Goal: Transaction & Acquisition: Book appointment/travel/reservation

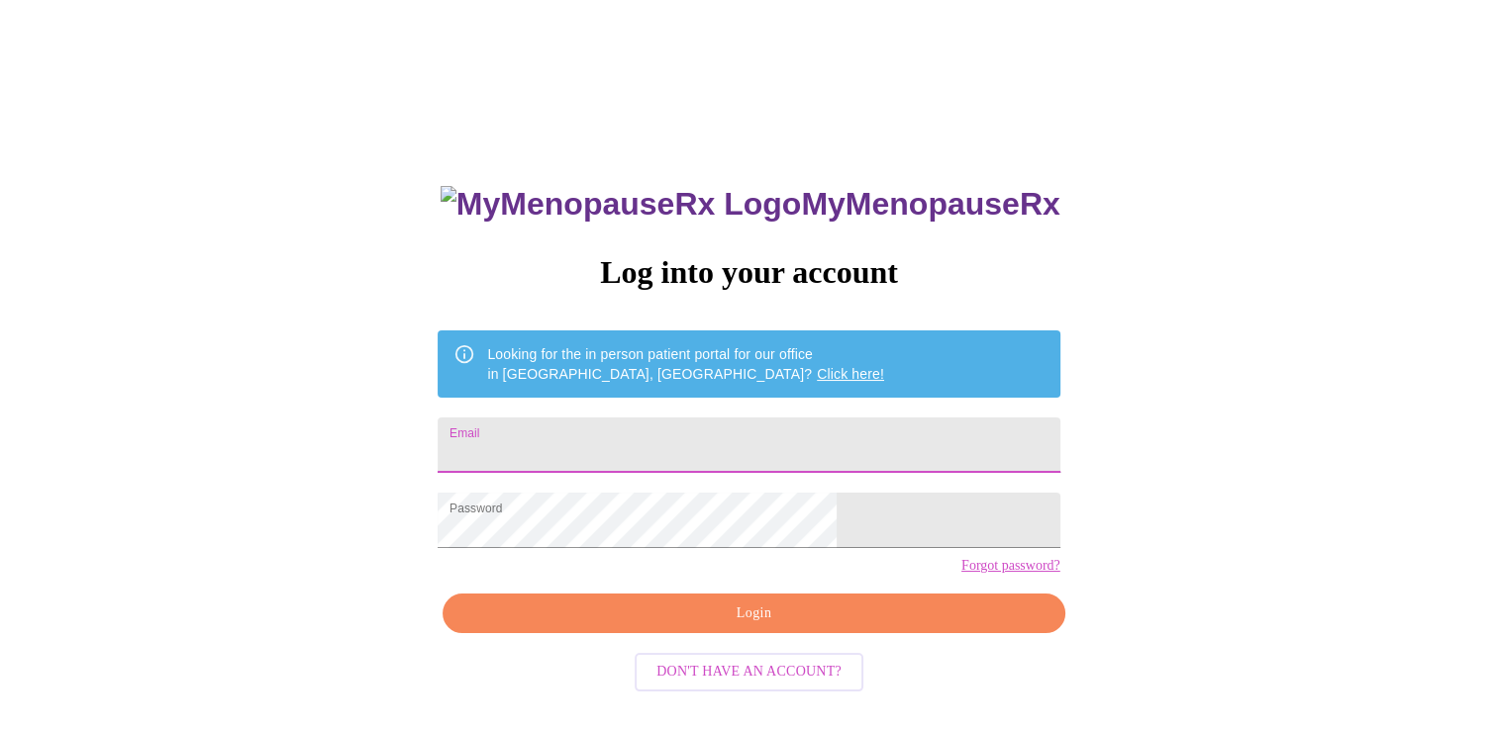
click at [681, 442] on input "Email" at bounding box center [748, 445] width 622 height 55
type input "[PERSON_NAME][EMAIL_ADDRESS][DOMAIN_NAME]"
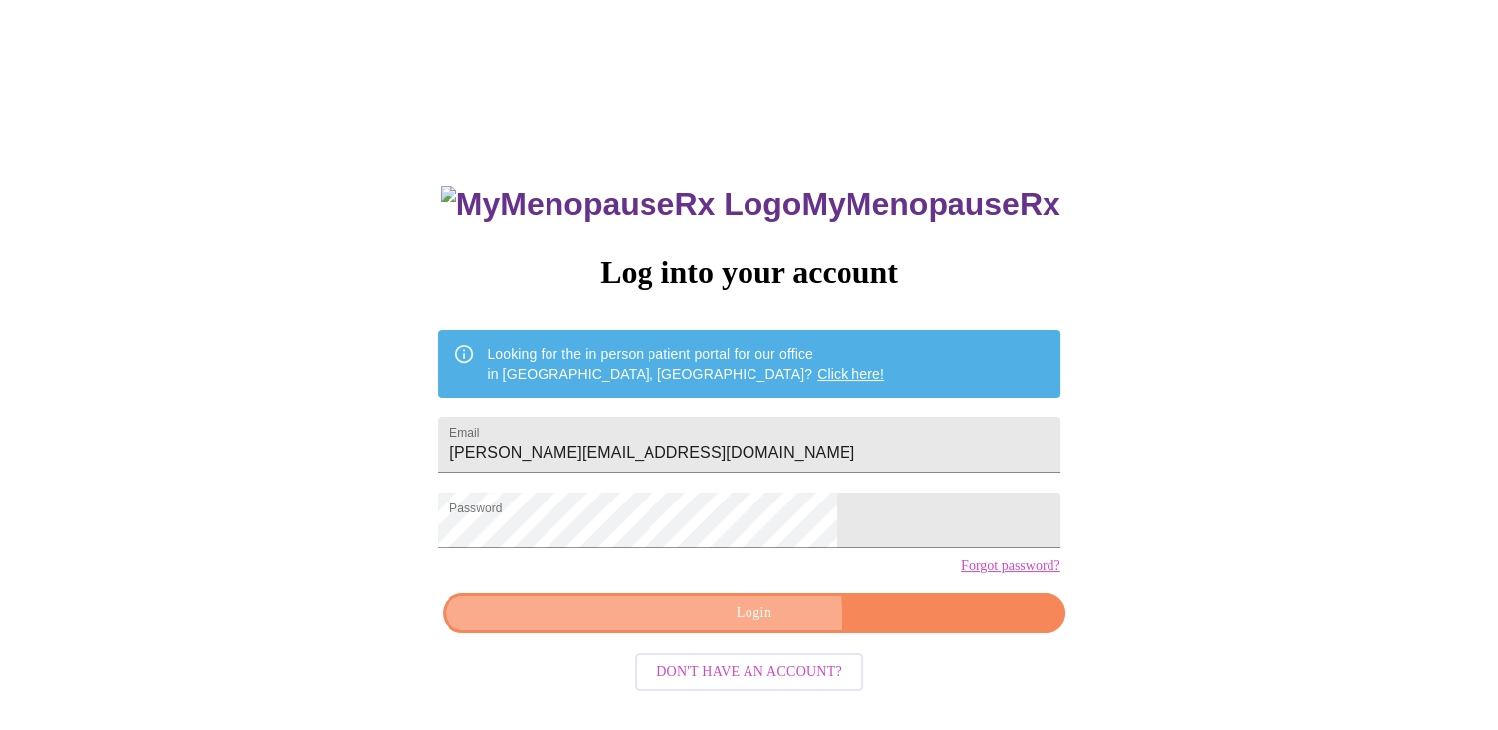
click at [692, 627] on span "Login" at bounding box center [753, 614] width 576 height 25
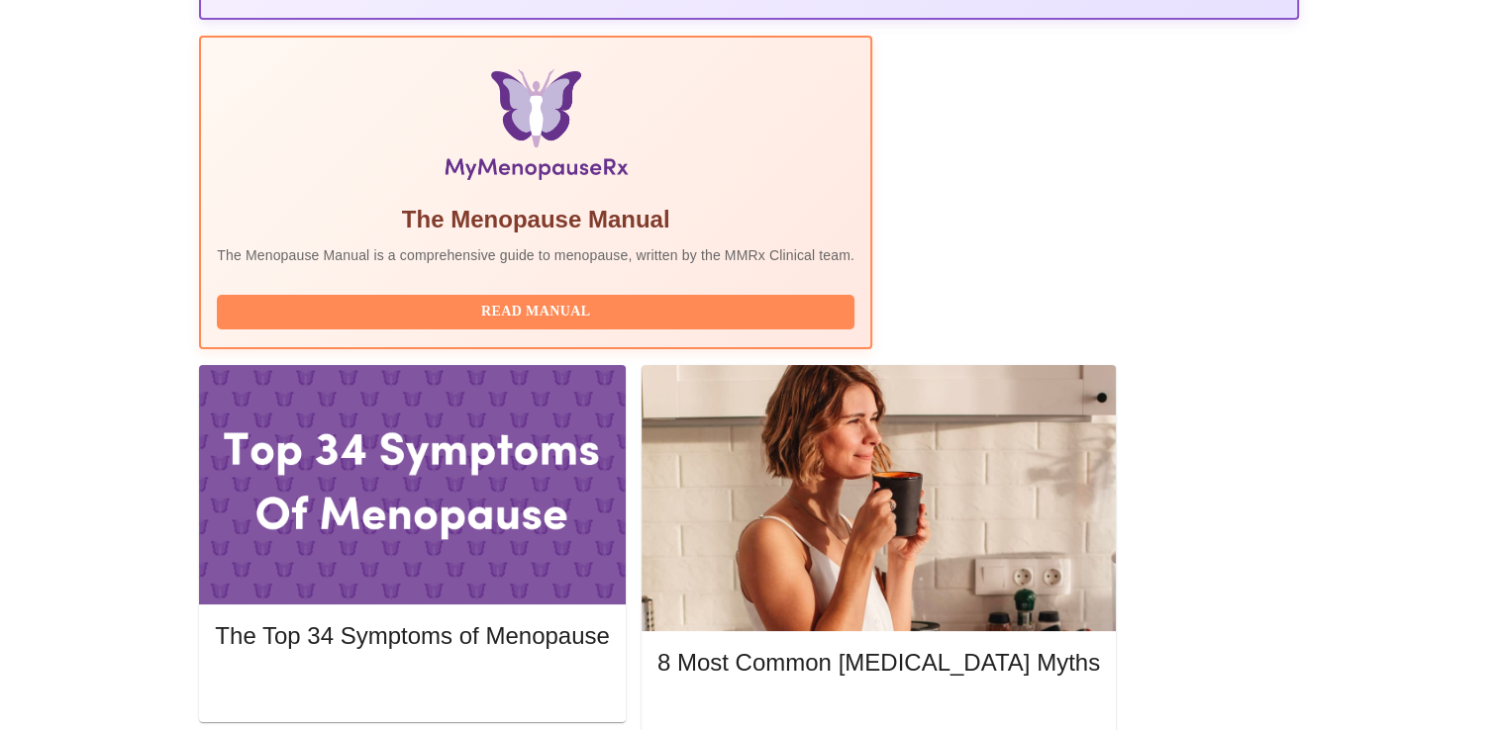
scroll to position [609, 0]
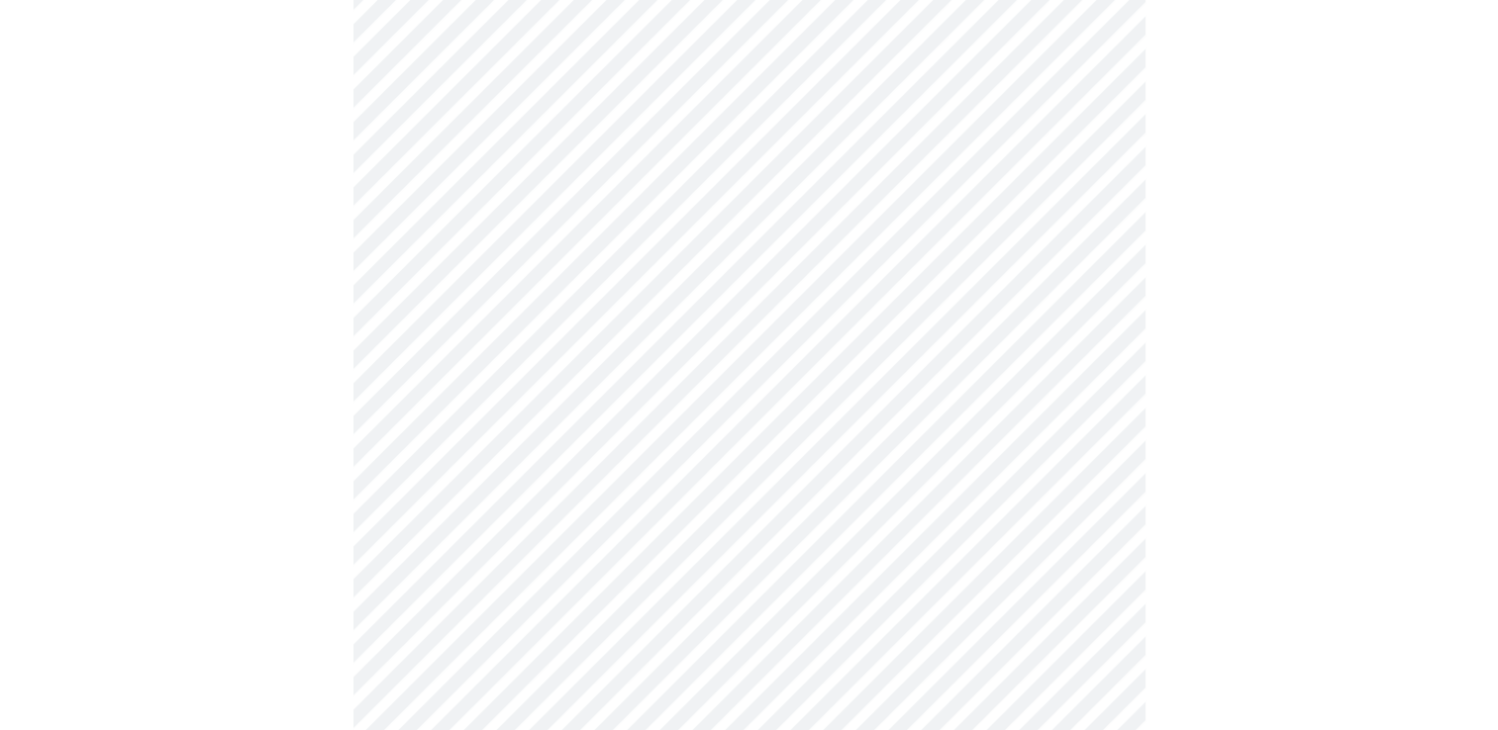
scroll to position [268, 0]
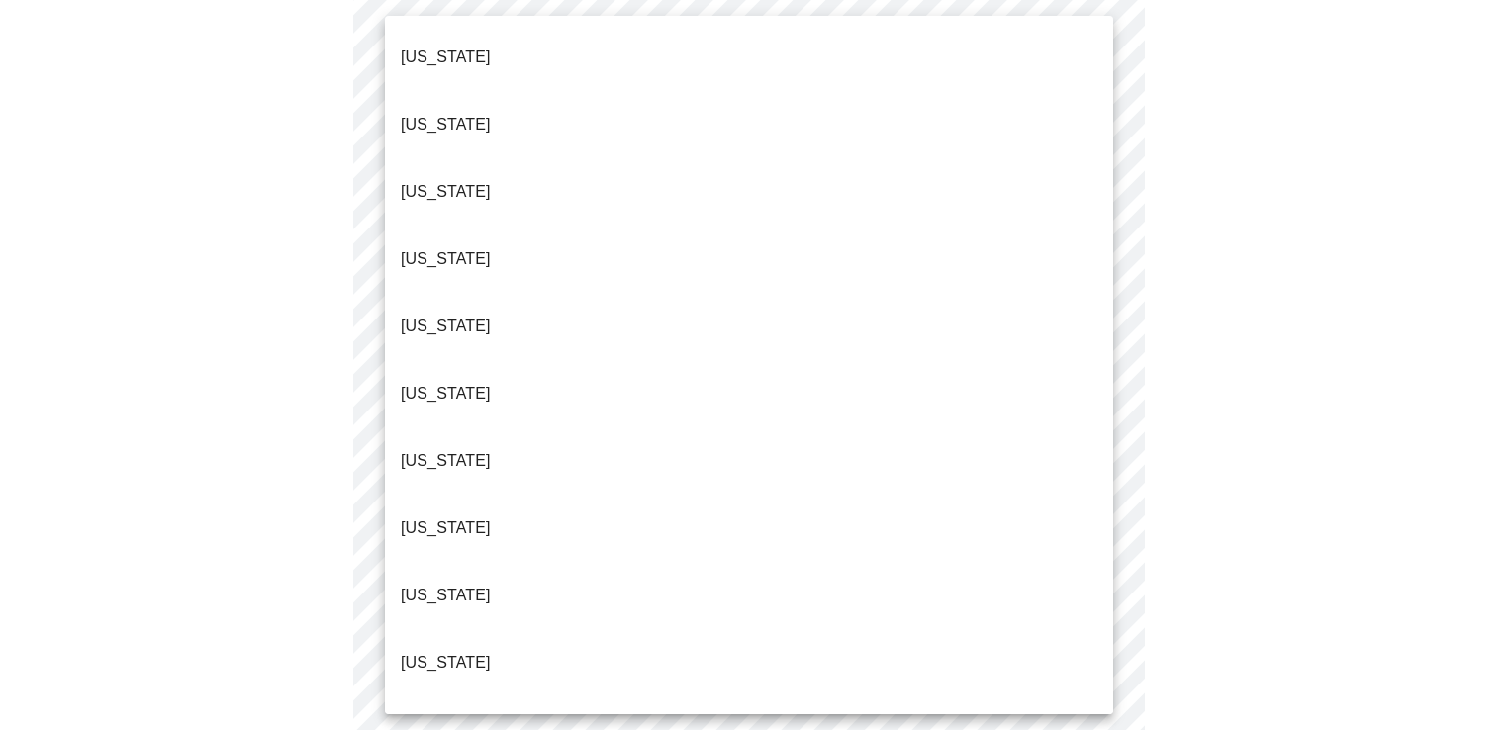
click at [1086, 166] on body "MyMenopauseRx Appointments Messaging Labs Uploads Medications Community Refer a…" at bounding box center [756, 643] width 1497 height 1806
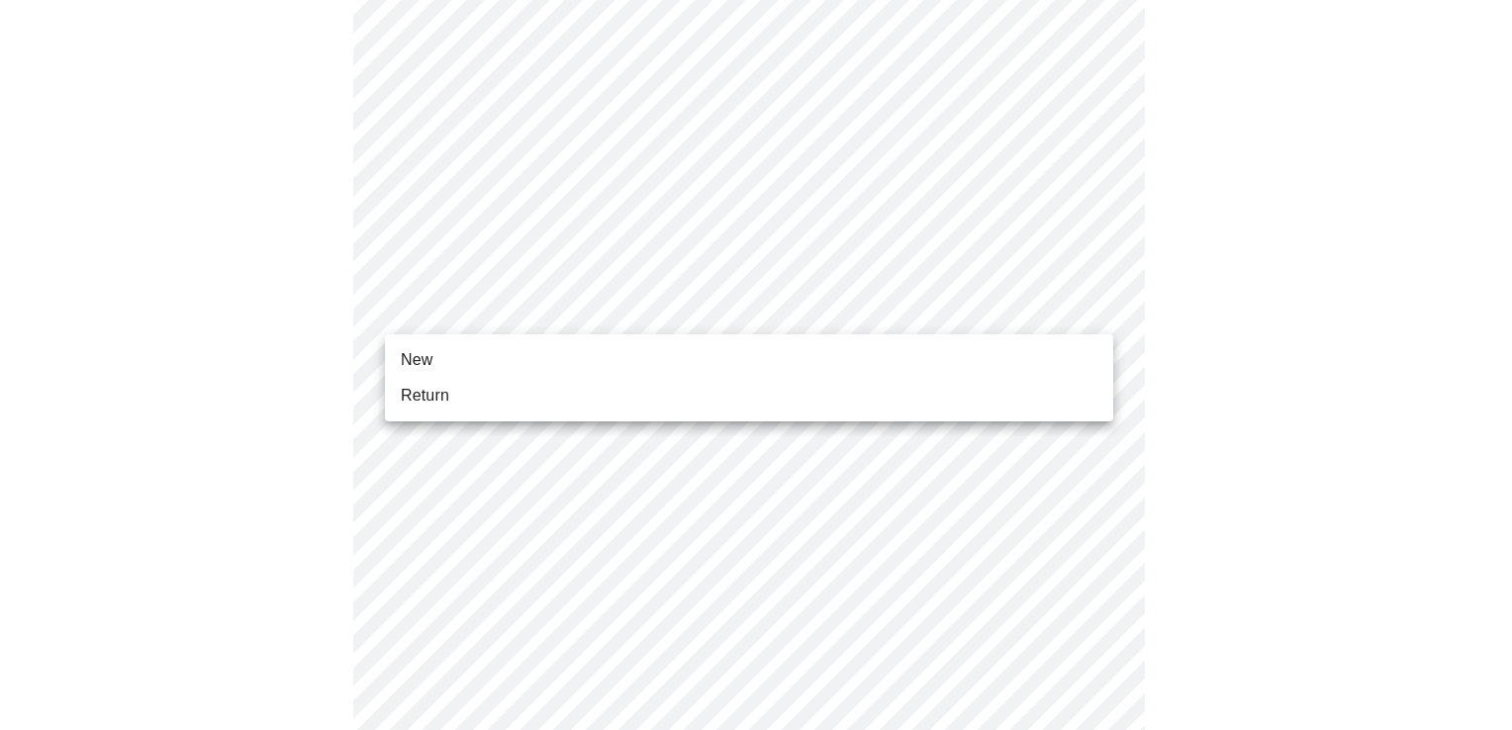
click at [539, 322] on body "MyMenopauseRx Appointments Messaging Labs Uploads Medications Community Refer a…" at bounding box center [756, 637] width 1497 height 1794
click at [508, 384] on li "Return" at bounding box center [749, 396] width 728 height 36
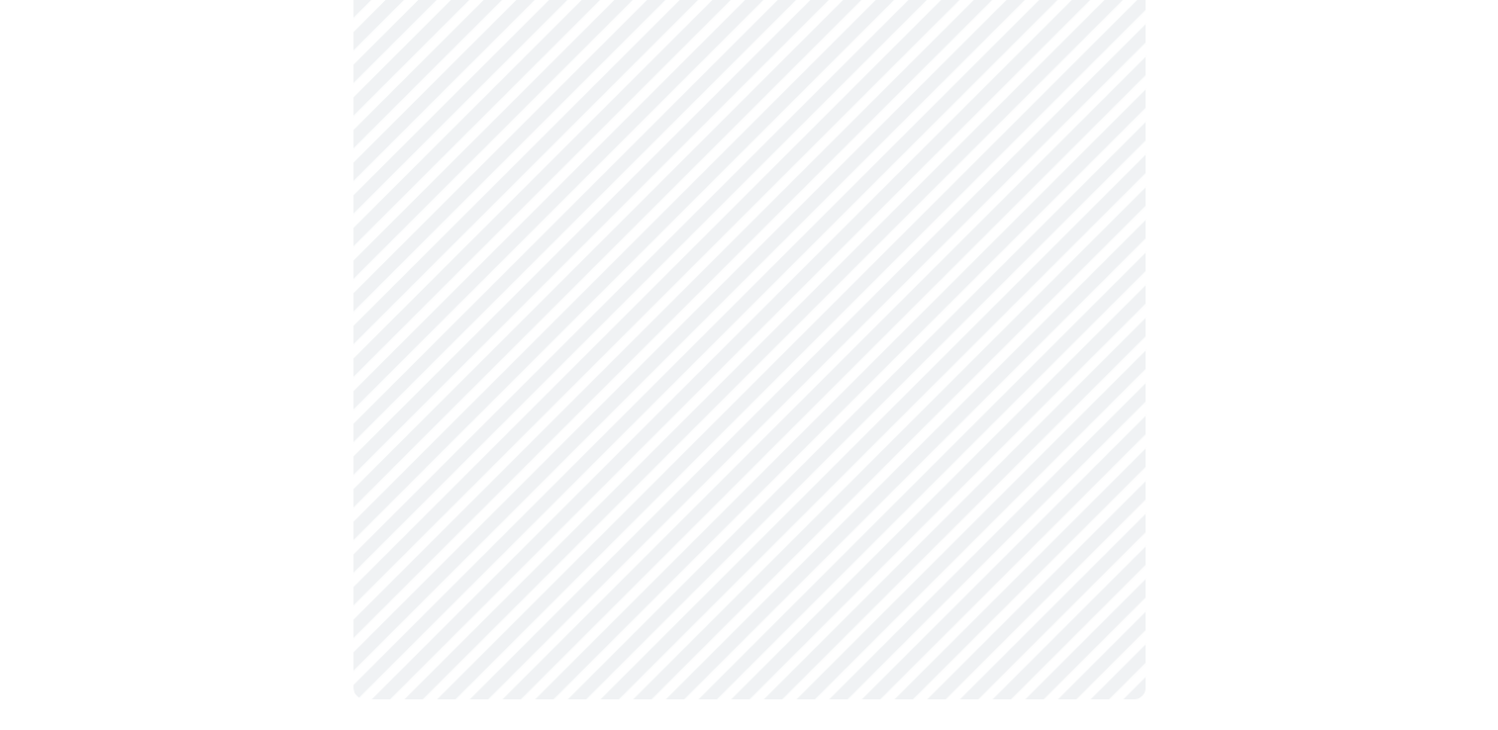
scroll to position [0, 0]
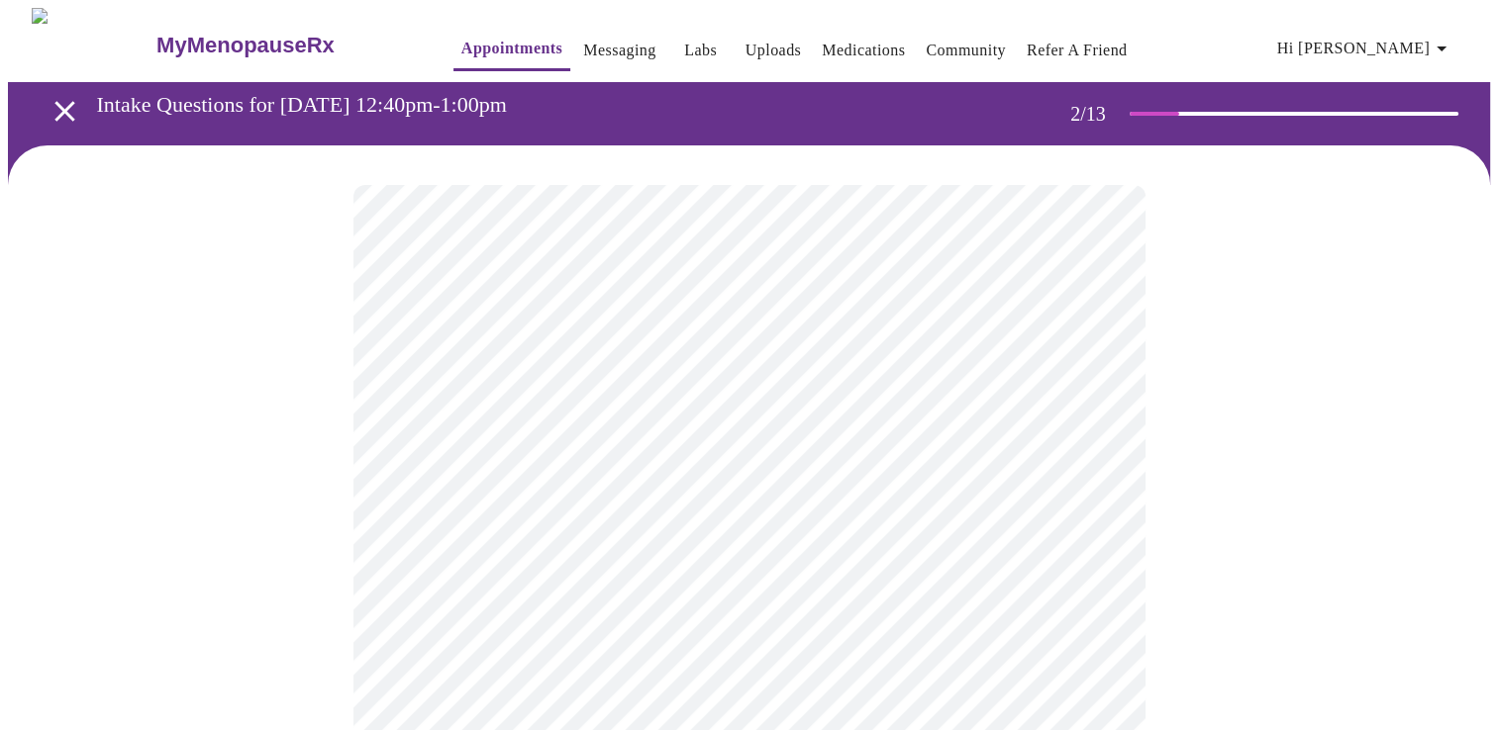
click at [910, 418] on body "MyMenopauseRx Appointments Messaging Labs Uploads Medications Community Refer a…" at bounding box center [749, 602] width 1482 height 1189
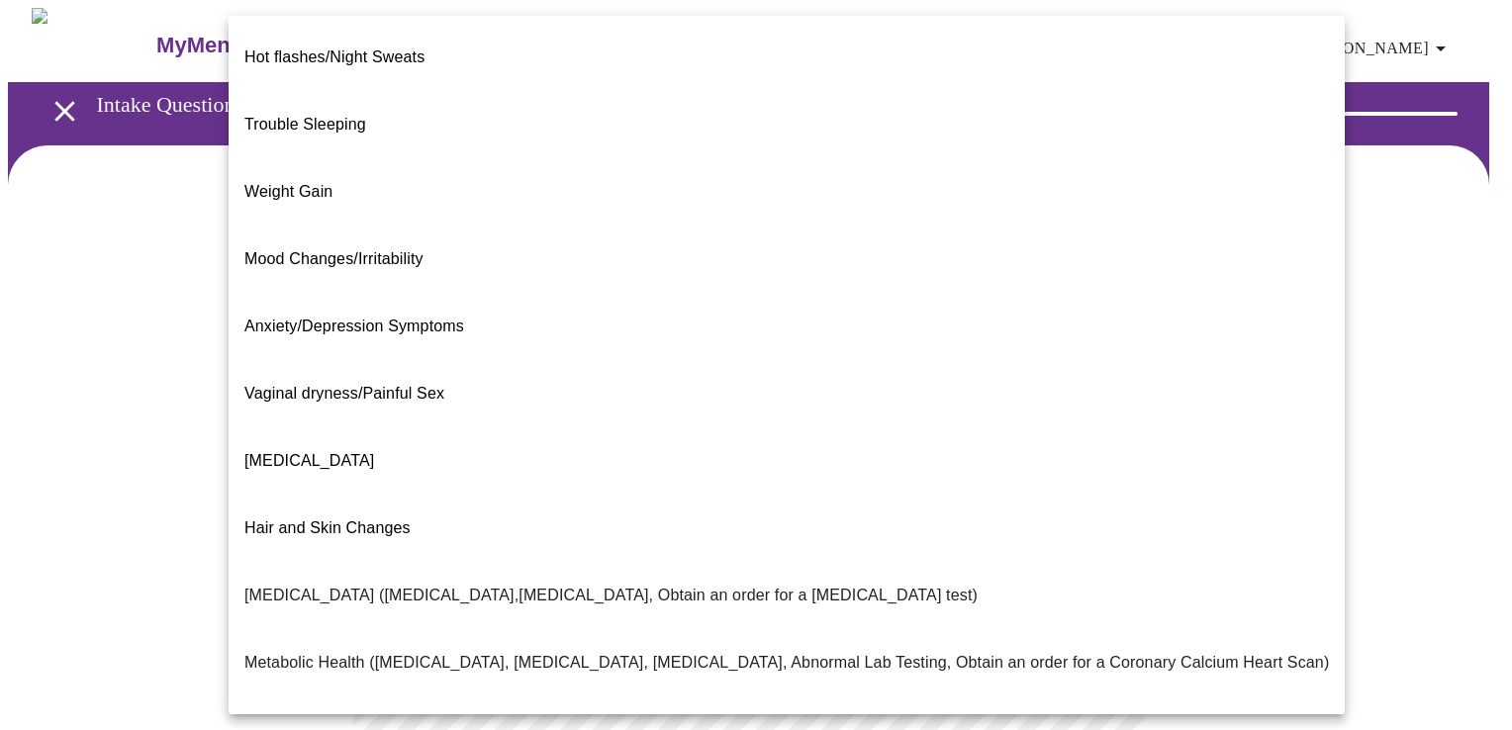
click at [327, 232] on span "Mood Changes/Irritability" at bounding box center [333, 259] width 179 height 55
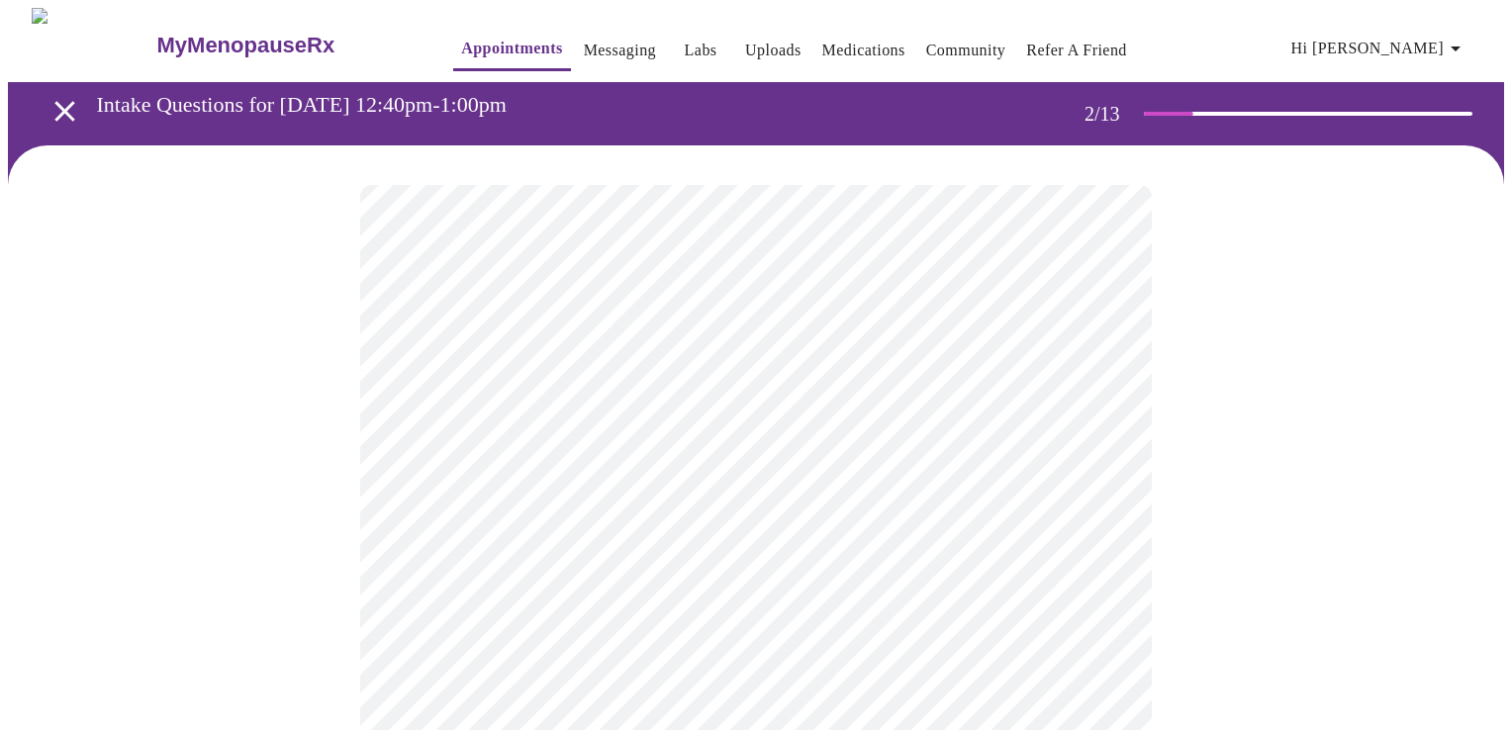
click at [764, 600] on body "MyMenopauseRx Appointments Messaging Labs Uploads Medications Community Refer a…" at bounding box center [756, 596] width 1497 height 1177
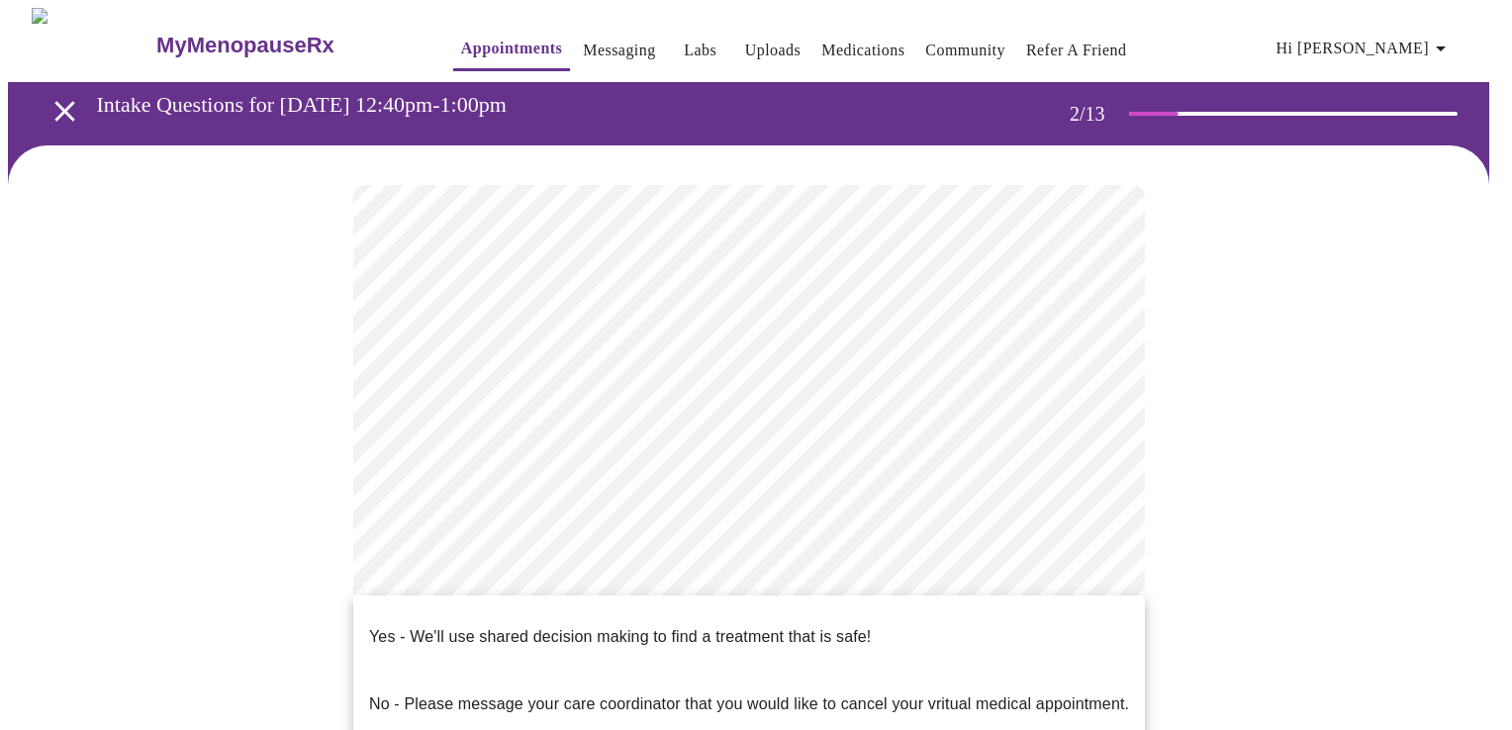
click at [594, 693] on p "No - Please message your care coordinator that you would like to cancel your vr…" at bounding box center [749, 705] width 760 height 24
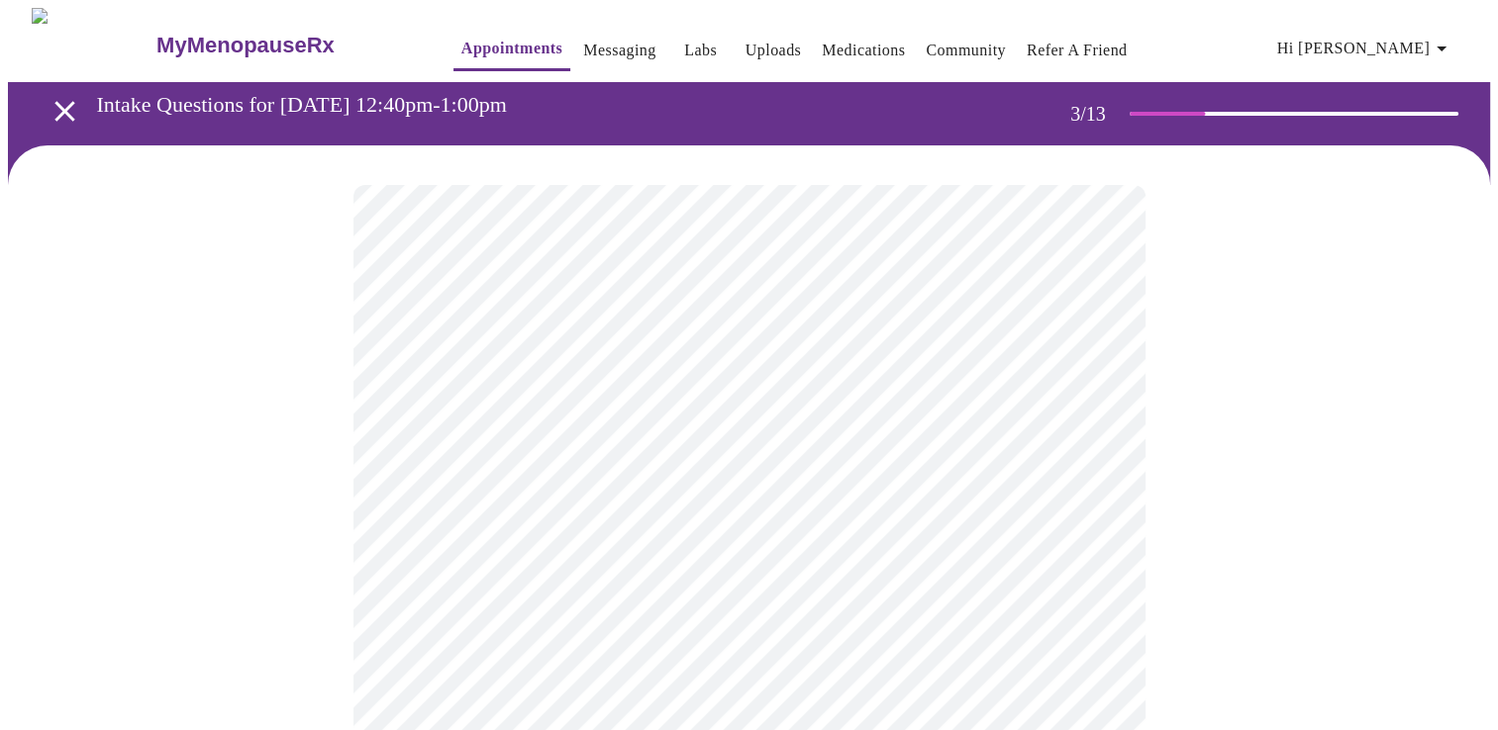
drag, startPoint x: 1493, startPoint y: 230, endPoint x: 1493, endPoint y: 251, distance: 21.8
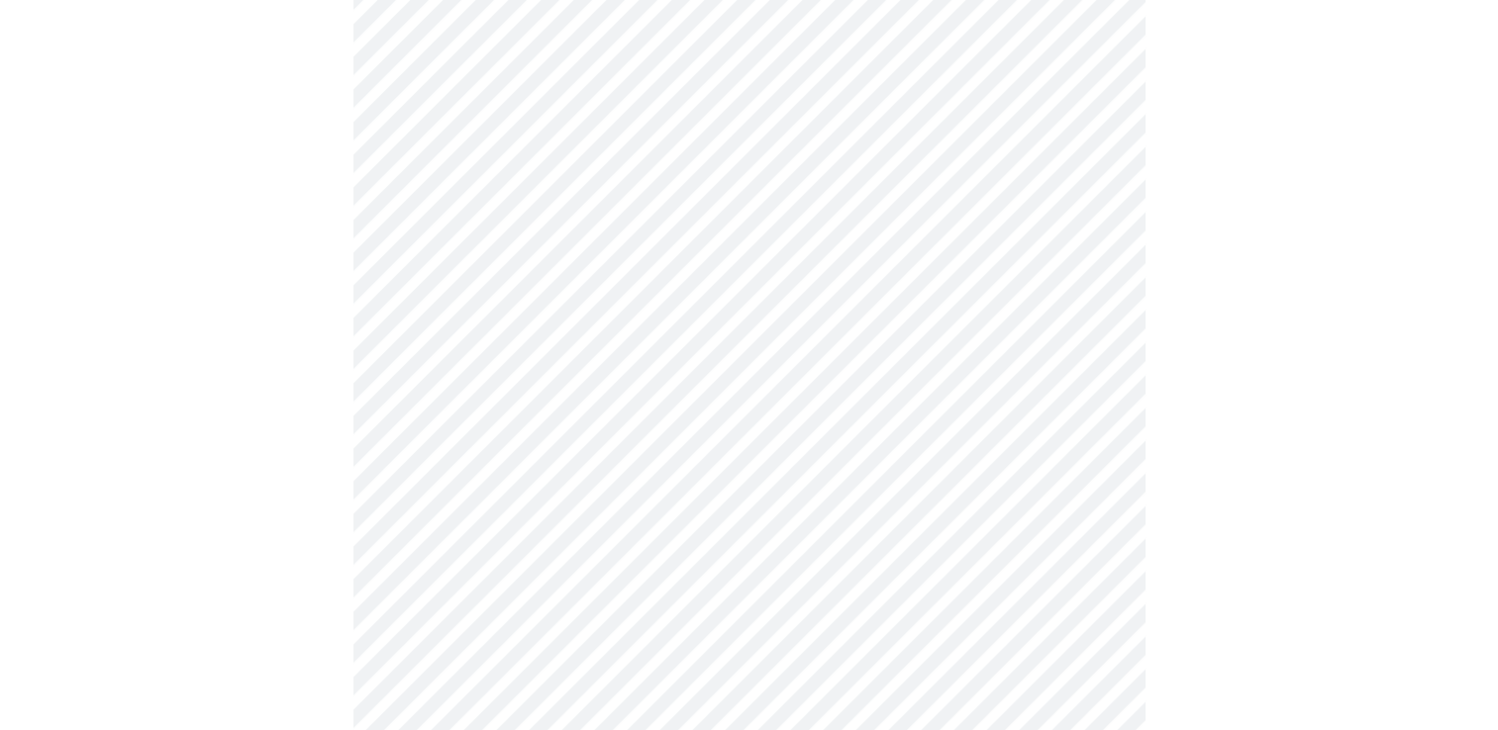
scroll to position [257, 0]
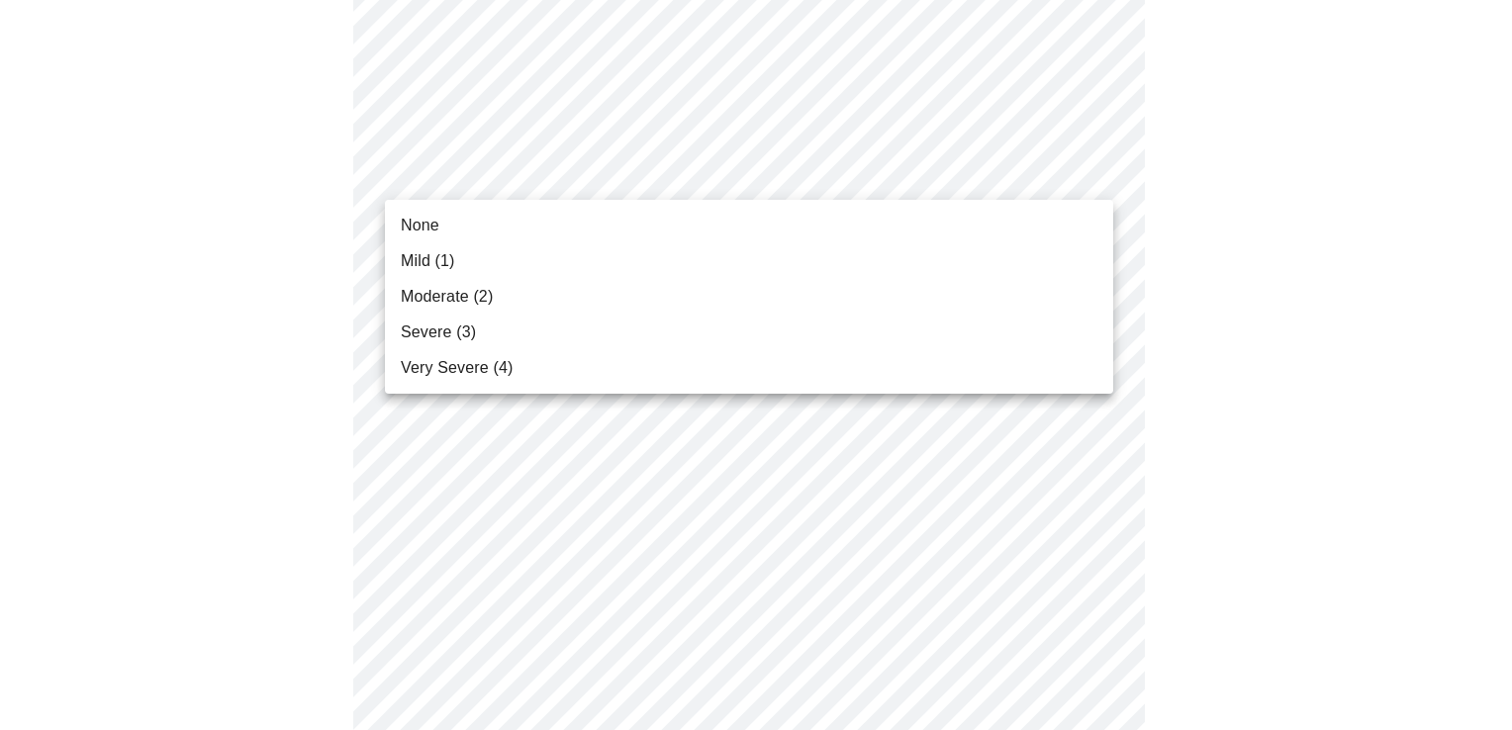
click at [479, 248] on li "Mild (1)" at bounding box center [749, 261] width 728 height 36
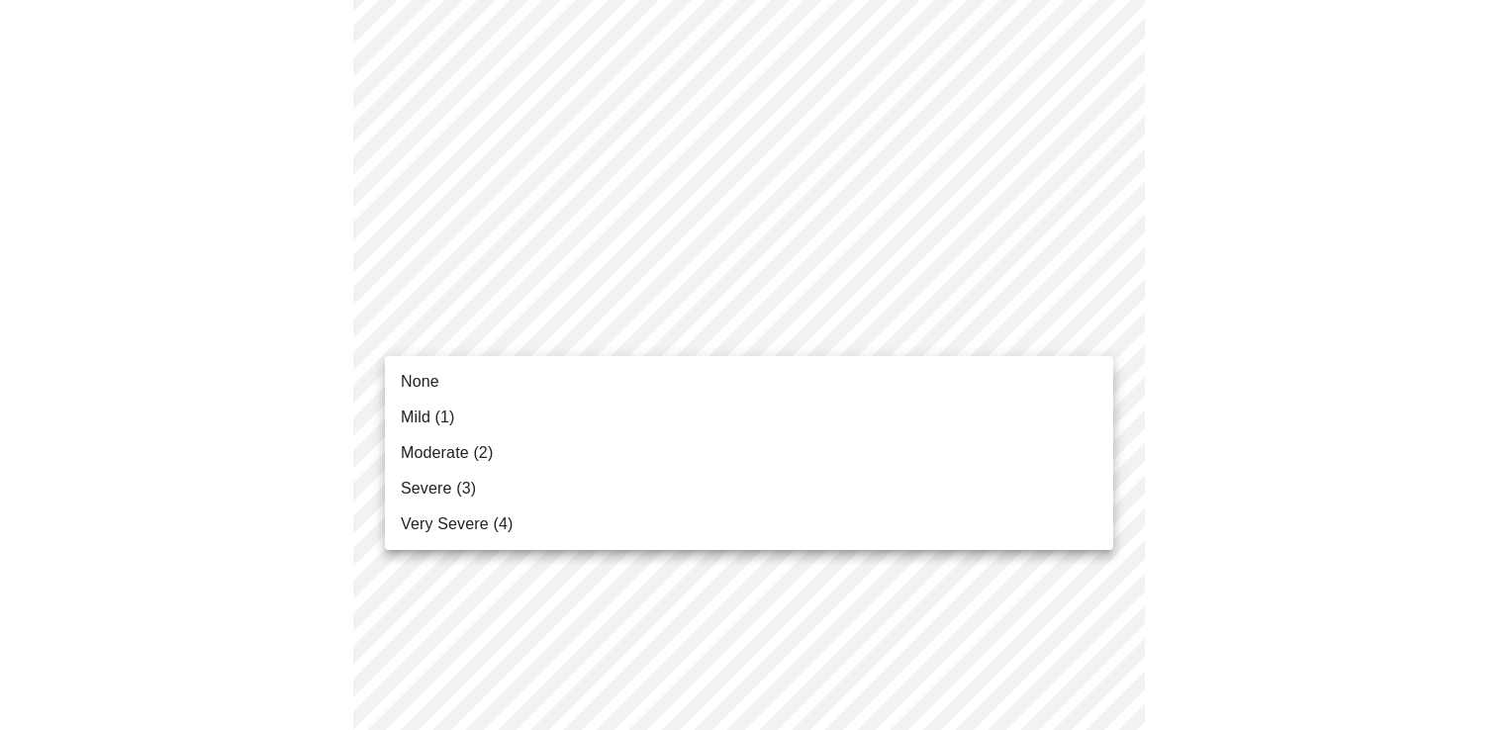
click at [475, 370] on li "None" at bounding box center [749, 382] width 728 height 36
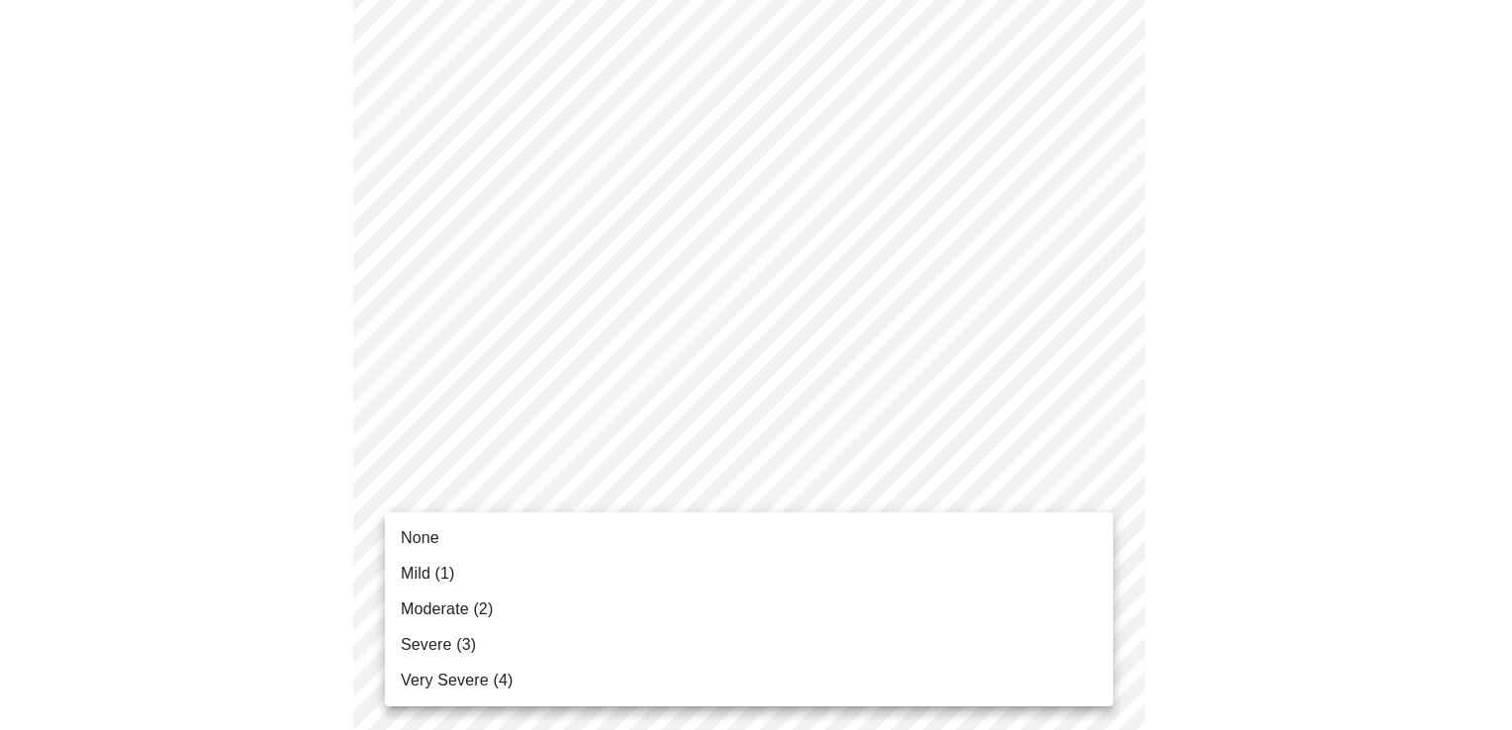
click at [467, 578] on li "Mild (1)" at bounding box center [749, 574] width 728 height 36
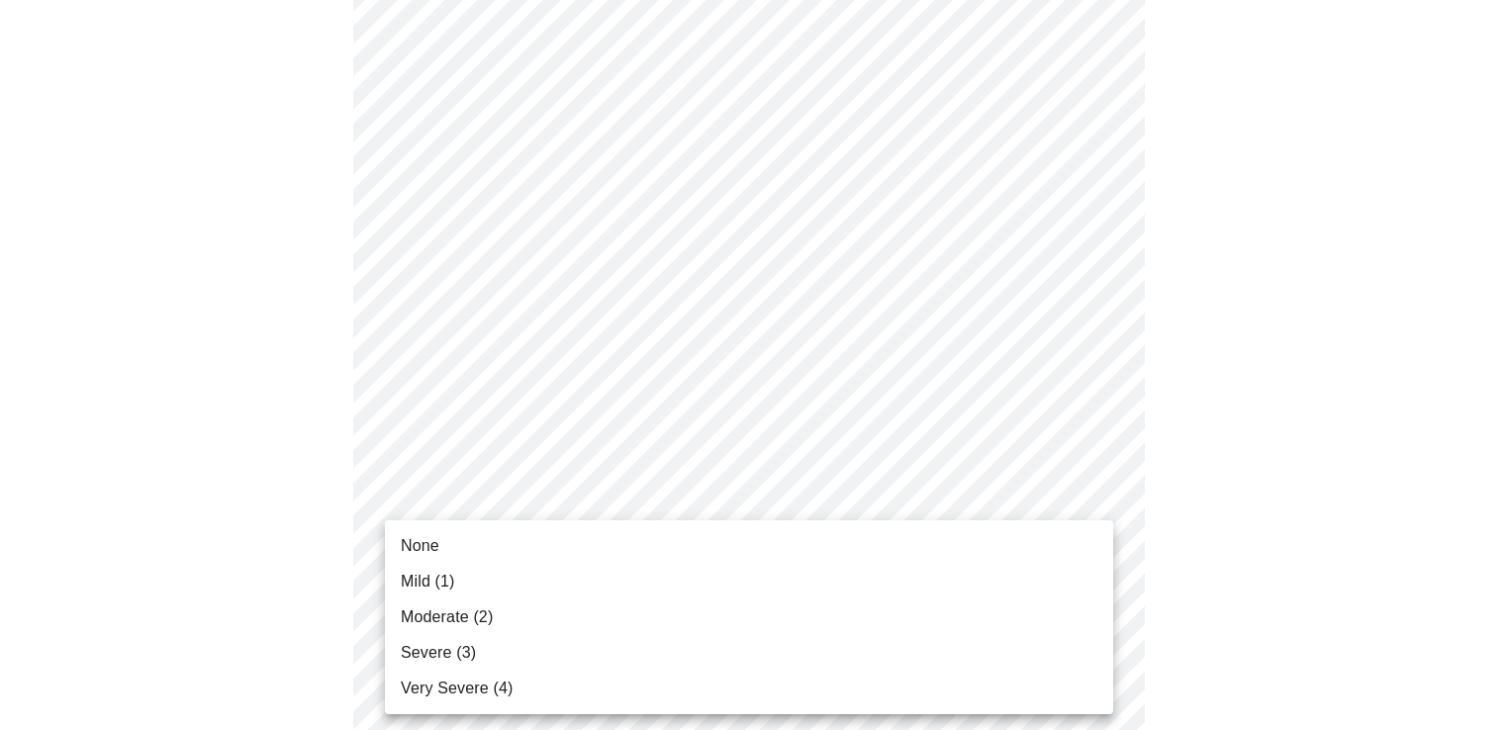
click at [448, 541] on li "None" at bounding box center [749, 547] width 728 height 36
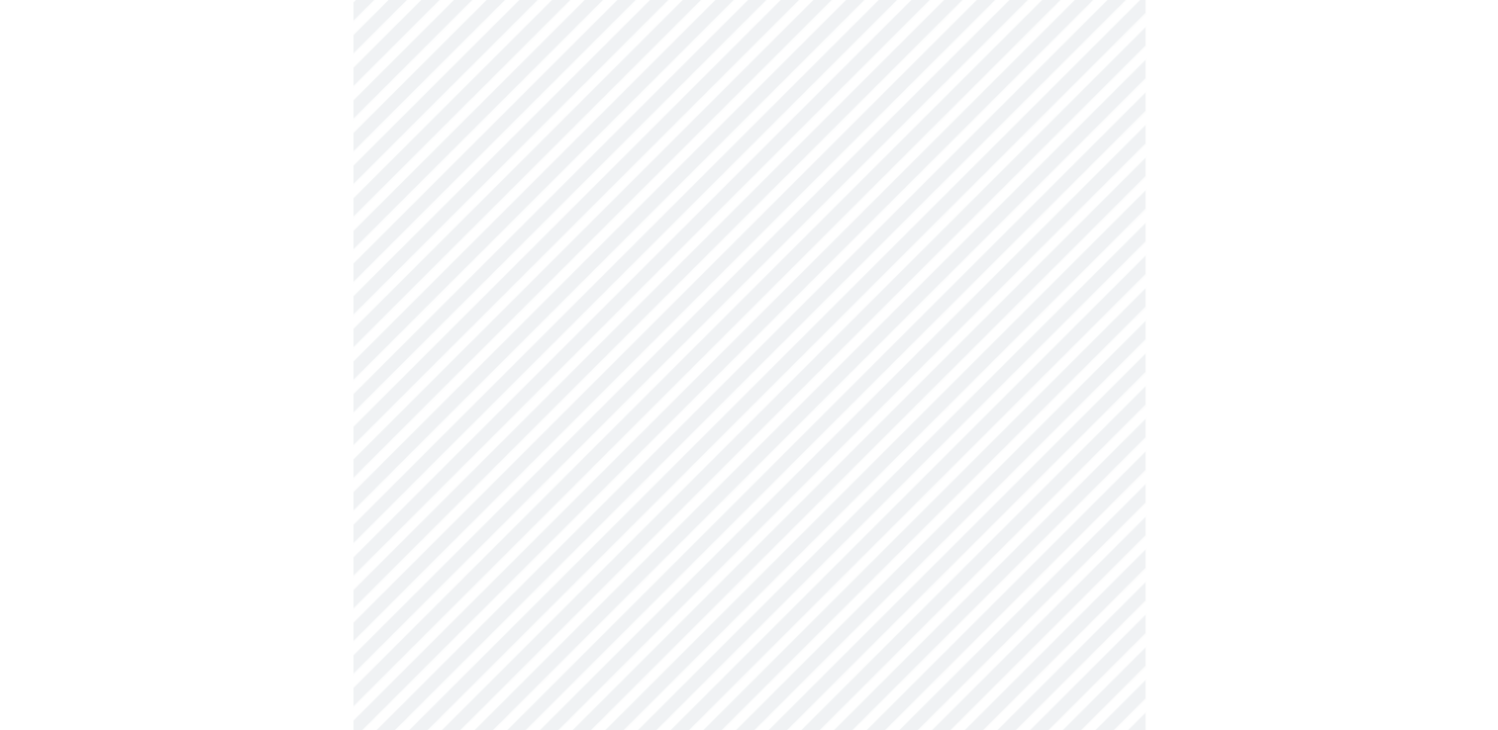
scroll to position [866, 0]
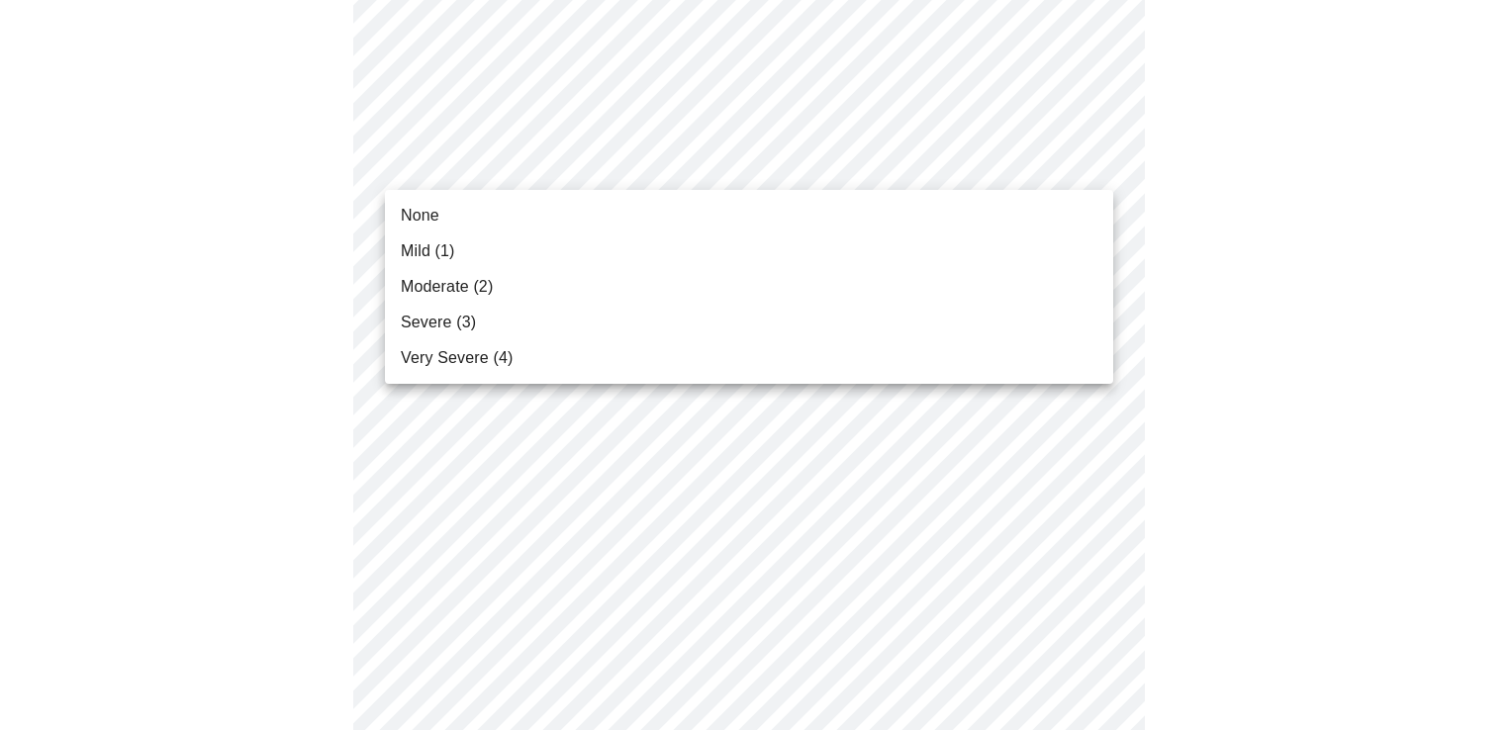
click at [501, 147] on body "MyMenopauseRx Appointments Messaging Labs Uploads Medications Community Refer a…" at bounding box center [756, 402] width 1497 height 2521
click at [468, 288] on span "Moderate (2)" at bounding box center [447, 287] width 92 height 24
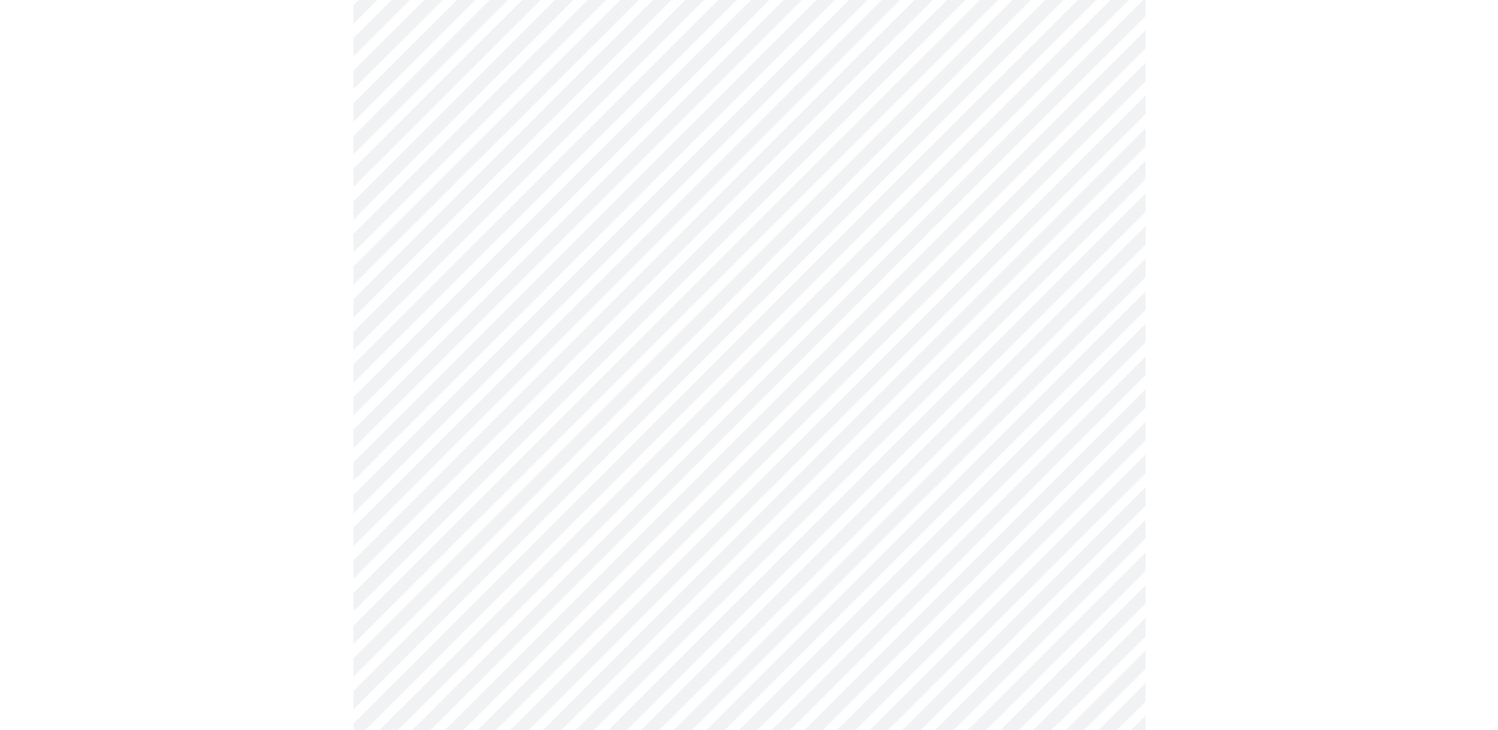
click at [530, 280] on body "MyMenopauseRx Appointments Messaging Labs Uploads Medications Community Refer a…" at bounding box center [749, 388] width 1482 height 2493
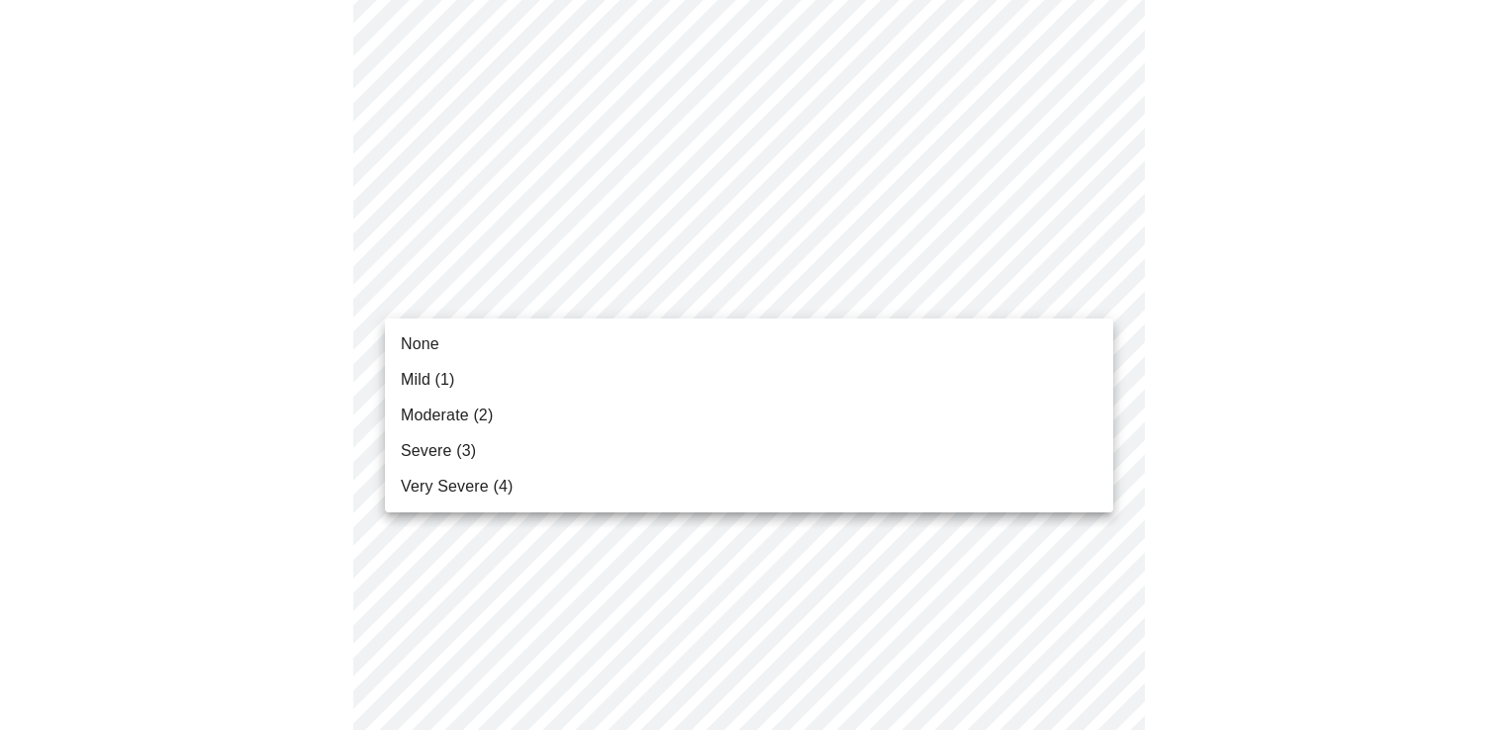
click at [438, 414] on span "Moderate (2)" at bounding box center [447, 416] width 92 height 24
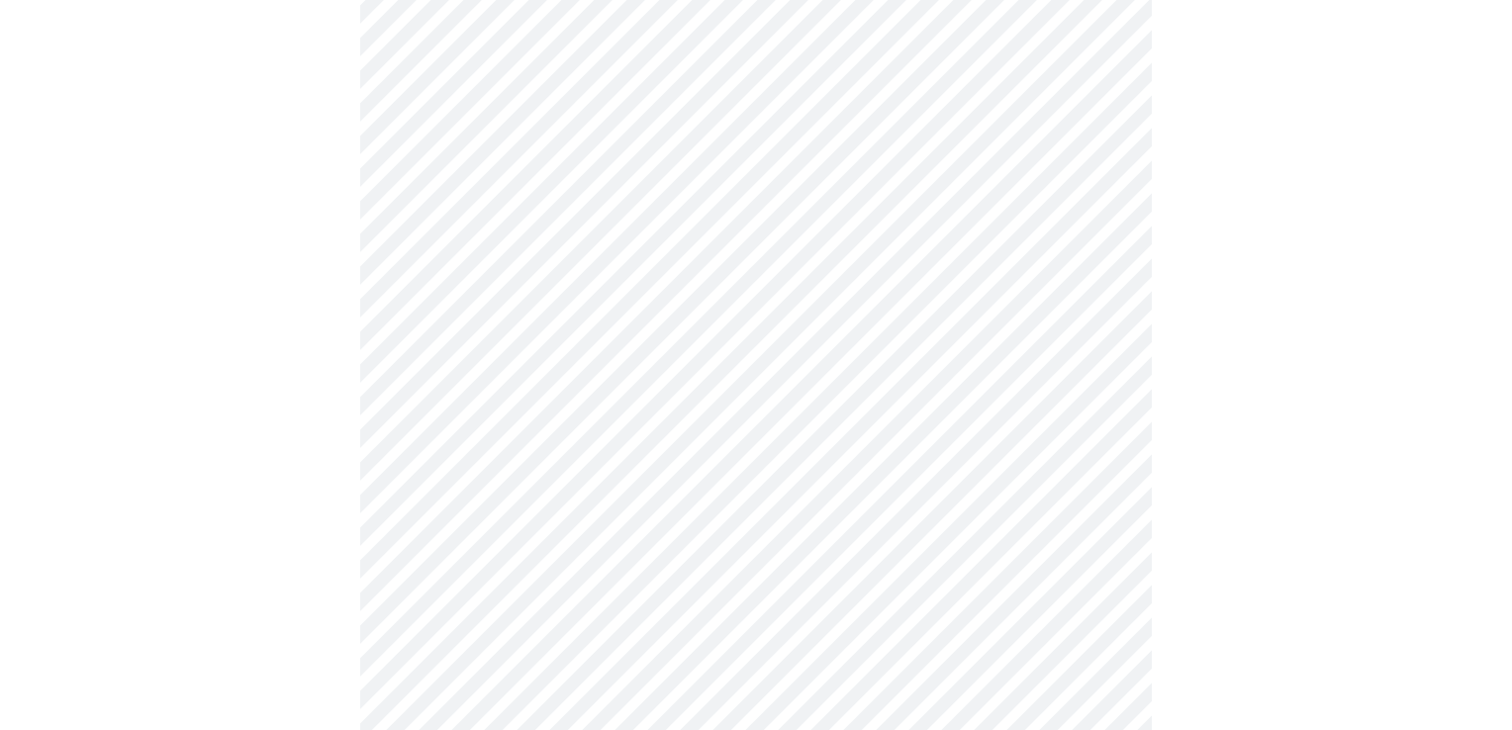
click at [517, 454] on body "MyMenopauseRx Appointments Messaging Labs Uploads Medications Community Refer a…" at bounding box center [756, 374] width 1497 height 2465
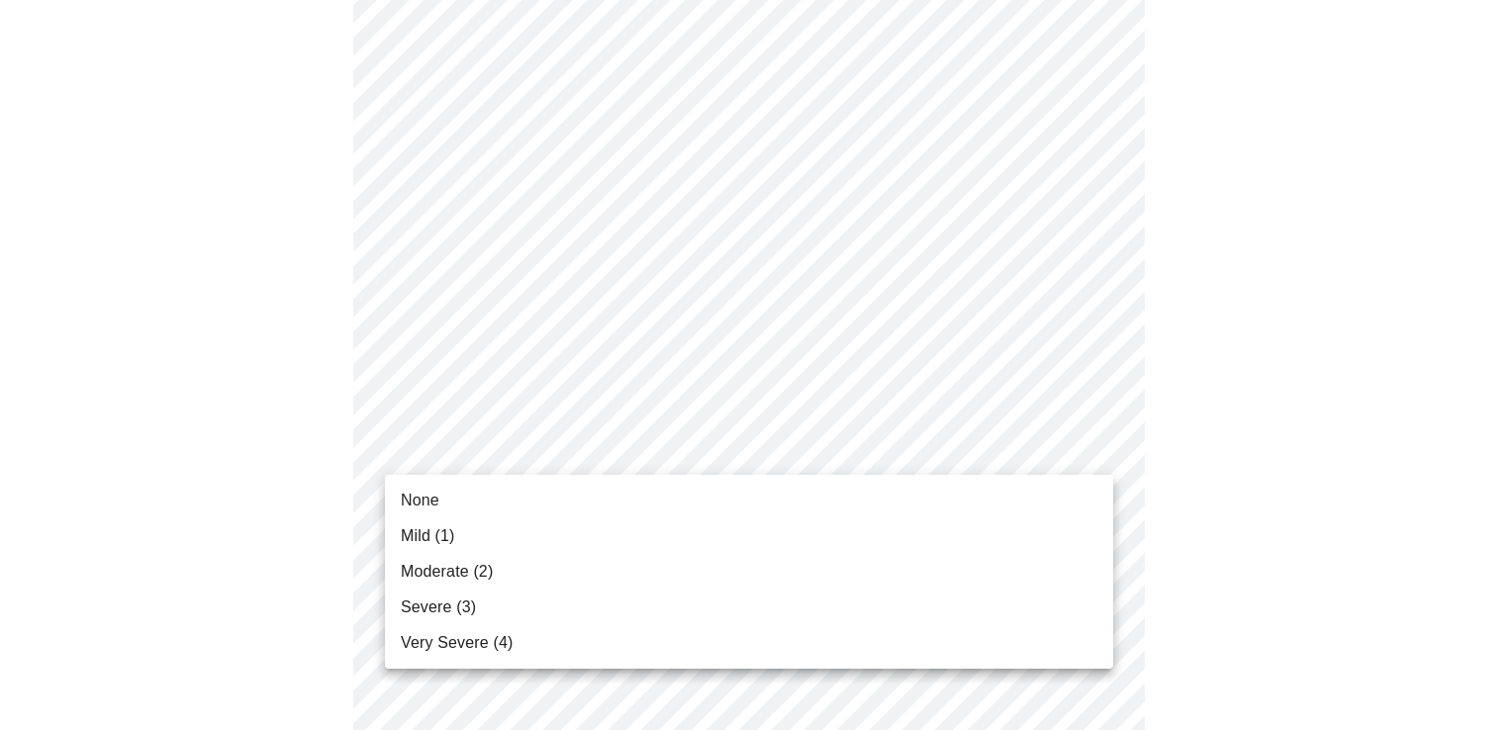
click at [485, 533] on li "Mild (1)" at bounding box center [749, 537] width 728 height 36
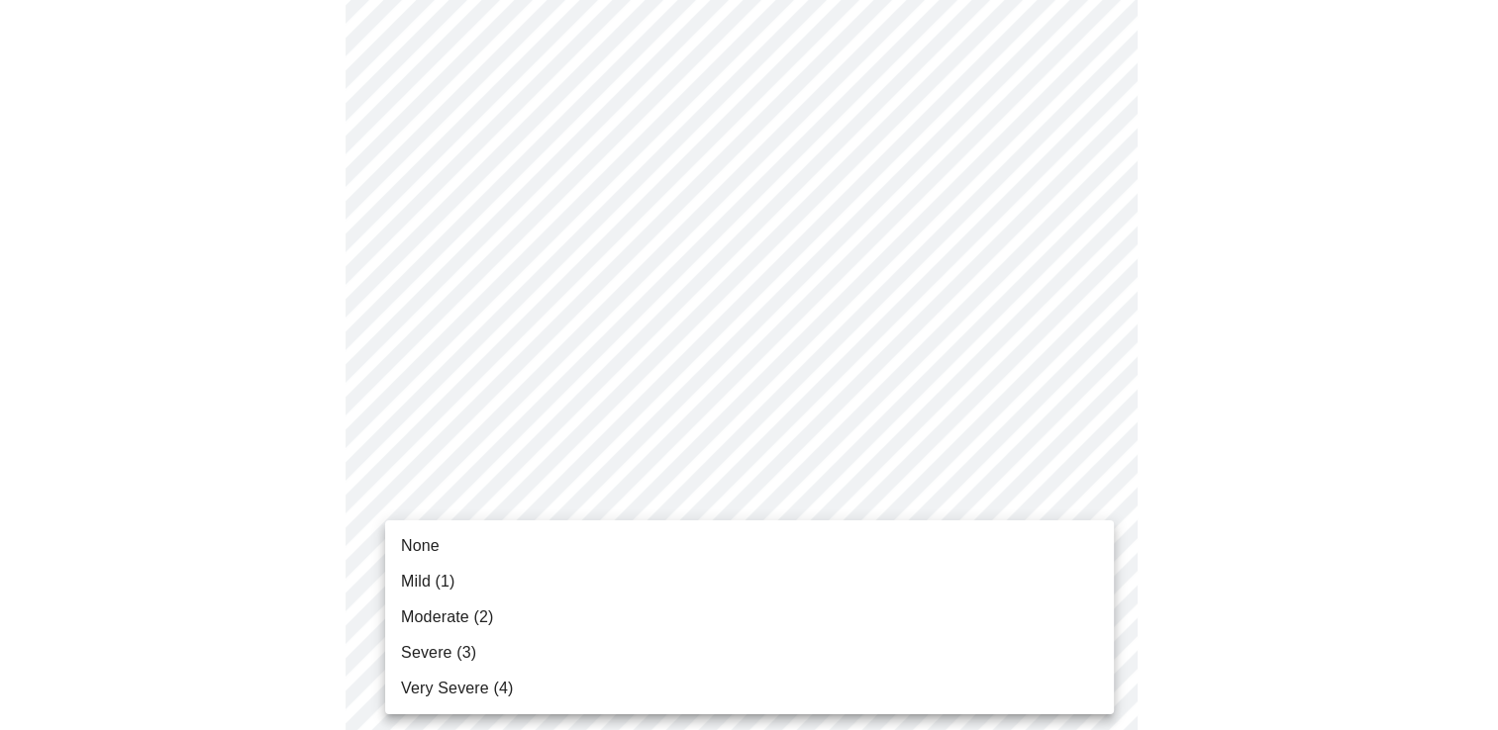
click at [600, 597] on body "MyMenopauseRx Appointments Messaging Labs Uploads Medications Community Refer a…" at bounding box center [749, 361] width 1482 height 2438
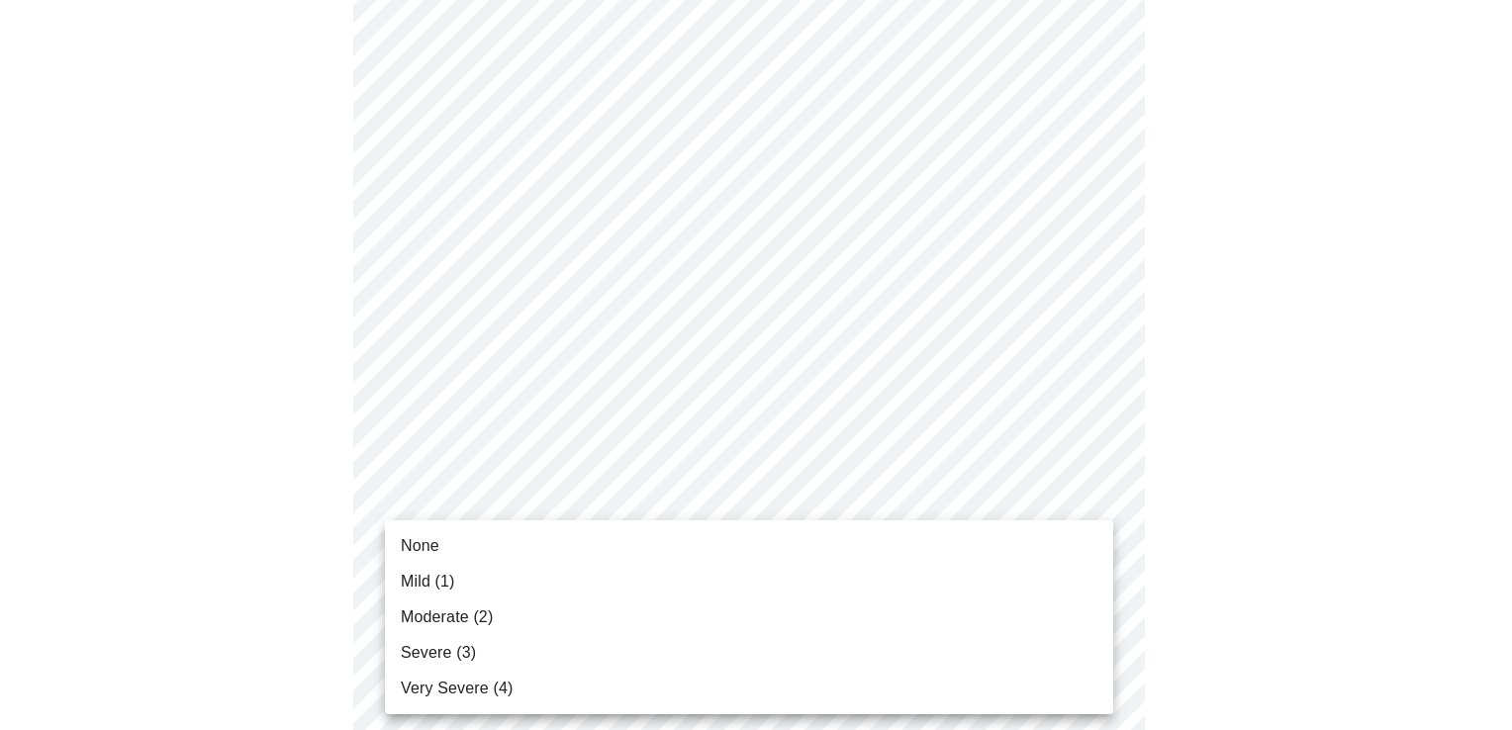
click at [446, 612] on span "Moderate (2)" at bounding box center [447, 618] width 92 height 24
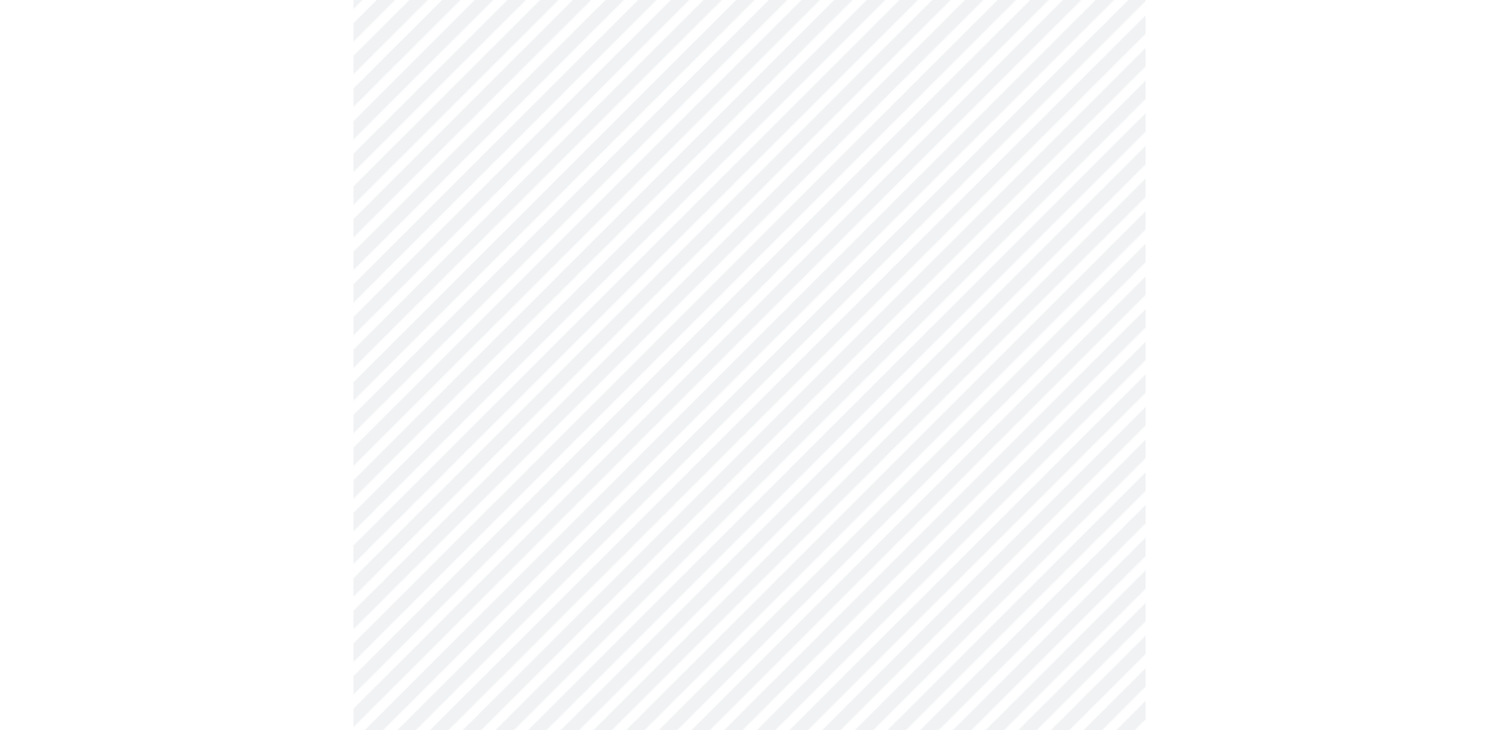
scroll to position [1521, 0]
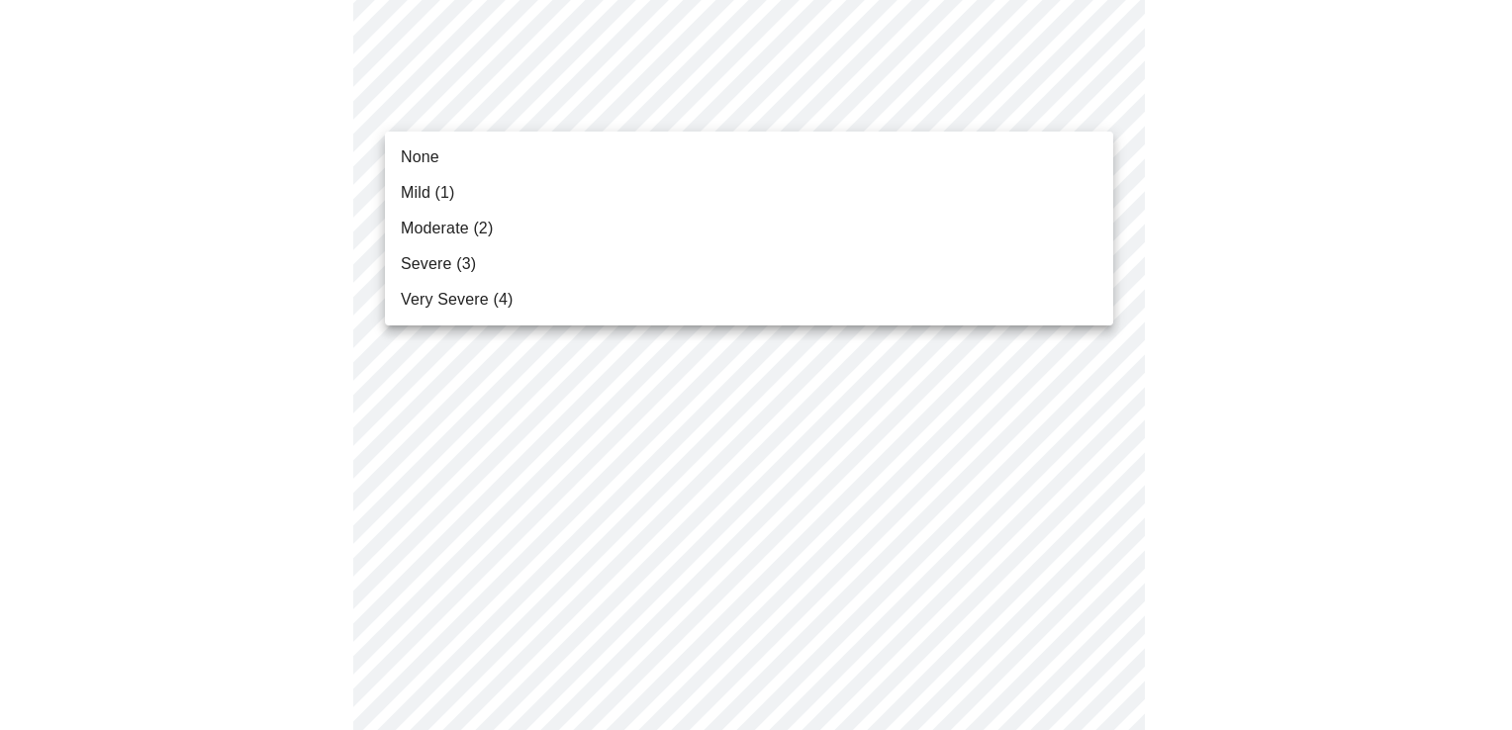
click at [491, 155] on li "None" at bounding box center [749, 158] width 728 height 36
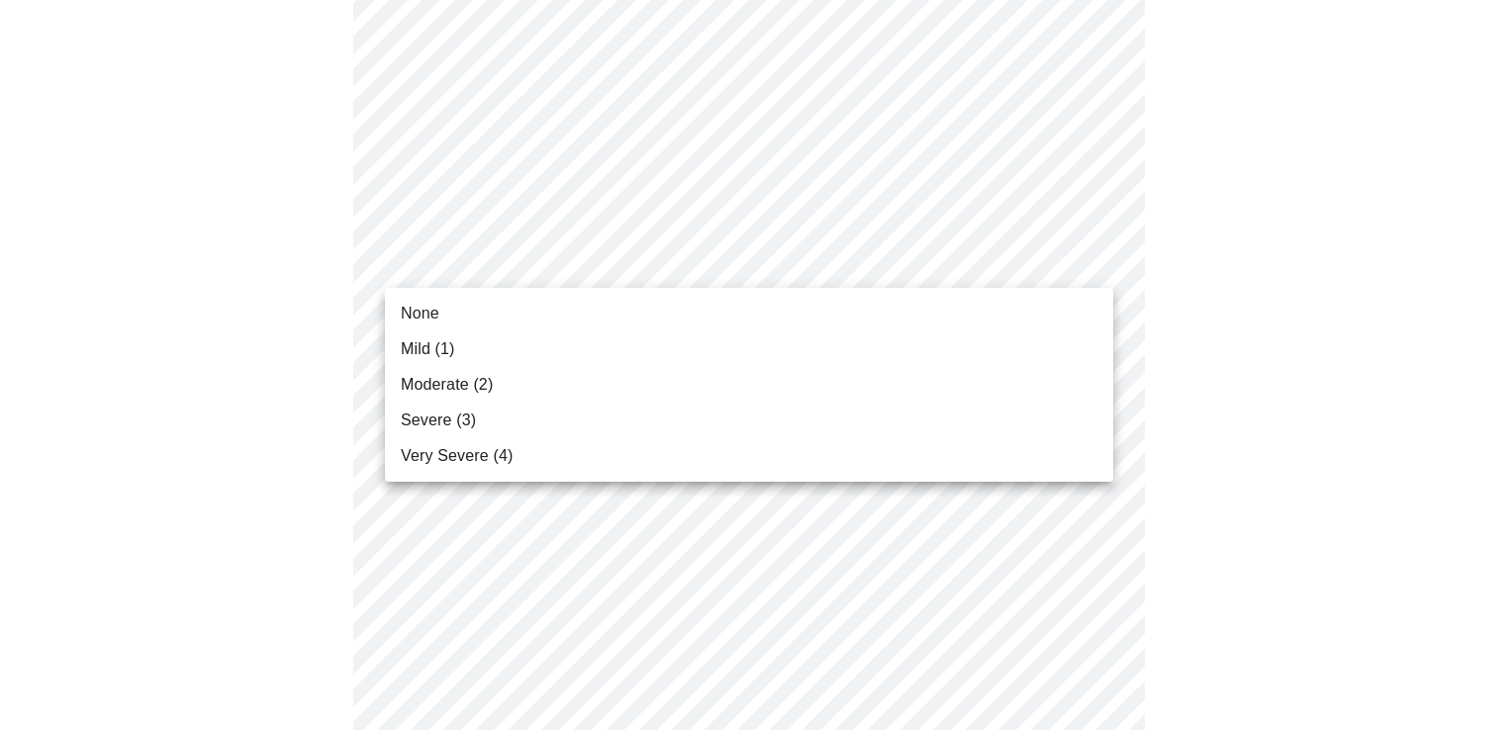
click at [414, 339] on span "Mild (1)" at bounding box center [428, 350] width 54 height 24
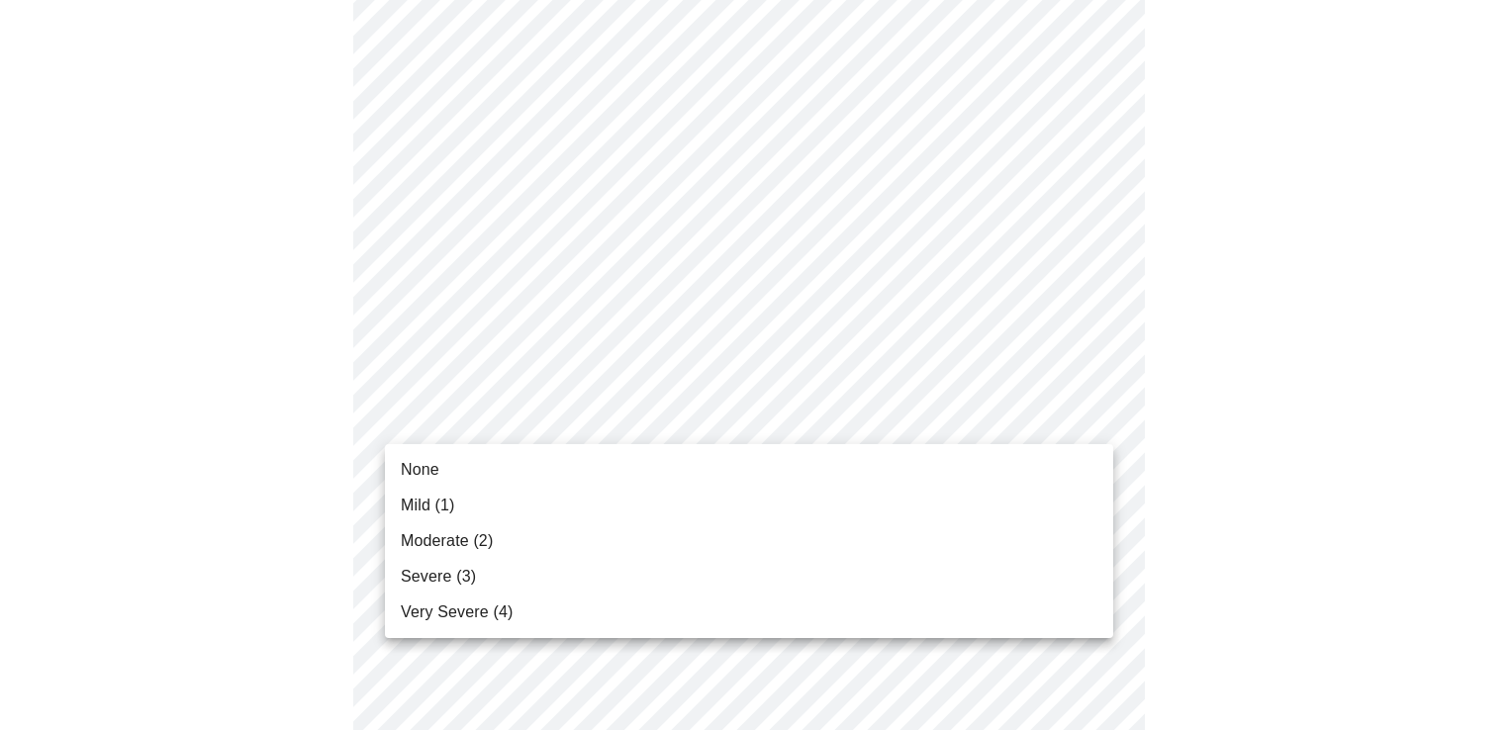
click at [467, 493] on li "Mild (1)" at bounding box center [749, 506] width 728 height 36
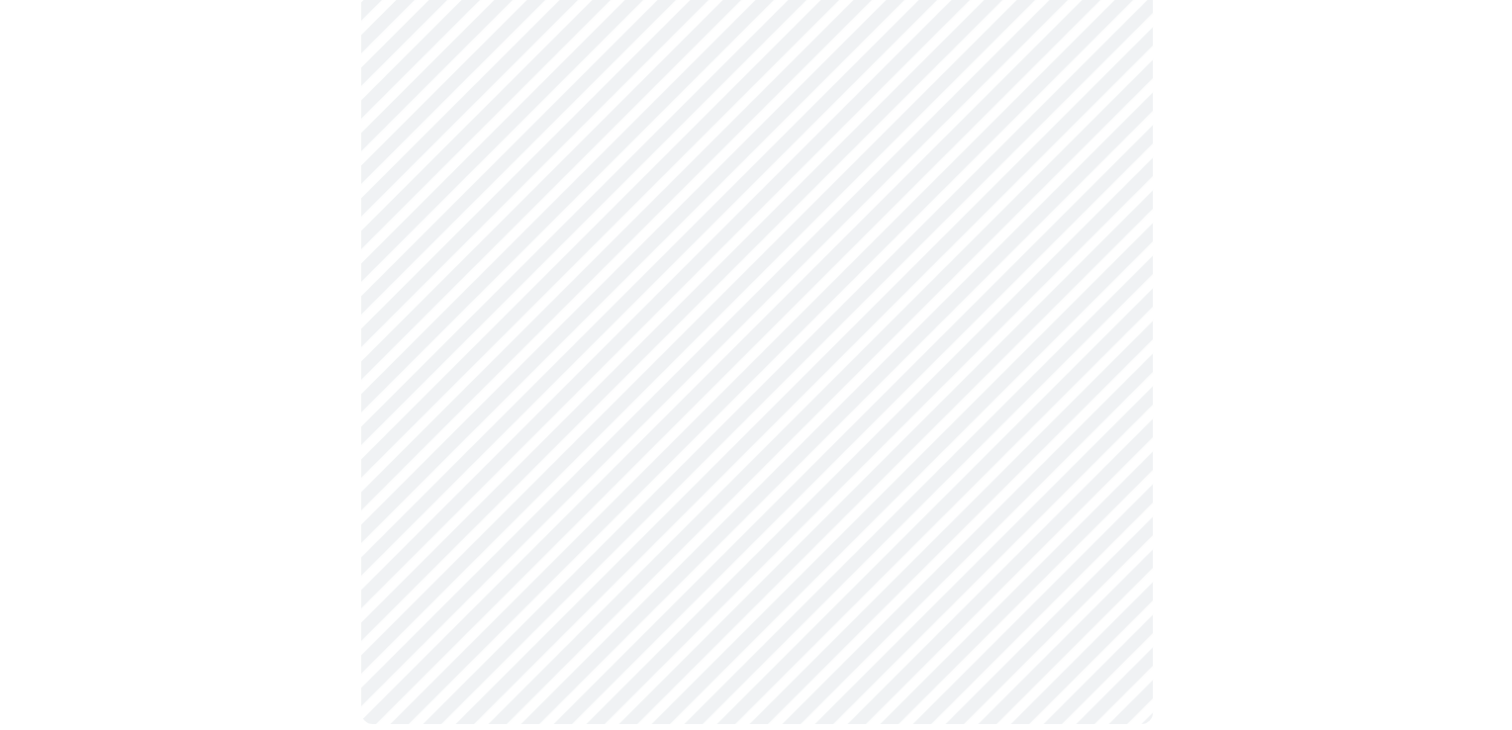
scroll to position [1177, 0]
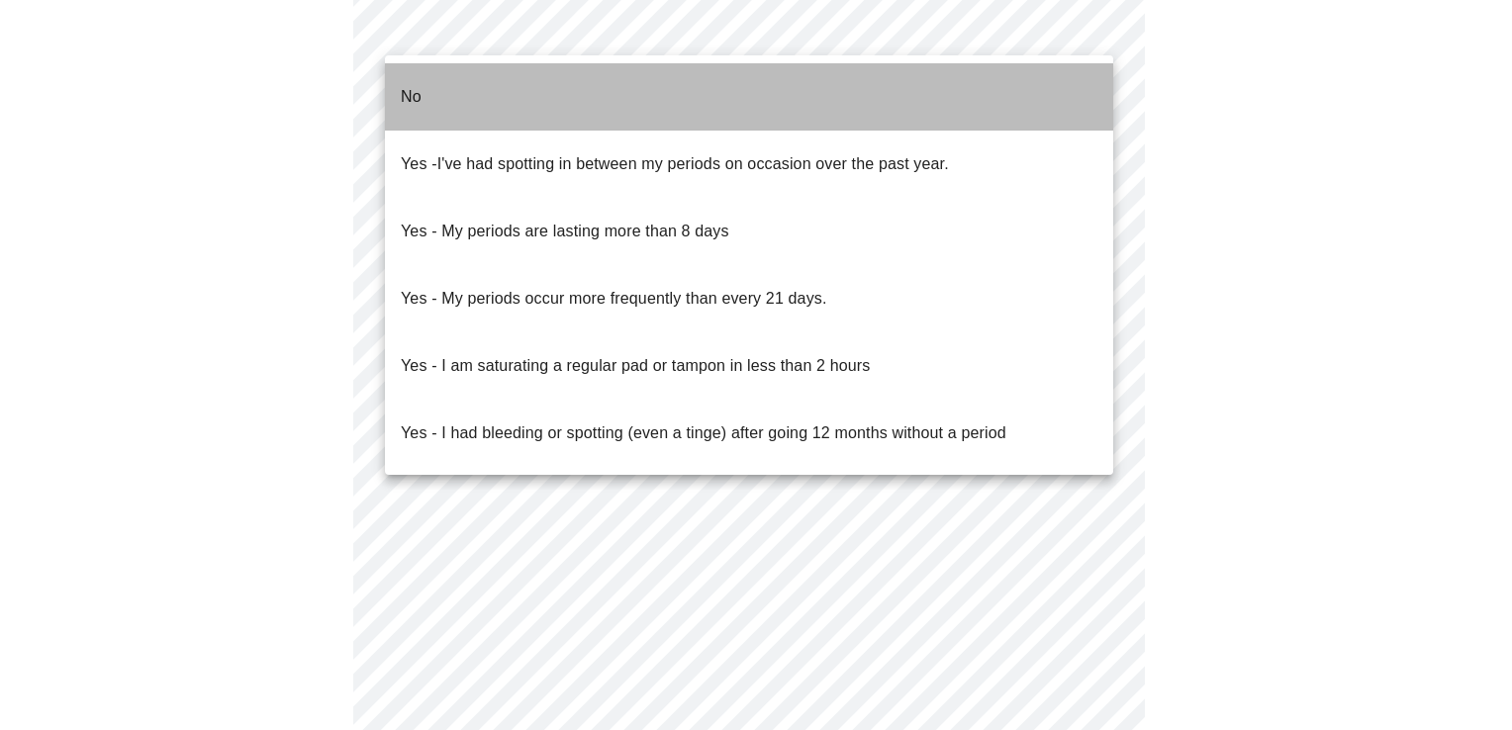
click at [527, 82] on li "No" at bounding box center [749, 96] width 728 height 67
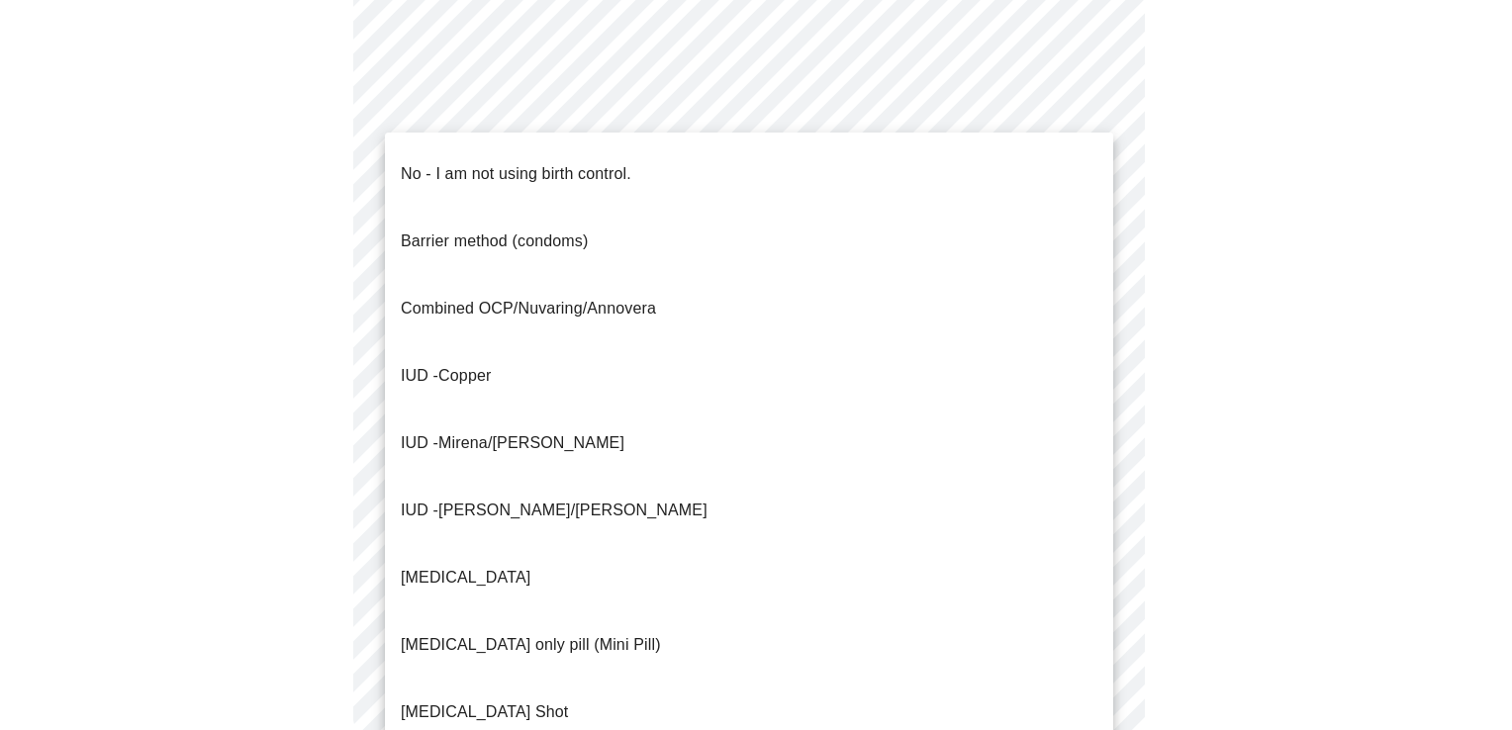
click at [503, 410] on li "IUD - Mirena/[PERSON_NAME]" at bounding box center [749, 443] width 728 height 67
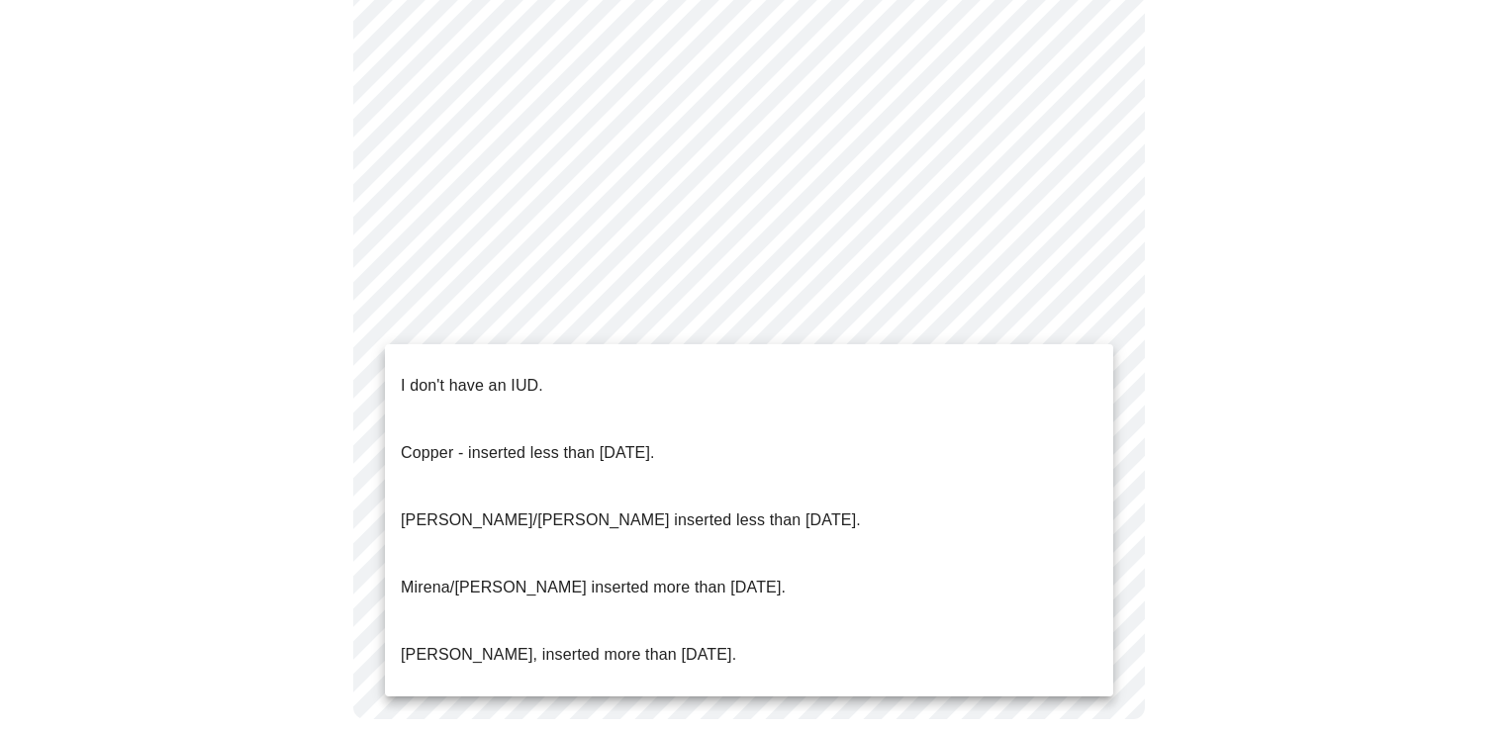
click at [534, 509] on p "[PERSON_NAME]/[PERSON_NAME] inserted less than [DATE]." at bounding box center [631, 521] width 460 height 24
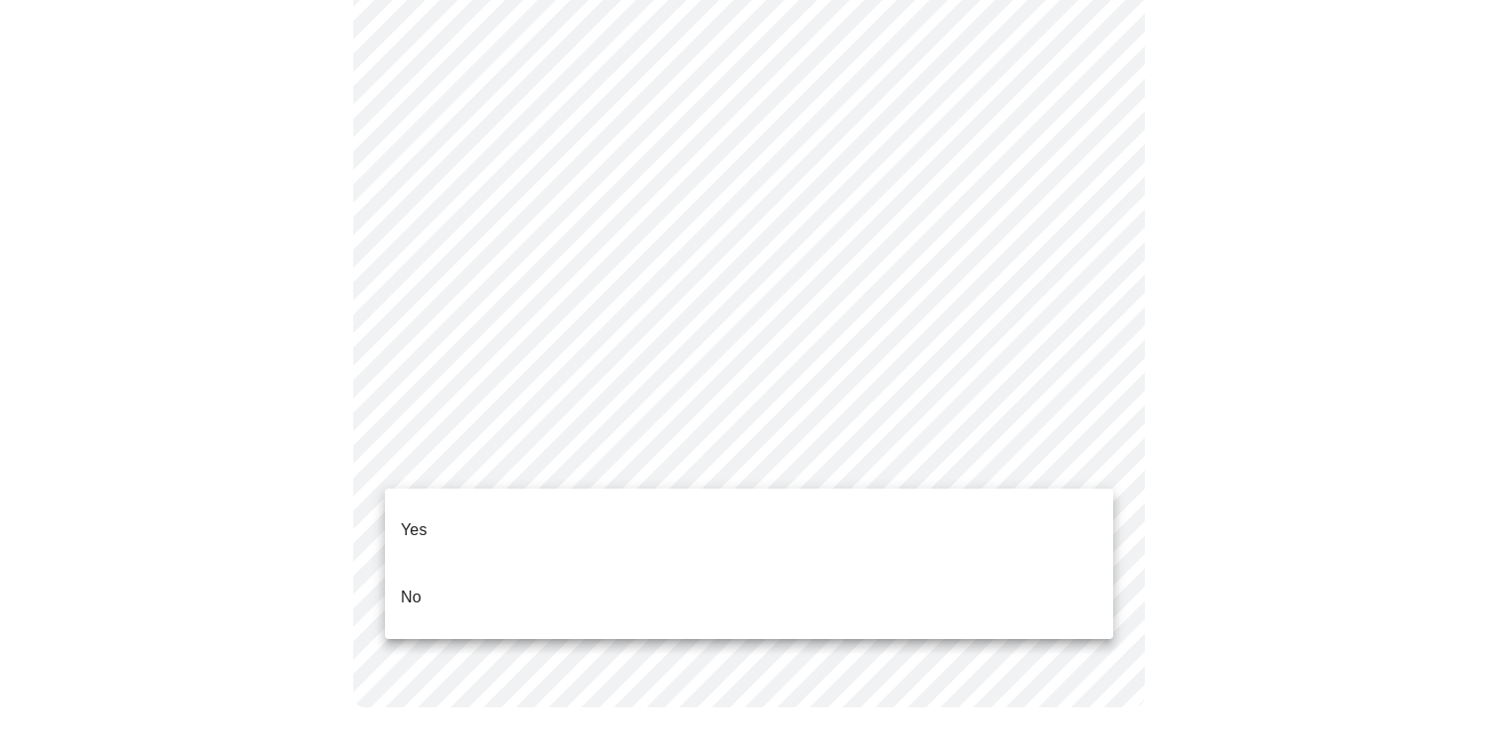
click at [454, 564] on li "No" at bounding box center [749, 597] width 728 height 67
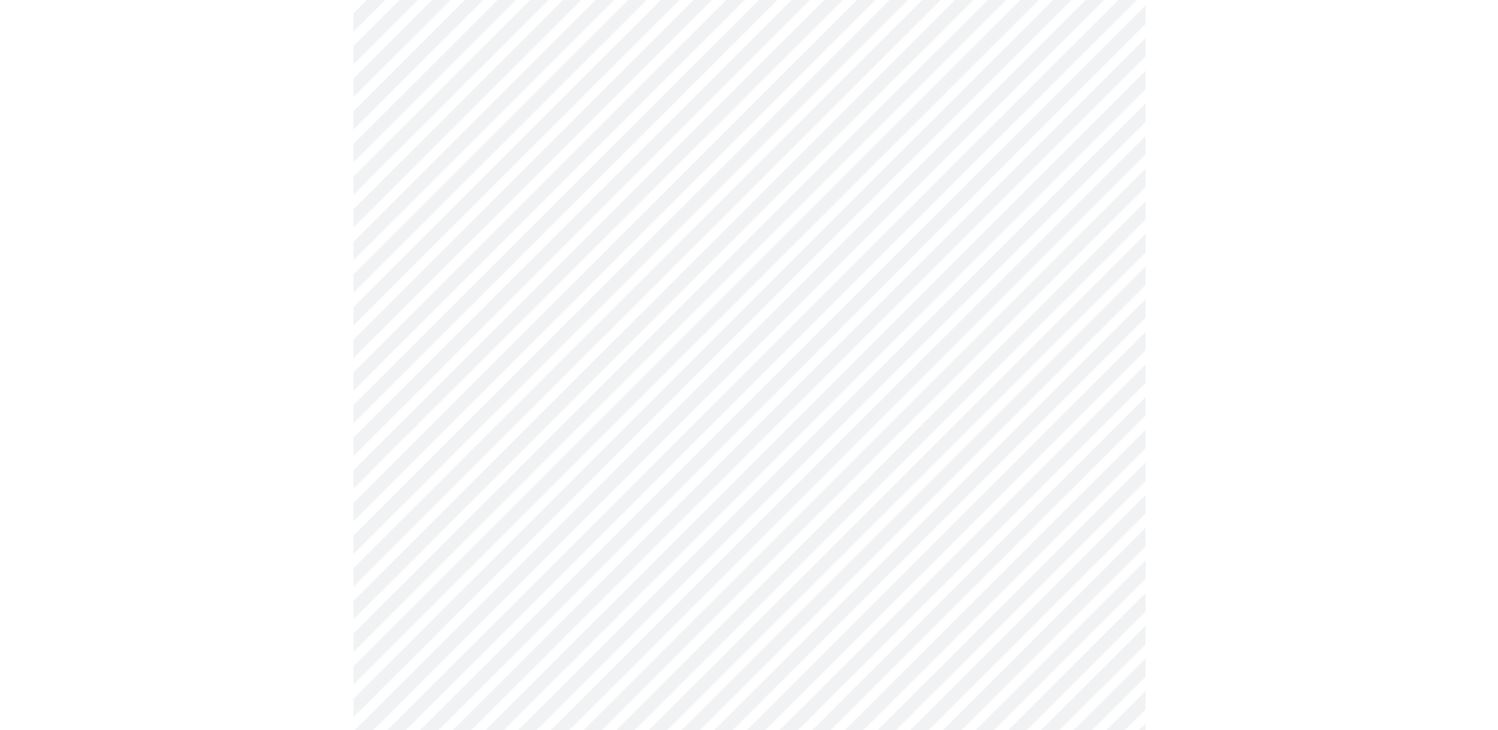
scroll to position [0, 0]
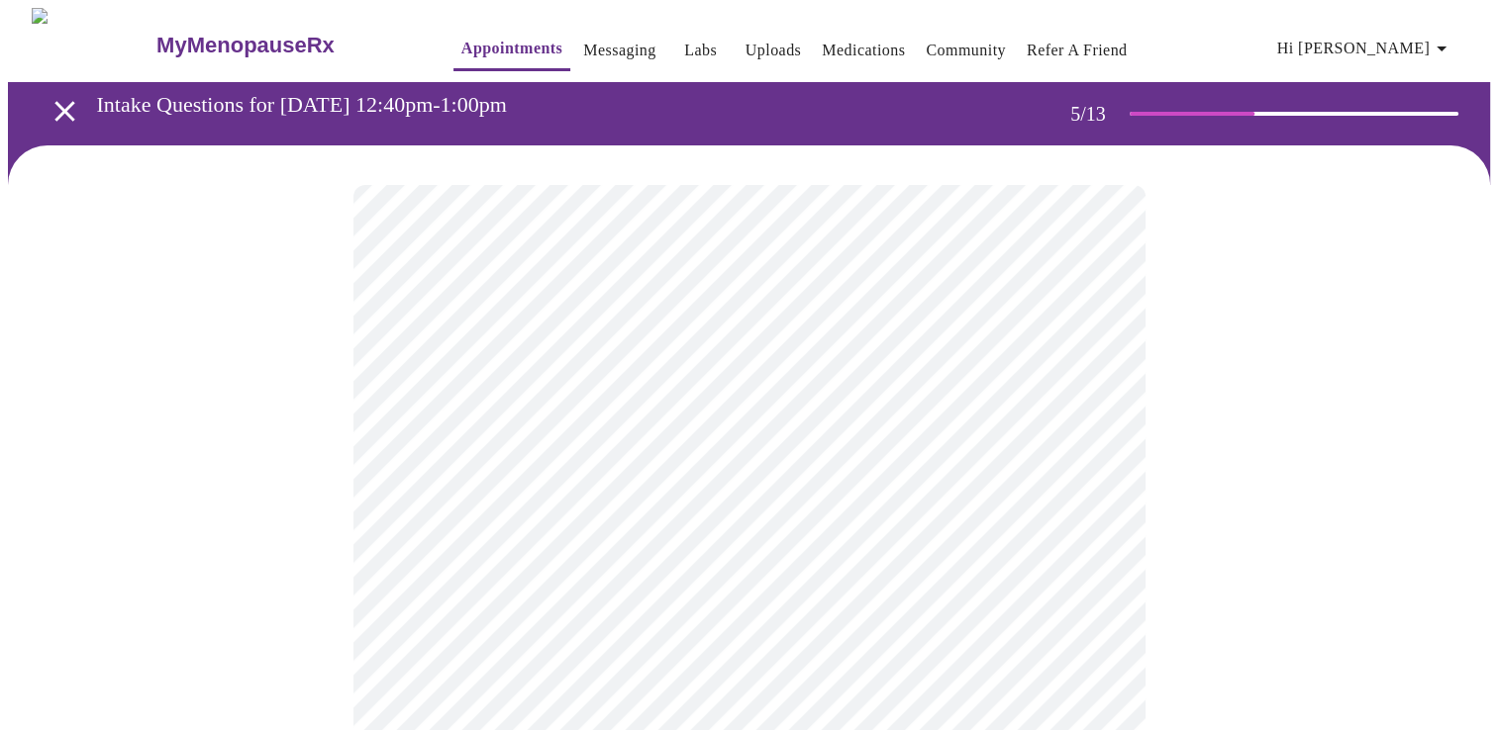
click at [583, 48] on link "Messaging" at bounding box center [619, 51] width 72 height 28
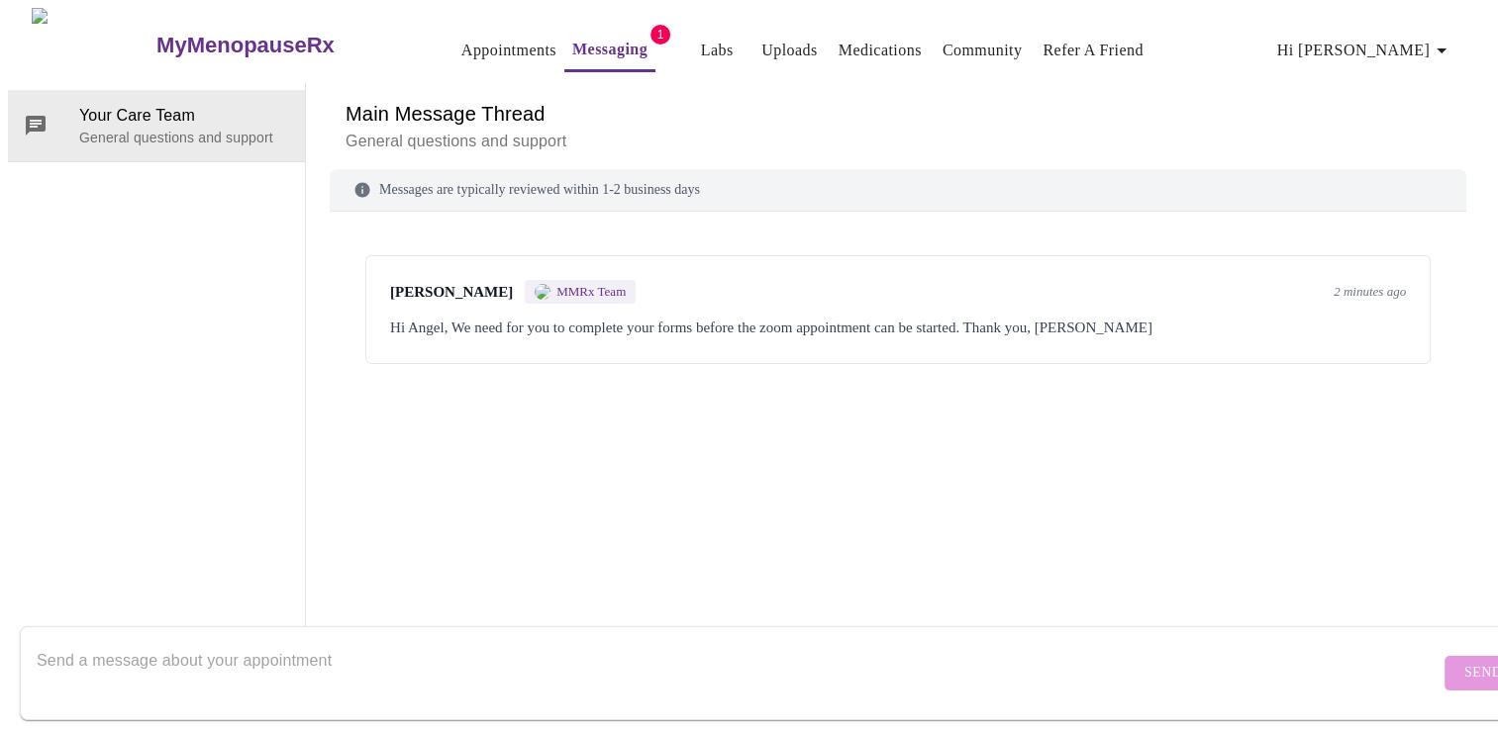
click at [461, 40] on link "Appointments" at bounding box center [508, 51] width 95 height 28
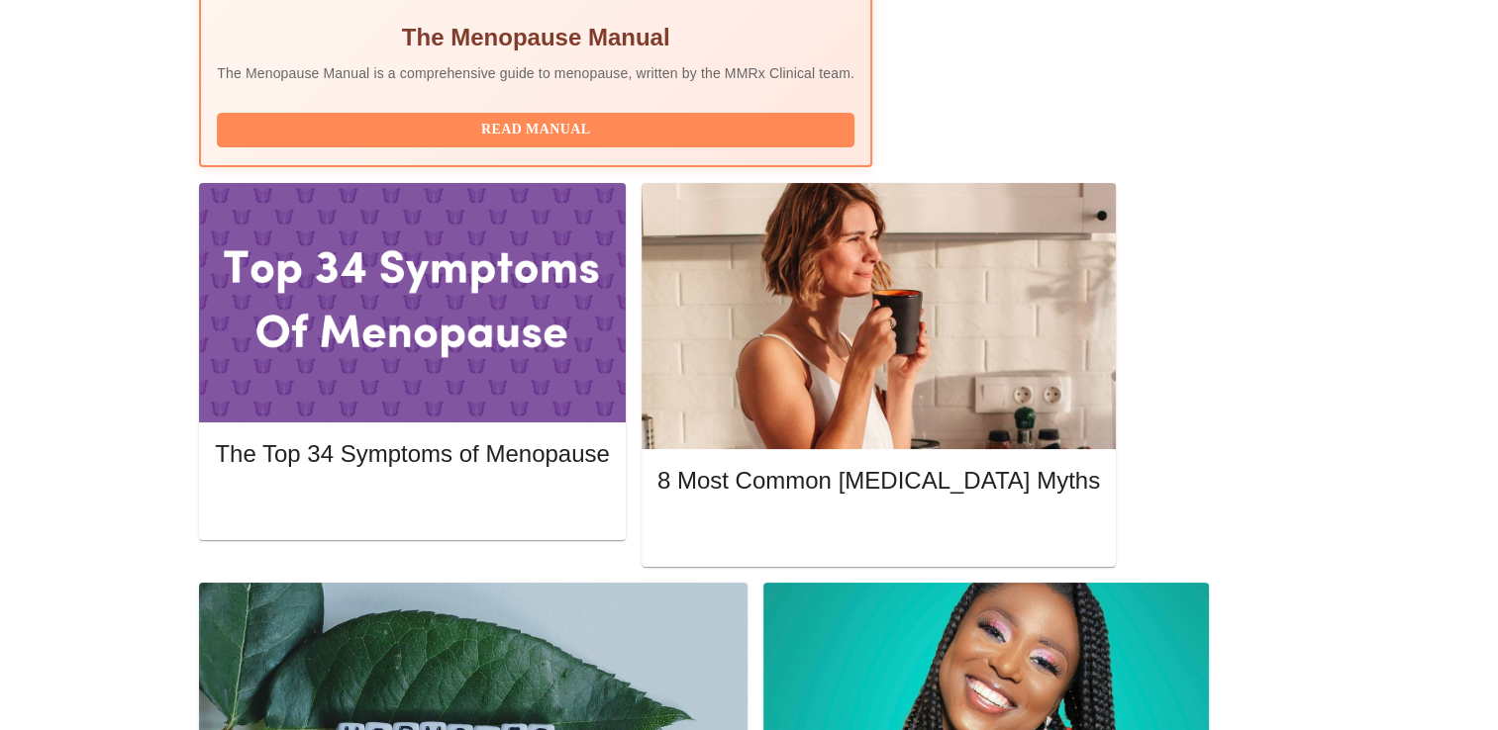
scroll to position [815, 0]
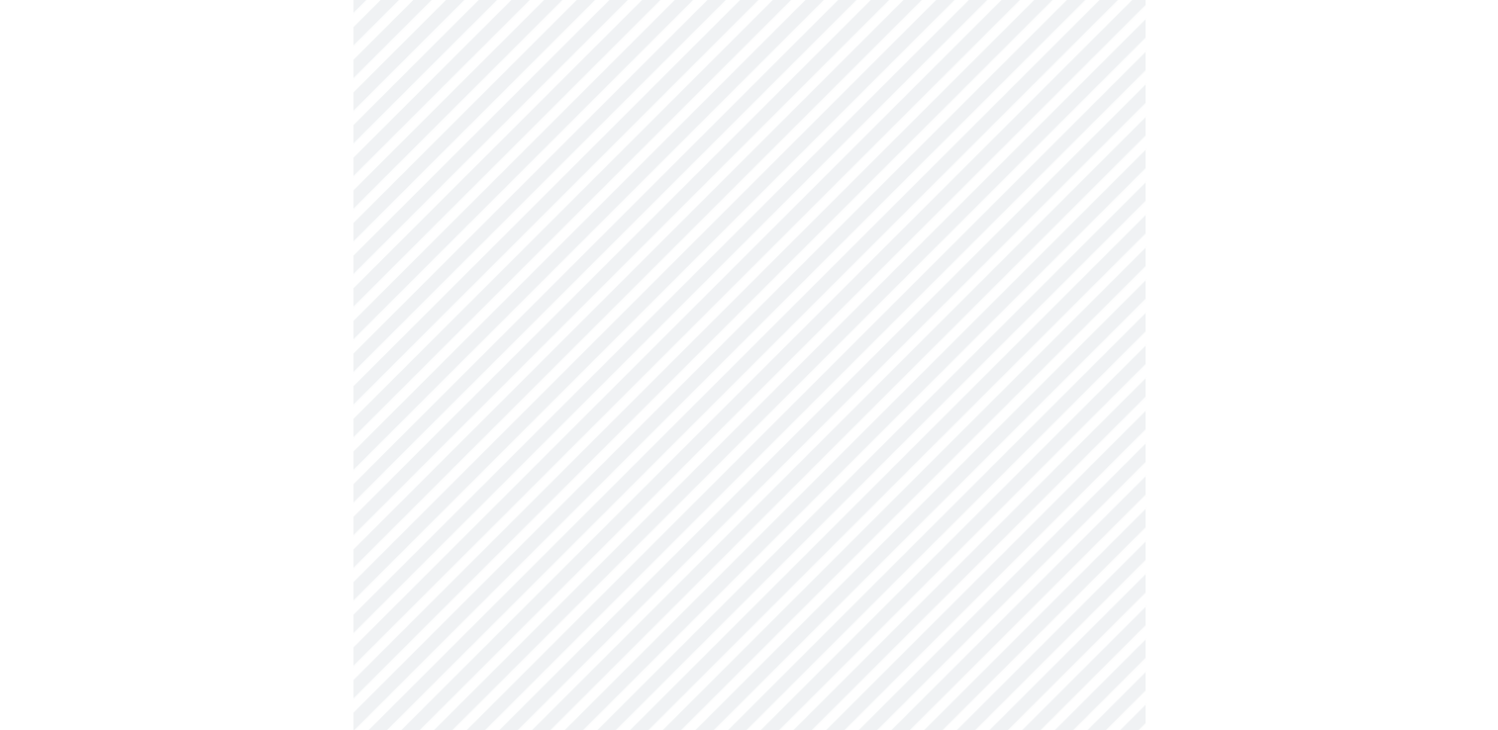
scroll to position [558, 0]
click at [701, 106] on body "MyMenopauseRx Appointments Messaging Labs Uploads Medications Community Refer a…" at bounding box center [749, 181] width 1482 height 1462
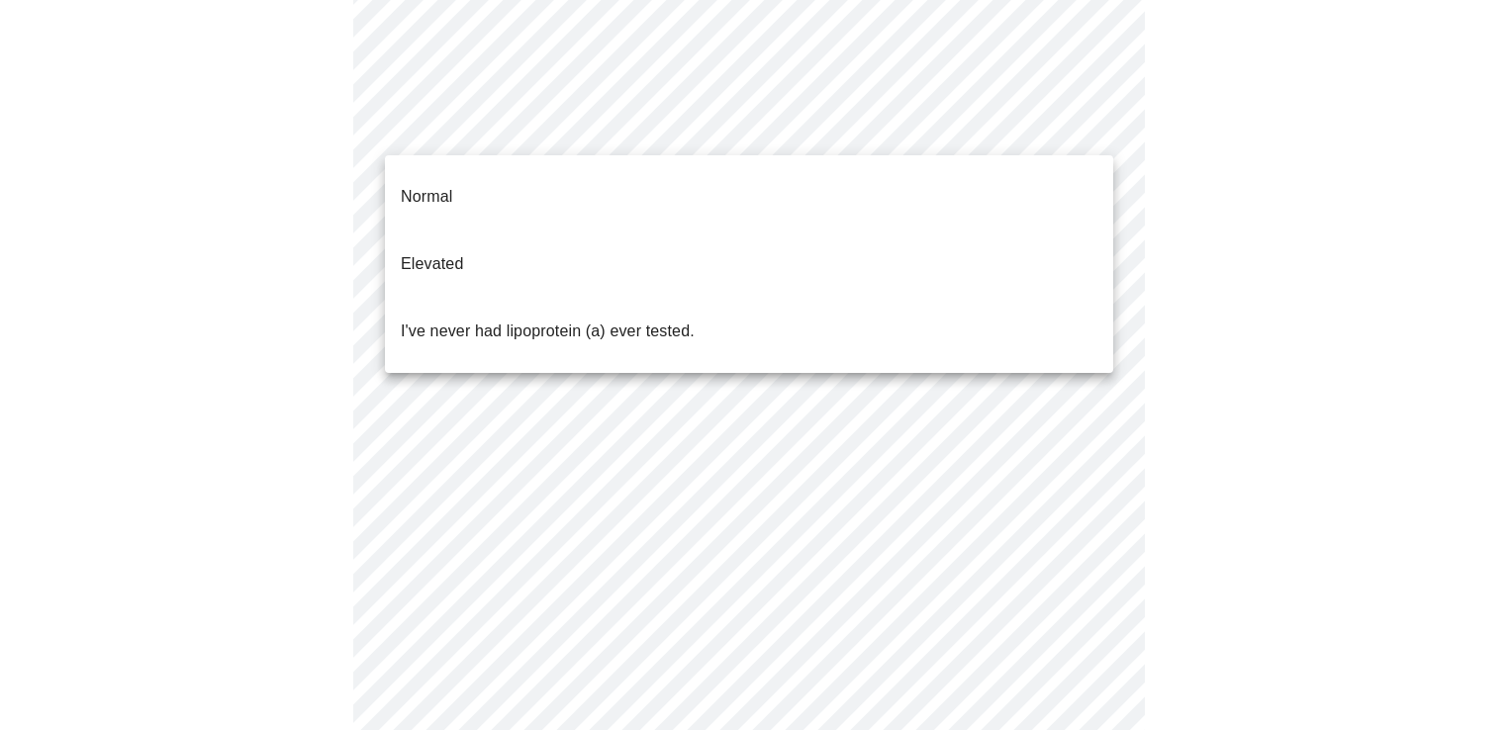
click at [505, 177] on li "Normal" at bounding box center [749, 196] width 728 height 67
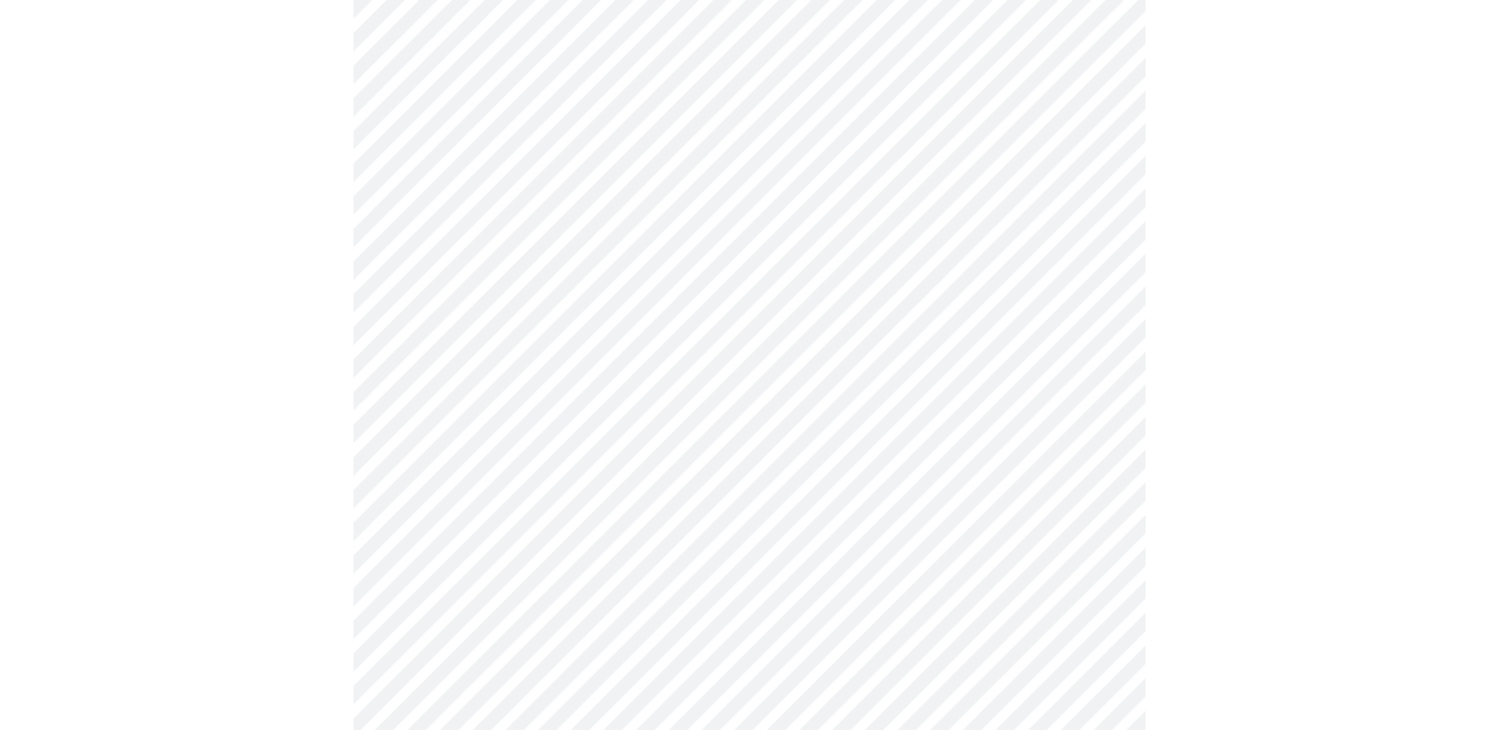
scroll to position [4969, 0]
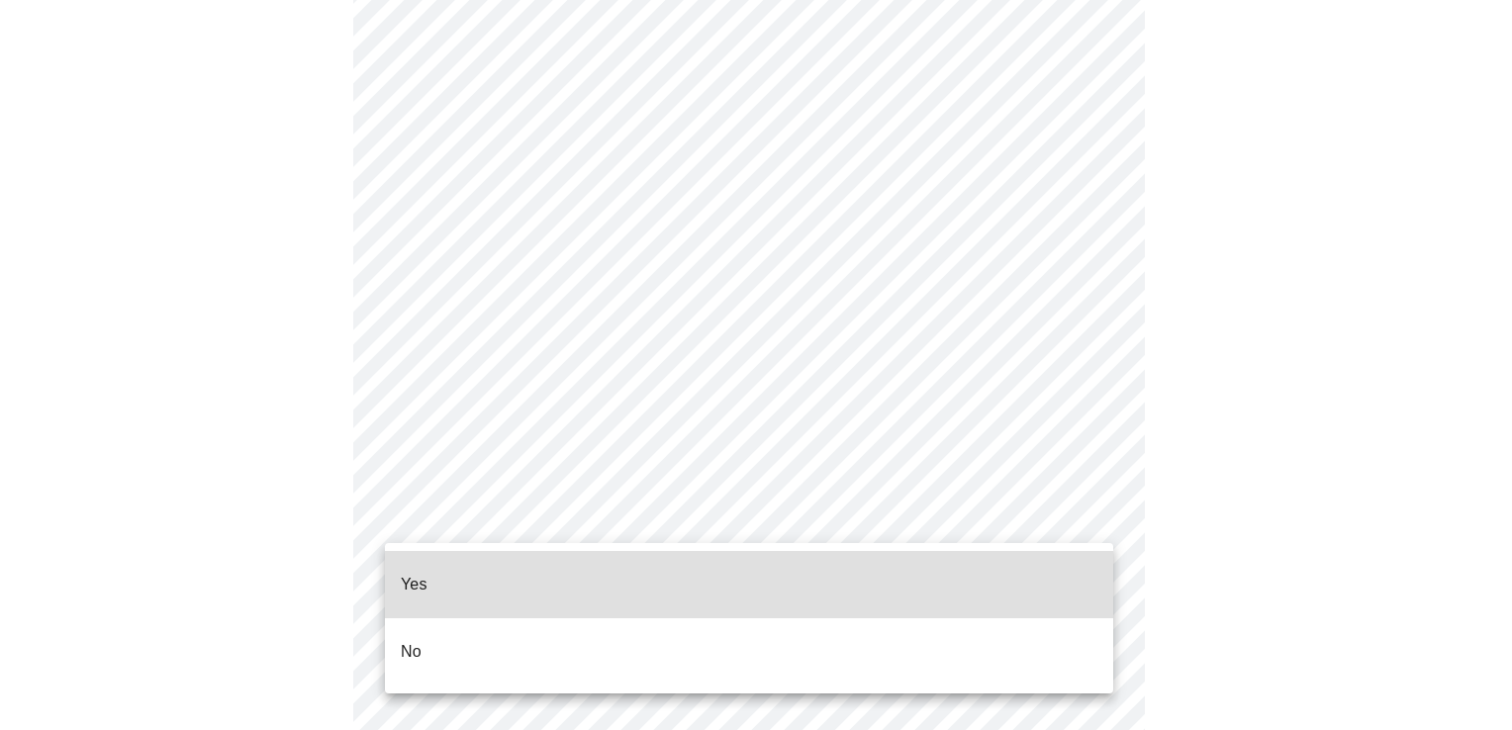
click at [435, 624] on li "No" at bounding box center [749, 652] width 728 height 67
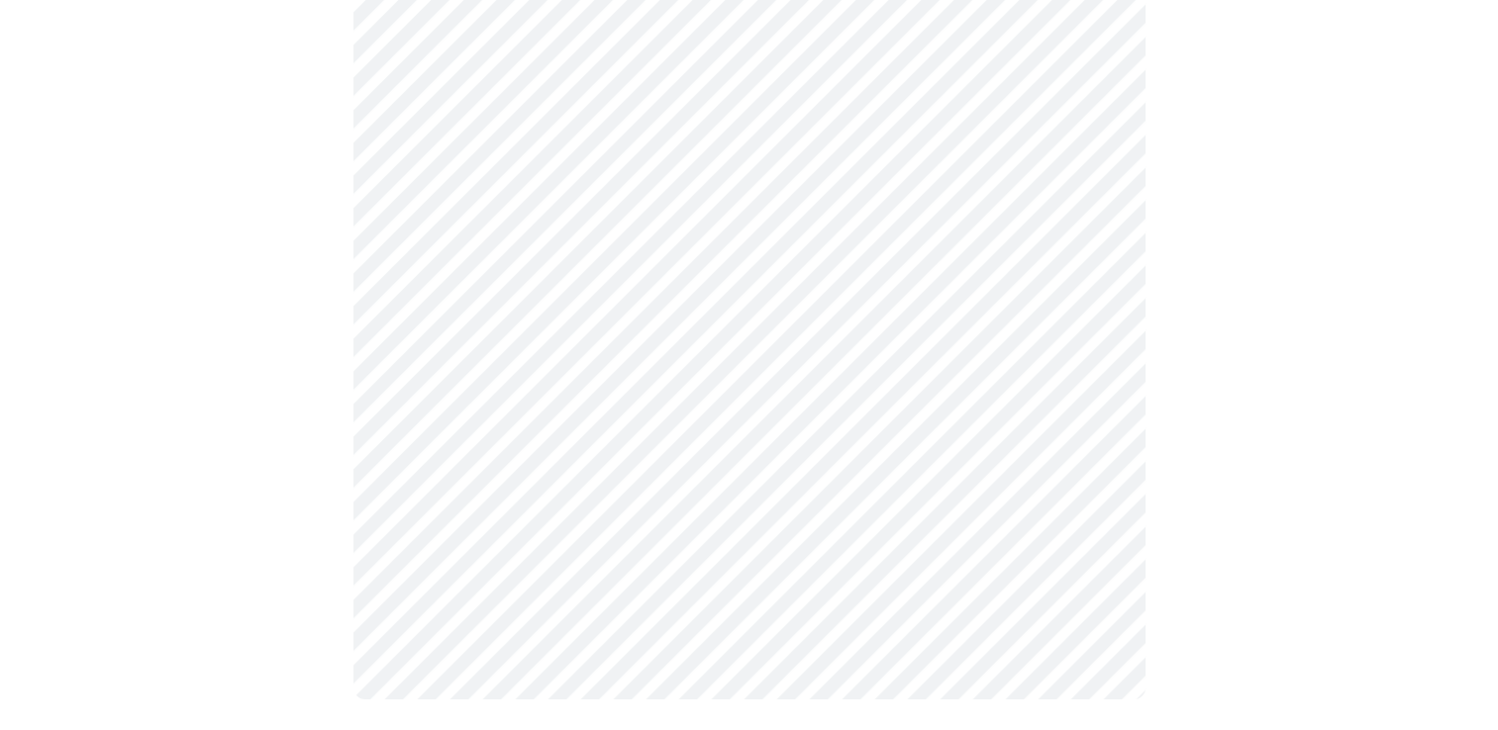
scroll to position [1445, 0]
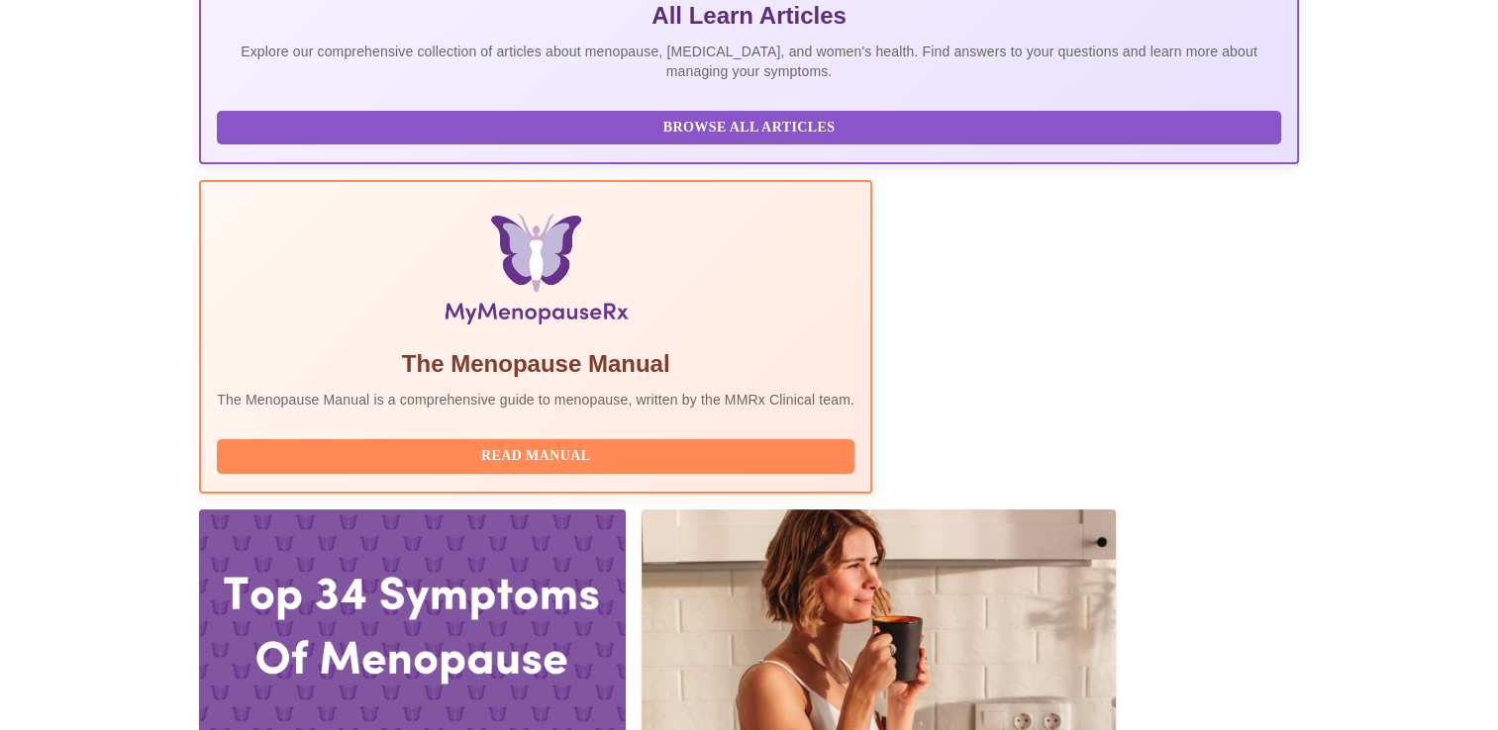
scroll to position [507, 0]
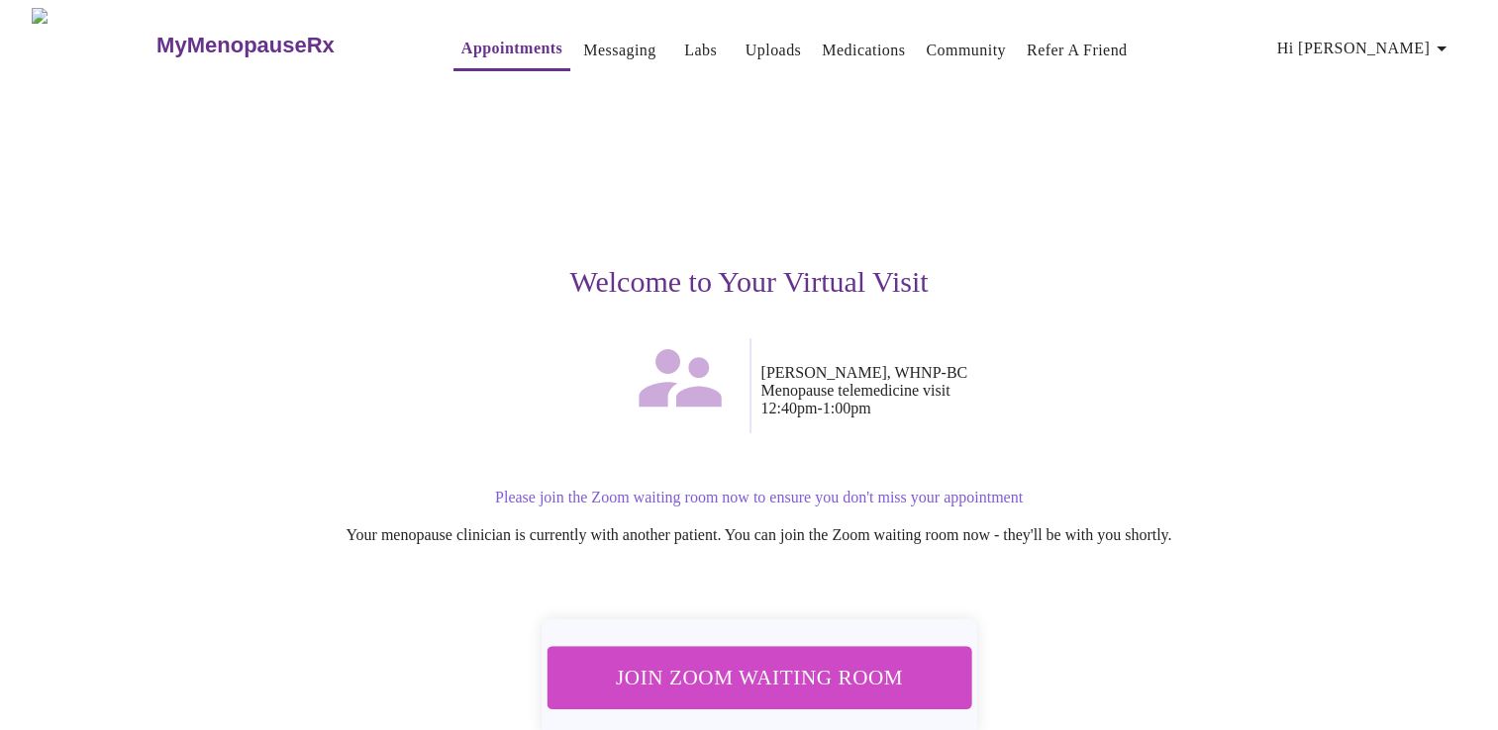
click at [809, 678] on span "Join Zoom Waiting Room" at bounding box center [758, 677] width 372 height 37
click at [584, 57] on button "Messaging" at bounding box center [619, 51] width 88 height 40
click at [587, 48] on link "Messaging" at bounding box center [619, 51] width 72 height 28
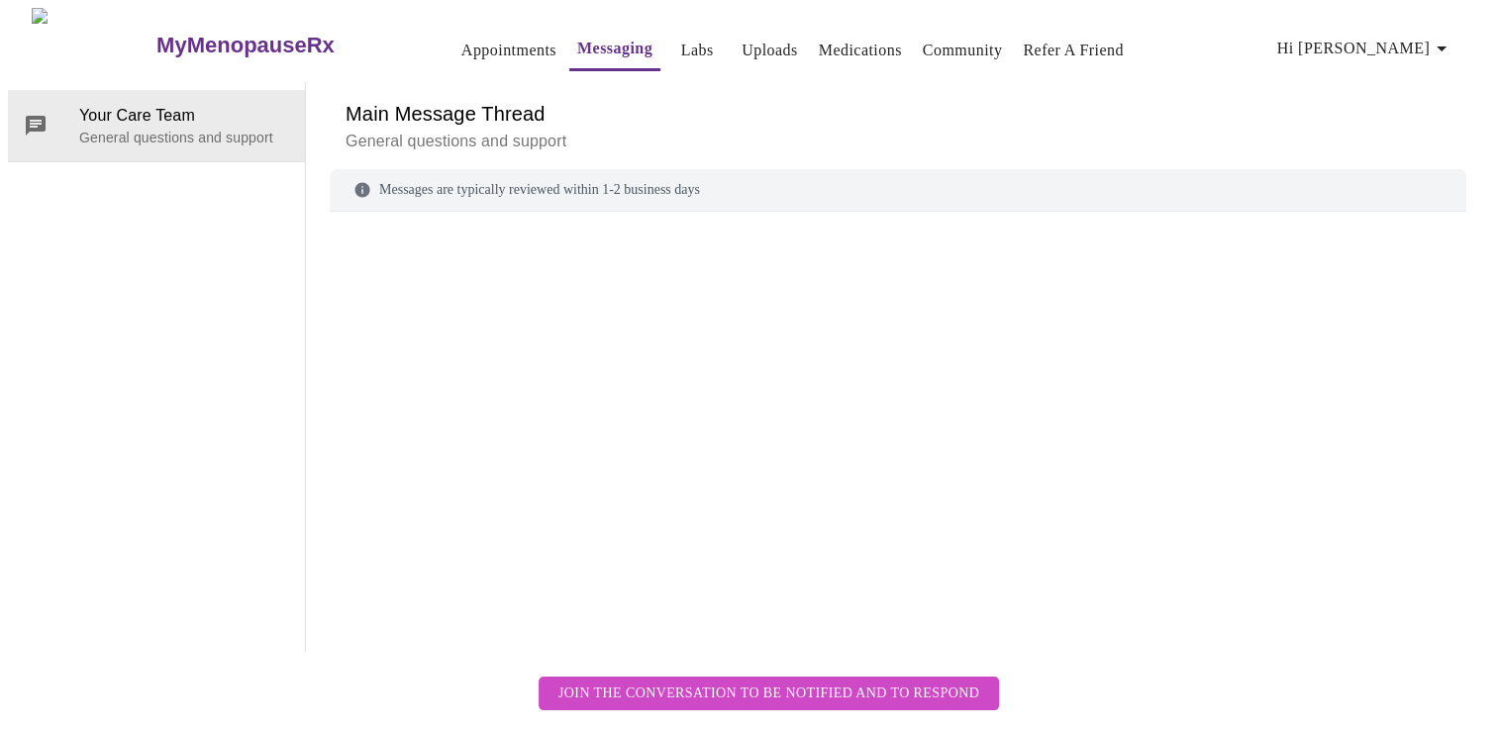
scroll to position [74, 0]
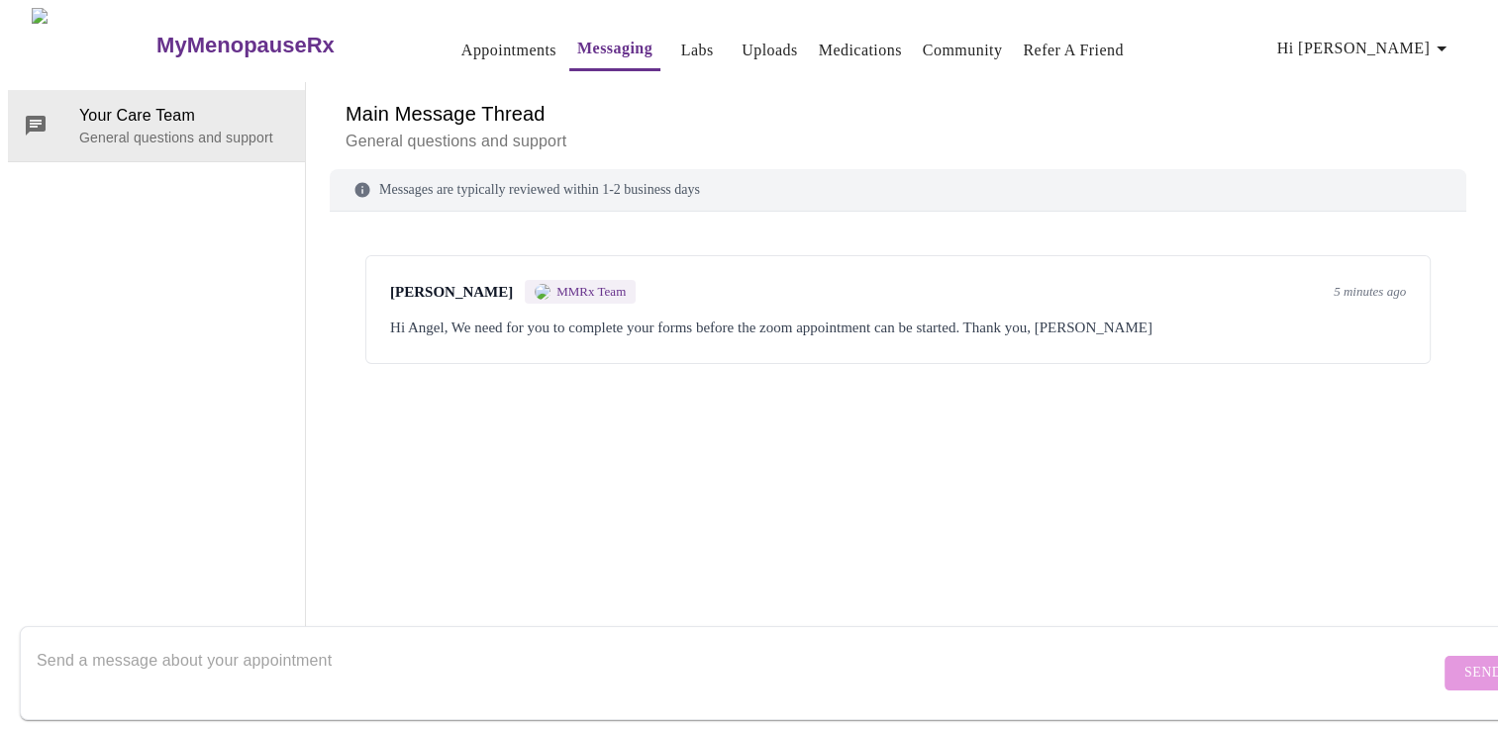
click at [714, 255] on div "[PERSON_NAME] MMRx Team 5 minutes ago Hi Angel, We need for you to complete you…" at bounding box center [897, 309] width 1065 height 109
click at [450, 284] on span "[PERSON_NAME]" at bounding box center [451, 292] width 123 height 17
click at [450, 255] on div "[PERSON_NAME] MMRx Team 5 minutes ago Hi Angel, We need for you to complete you…" at bounding box center [897, 309] width 1065 height 109
click at [79, 104] on span "Your Care Team" at bounding box center [184, 116] width 210 height 24
click at [916, 316] on div "Hi Angel, We need for you to complete your forms before the zoom appointment ca…" at bounding box center [897, 328] width 1015 height 24
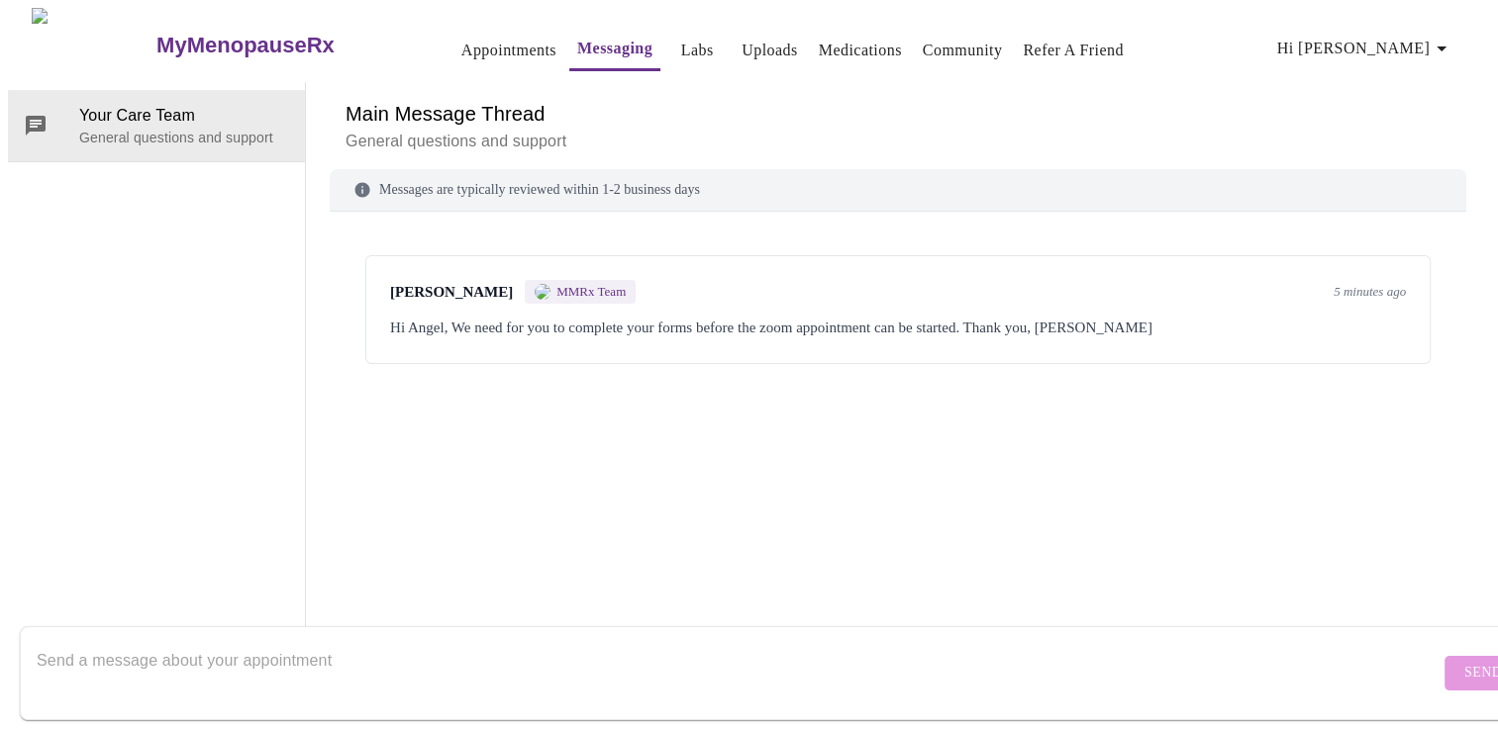
click at [1374, 284] on span "5 minutes ago" at bounding box center [1369, 292] width 72 height 16
click at [871, 652] on textarea "Send a message about your appointment" at bounding box center [738, 672] width 1402 height 63
type textarea "i just completed them and am in the waiting room"
click at [1464, 661] on span "Send" at bounding box center [1483, 673] width 38 height 25
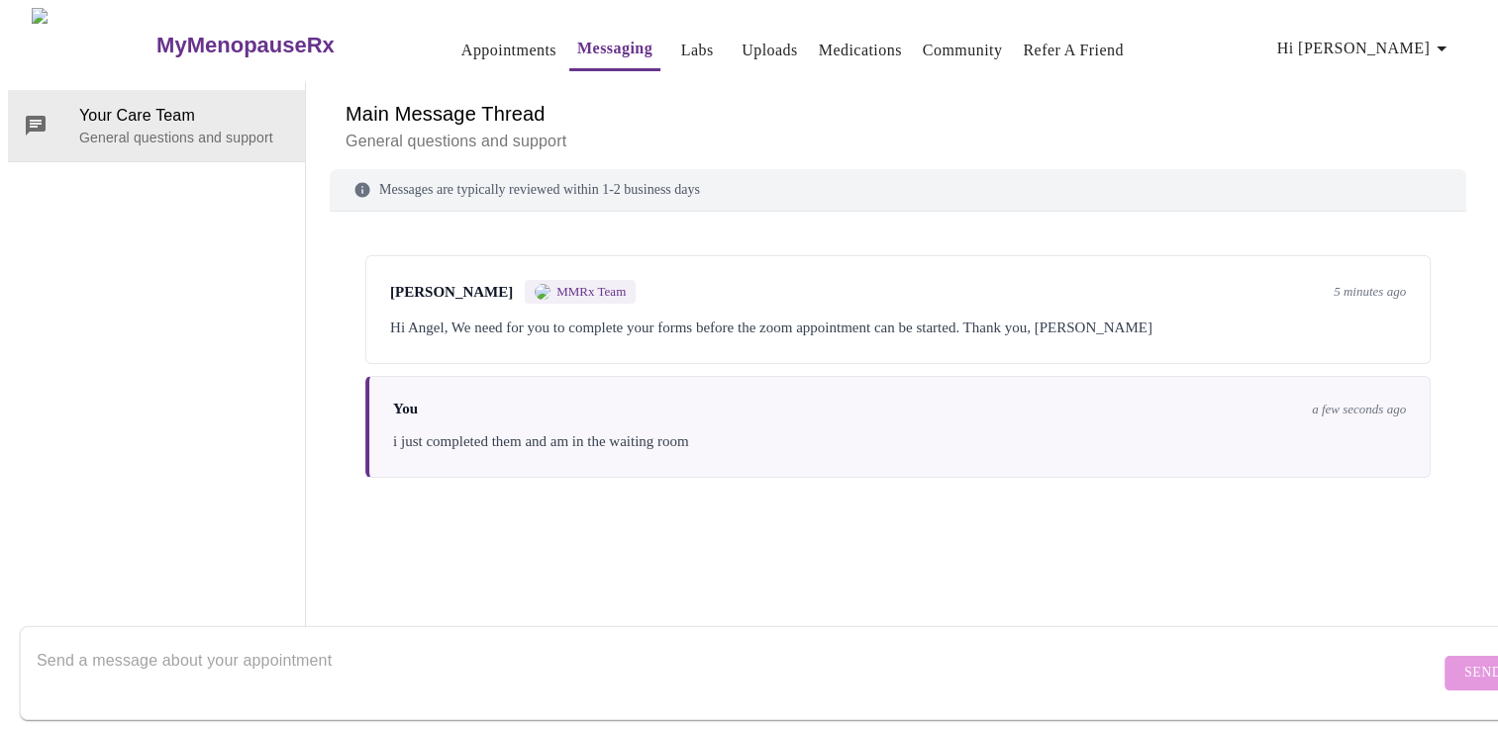
scroll to position [0, 0]
click at [461, 42] on link "Appointments" at bounding box center [508, 51] width 95 height 28
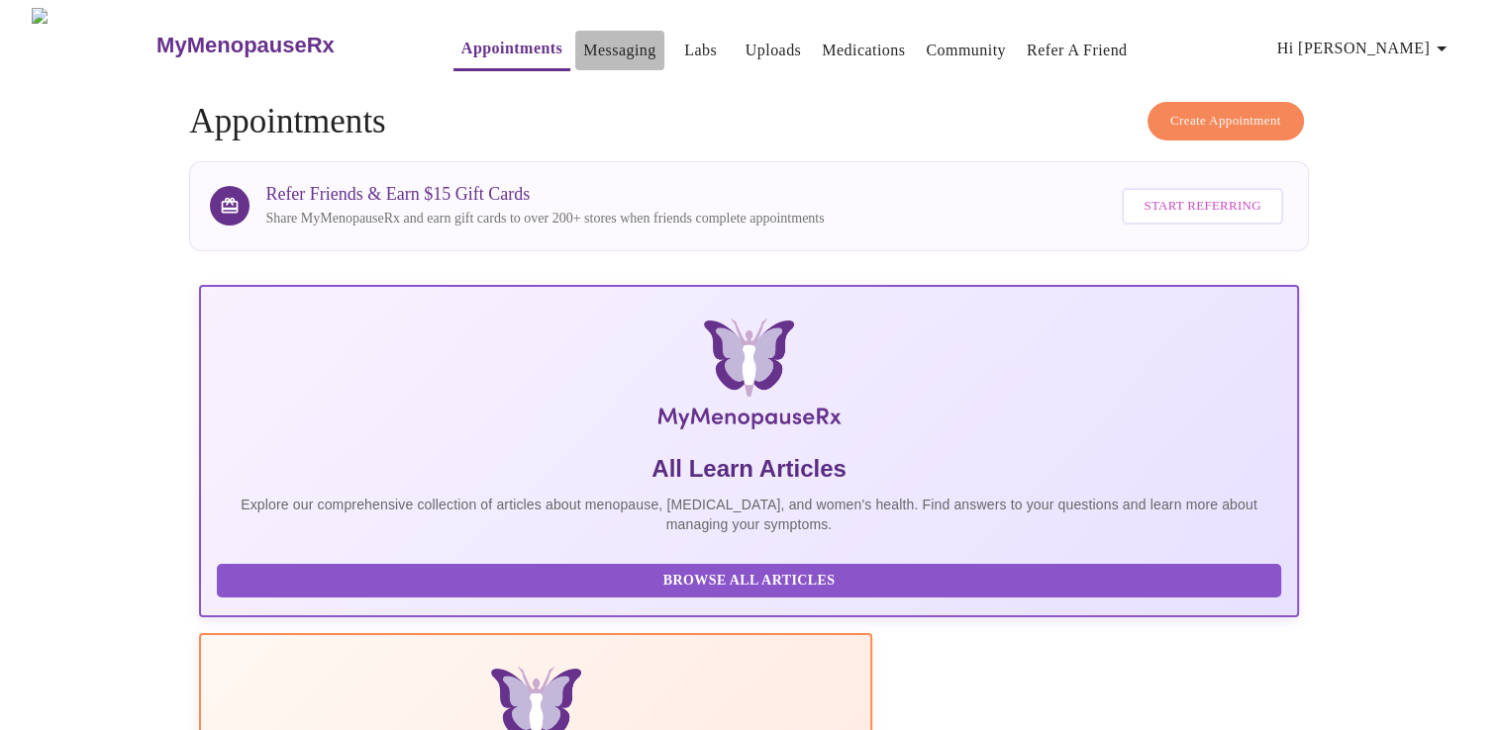
click at [599, 45] on link "Messaging" at bounding box center [619, 51] width 72 height 28
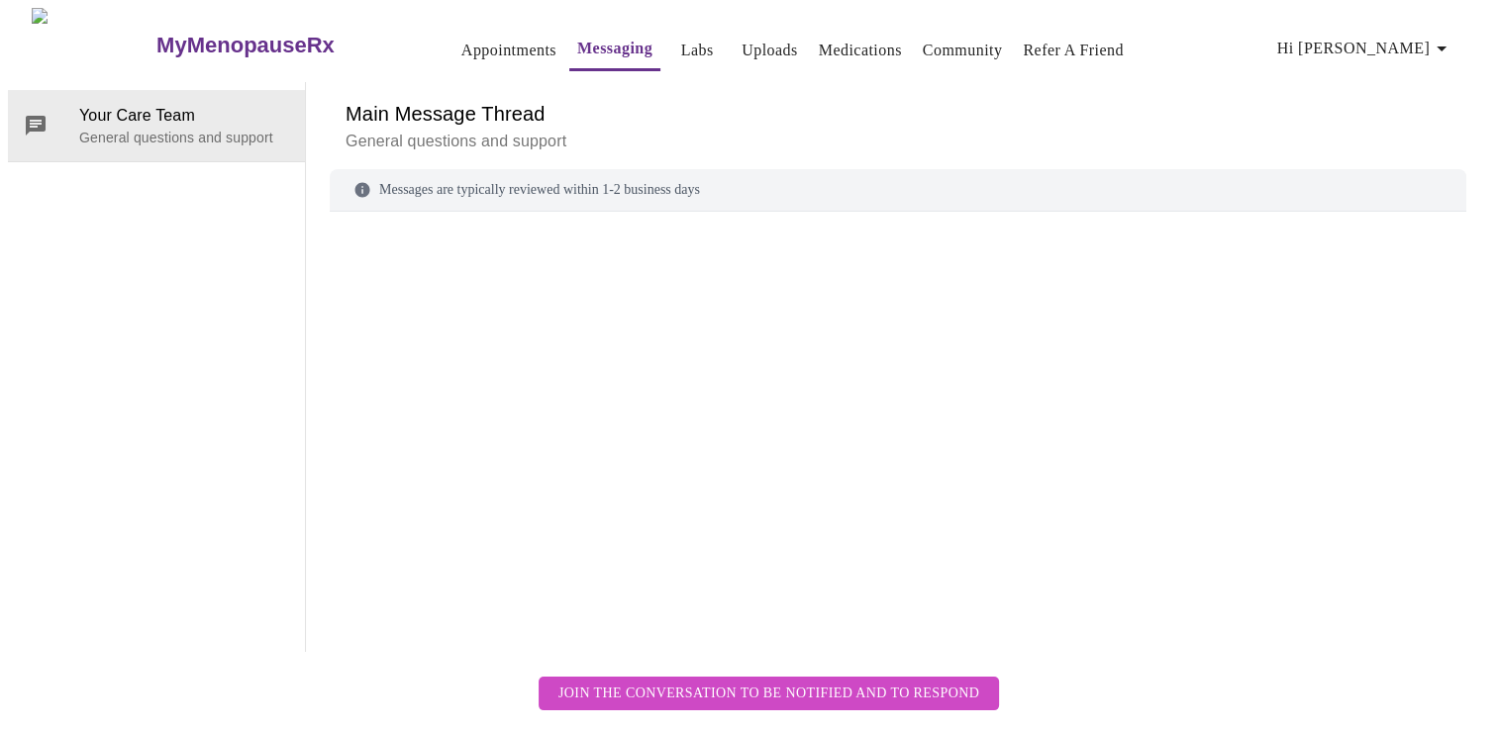
scroll to position [74, 0]
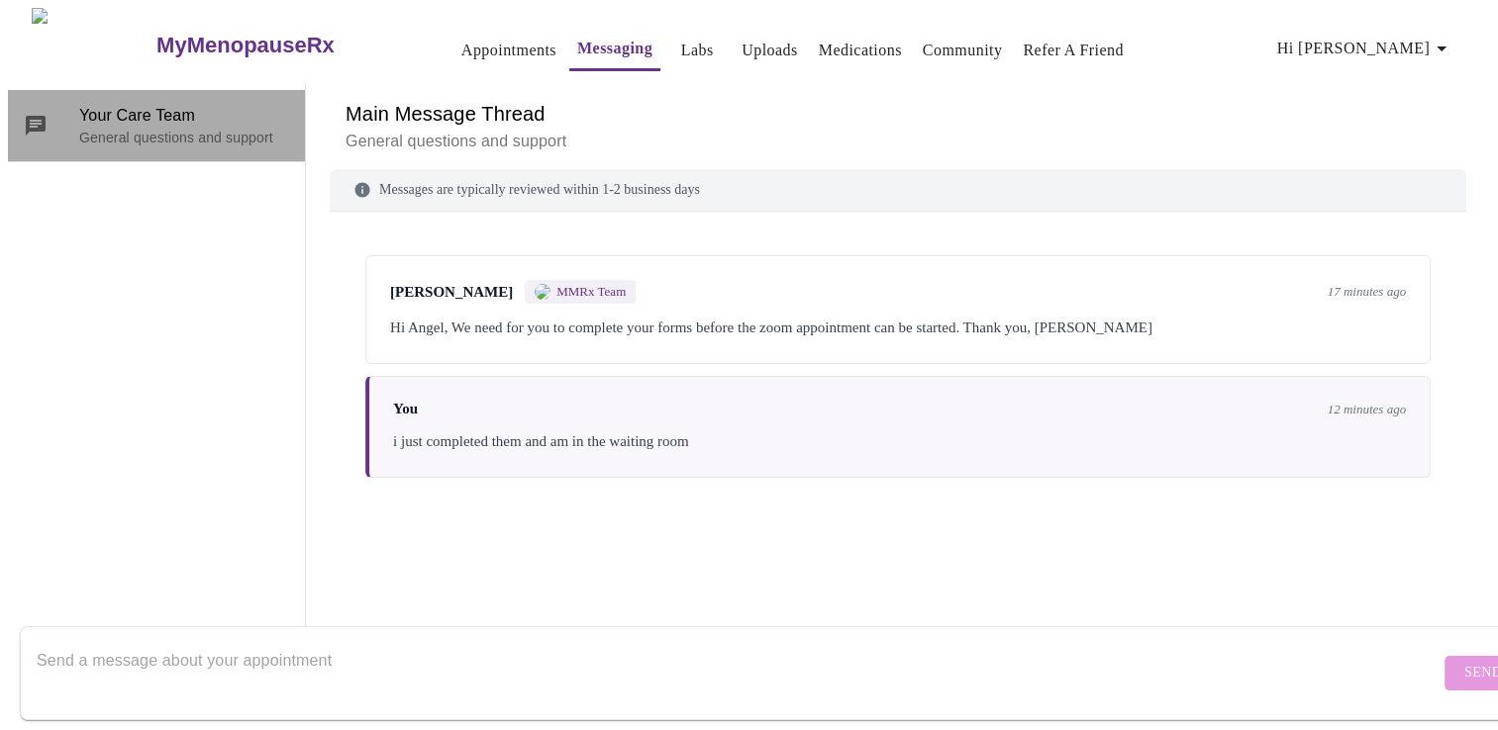
click at [158, 104] on span "Your Care Team" at bounding box center [184, 116] width 210 height 24
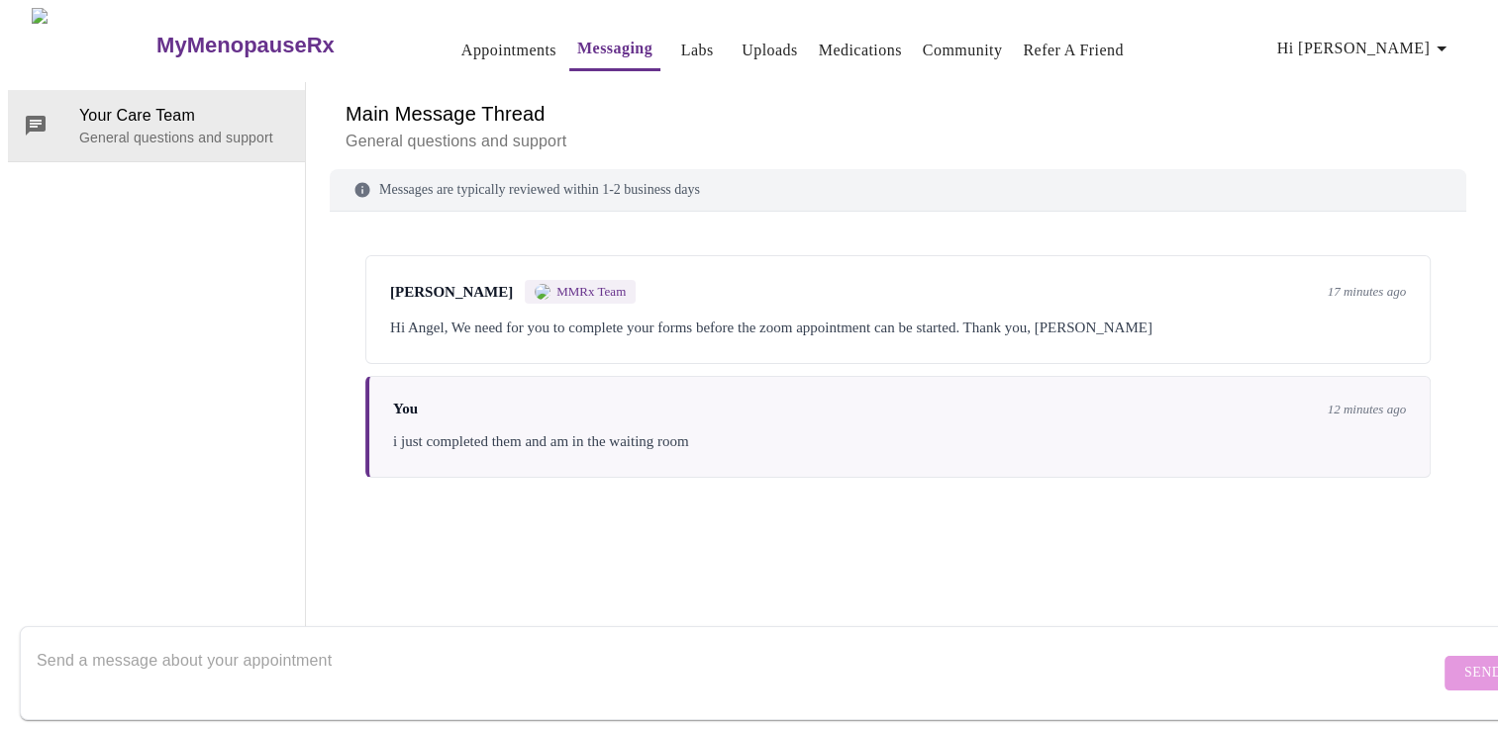
scroll to position [0, 0]
click at [467, 48] on link "Appointments" at bounding box center [508, 51] width 95 height 28
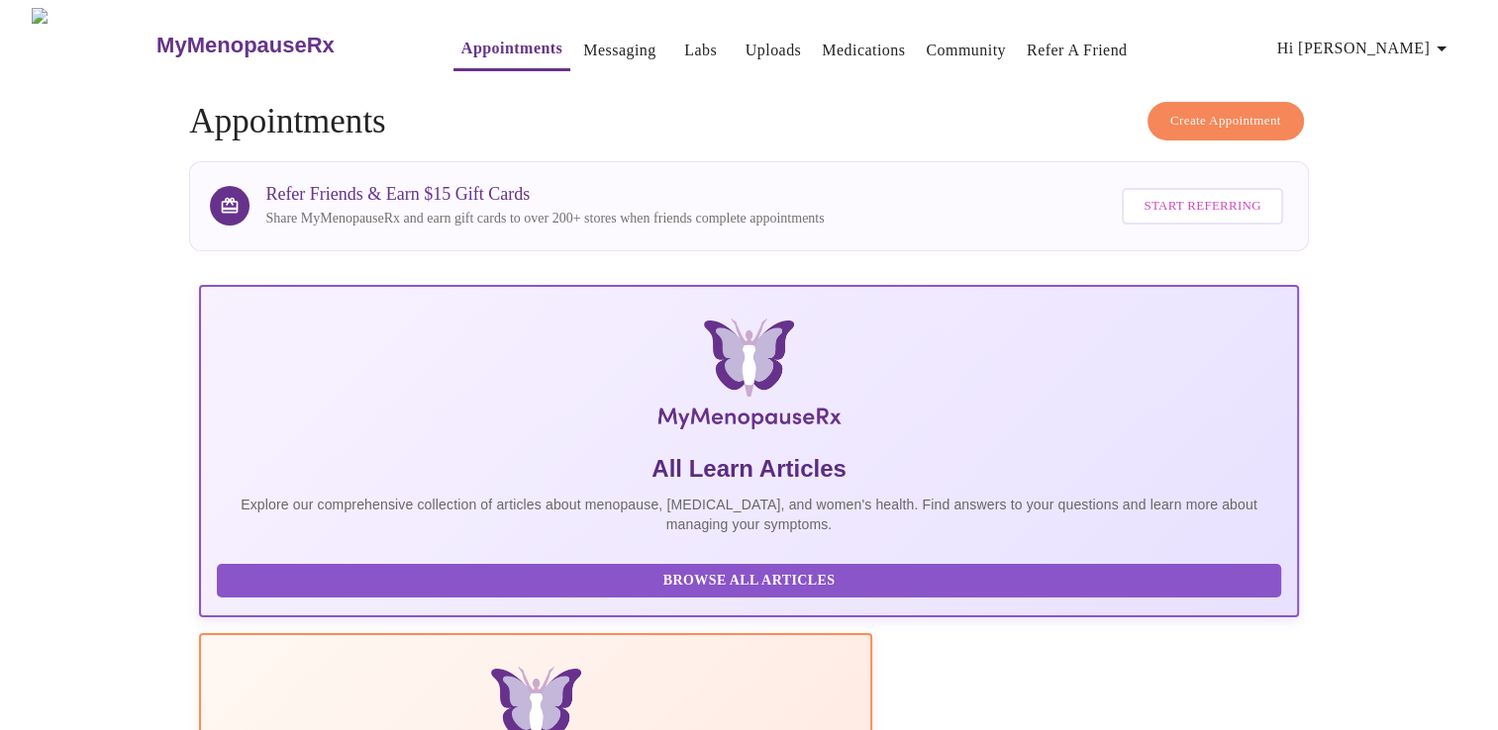
click at [1270, 122] on span "Create Appointment" at bounding box center [1225, 121] width 111 height 23
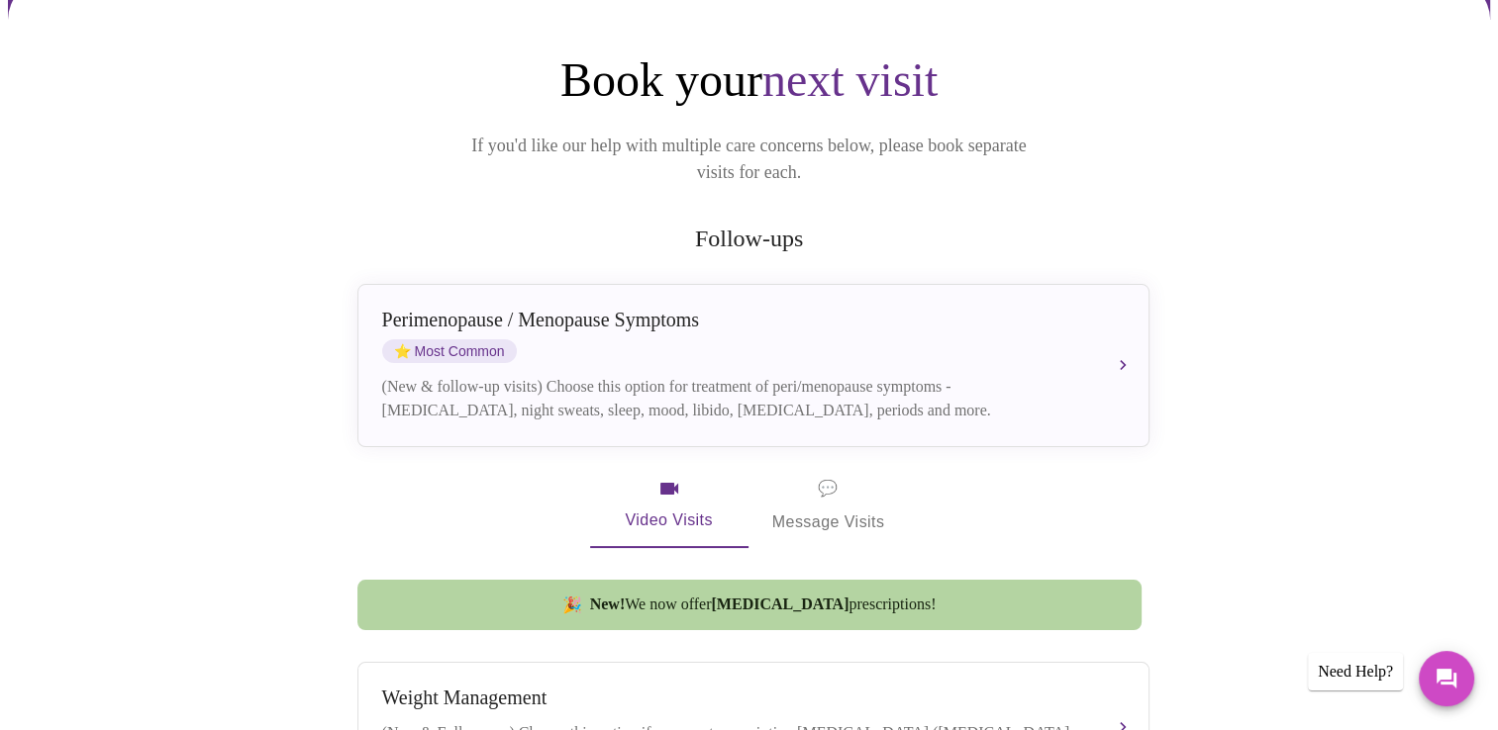
scroll to position [185, 0]
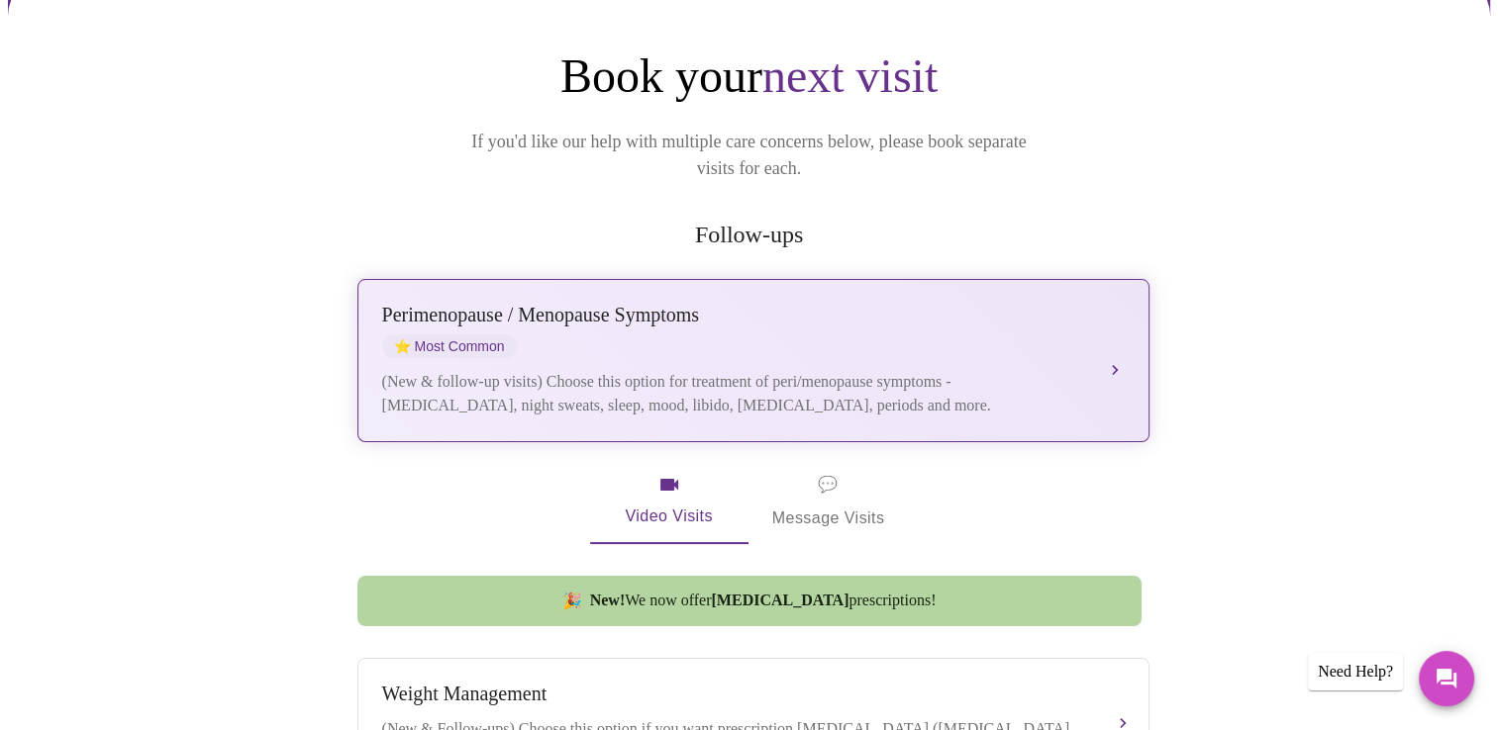
click at [823, 337] on div "[MEDICAL_DATA] / Menopause Symptoms ⭐ Most Common (New & follow-up visits) Choo…" at bounding box center [753, 361] width 742 height 114
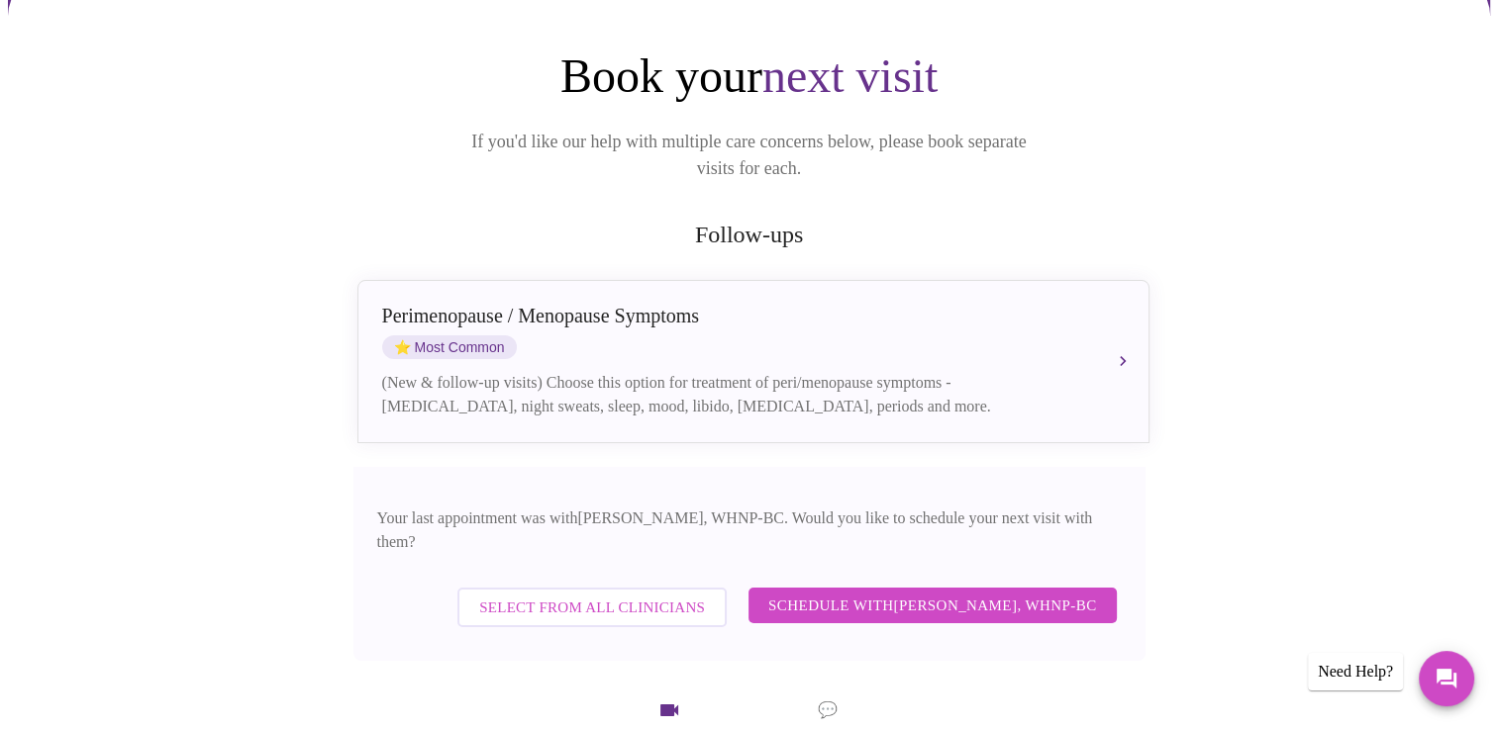
click at [994, 593] on span "Schedule with [PERSON_NAME], WHNP-BC" at bounding box center [932, 606] width 329 height 26
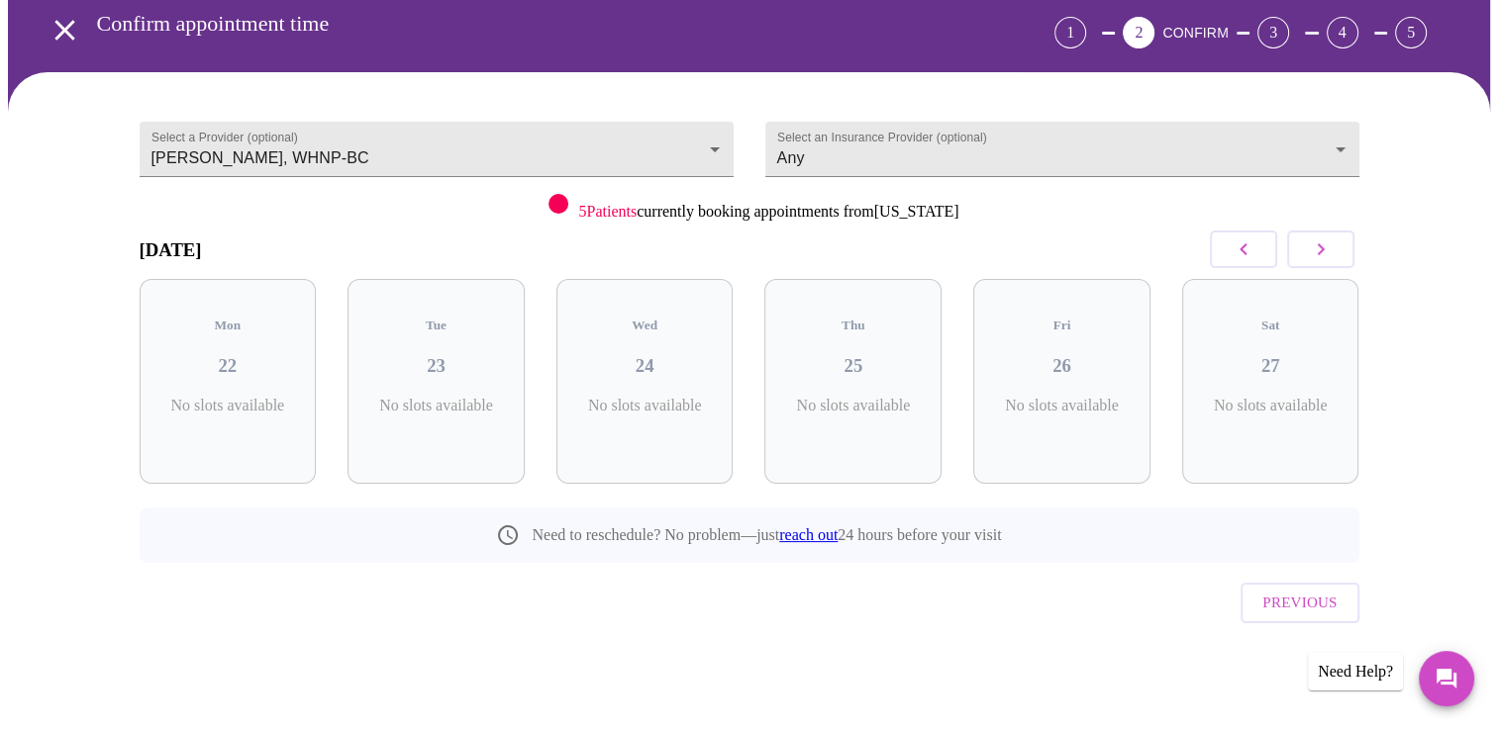
scroll to position [46, 0]
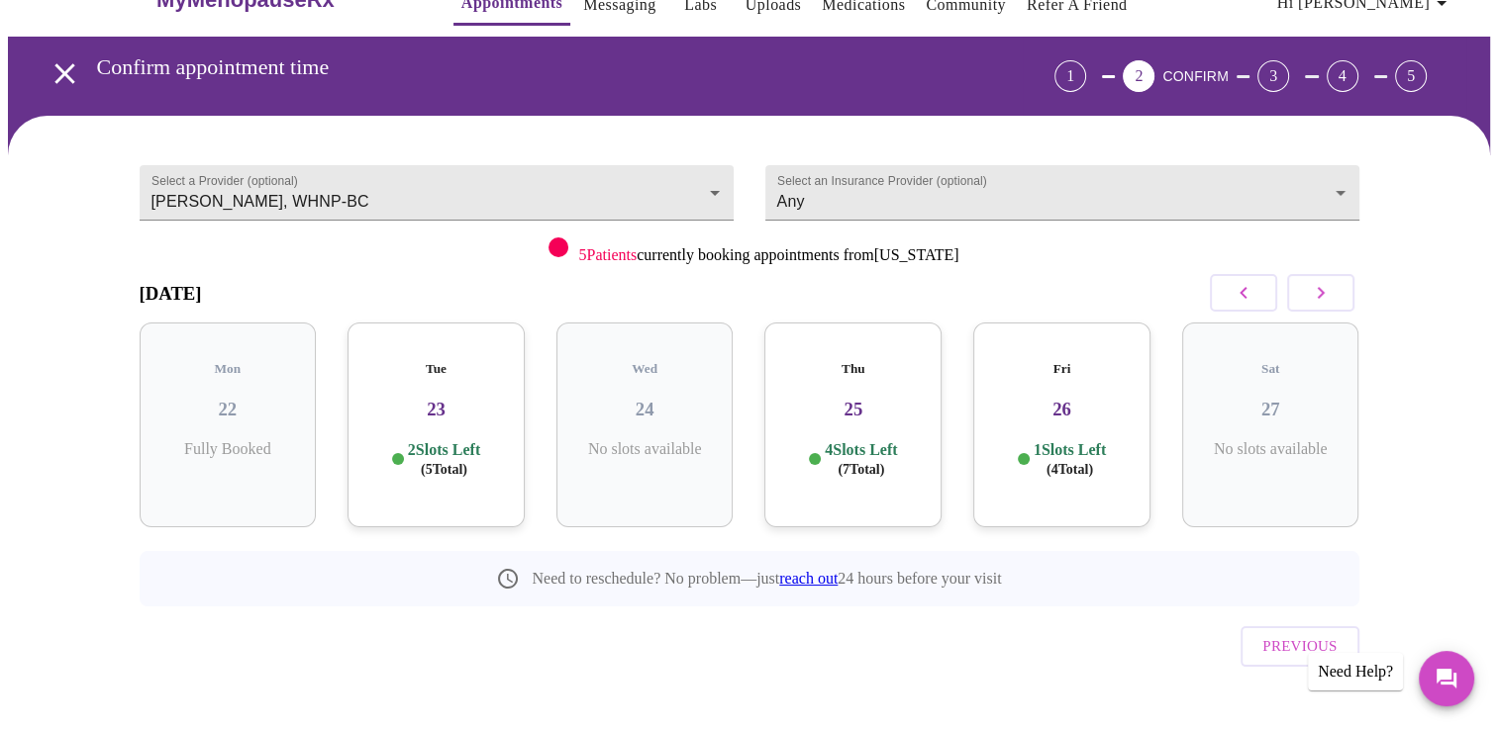
click at [1354, 295] on div at bounding box center [1282, 293] width 154 height 58
click at [1333, 291] on button "button" at bounding box center [1320, 293] width 67 height 38
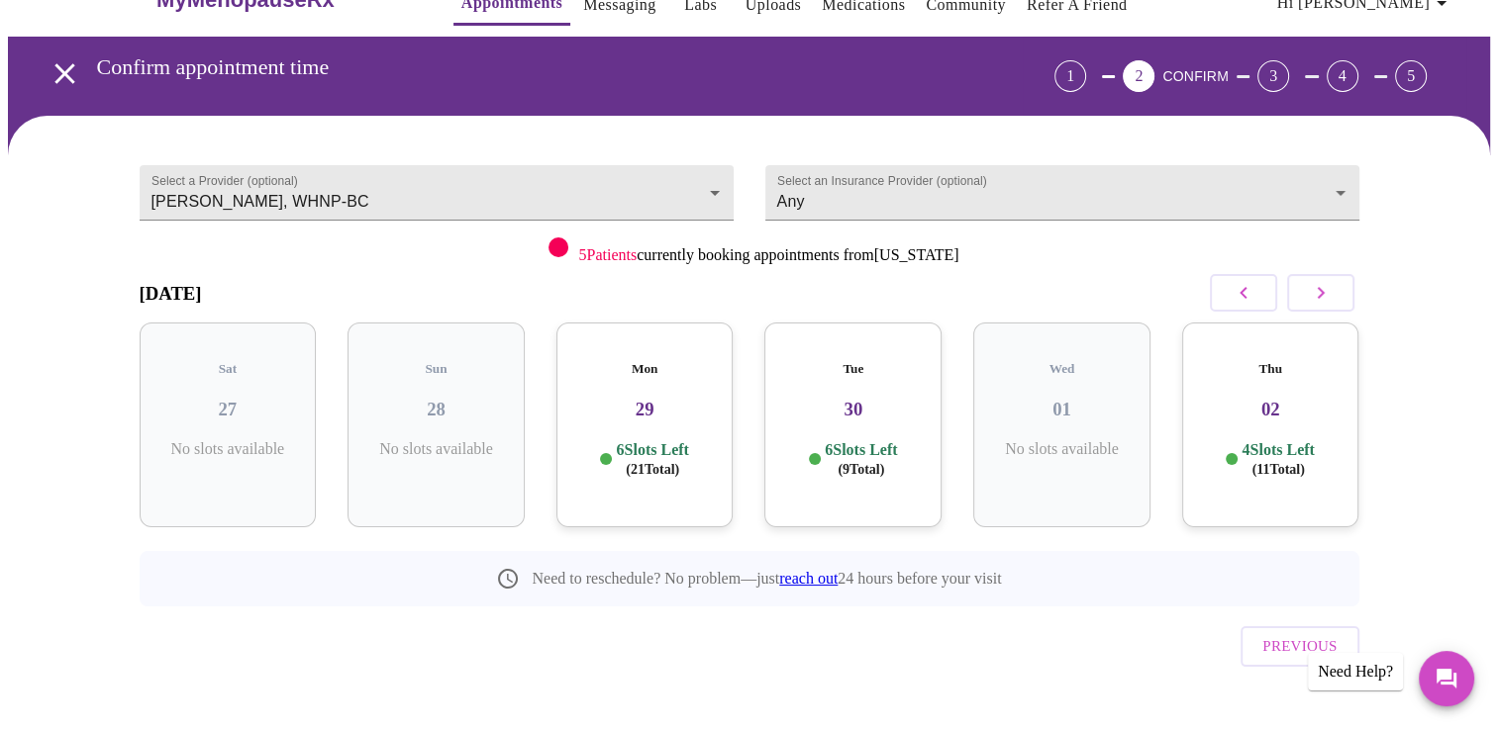
click at [1351, 291] on button "button" at bounding box center [1320, 293] width 67 height 38
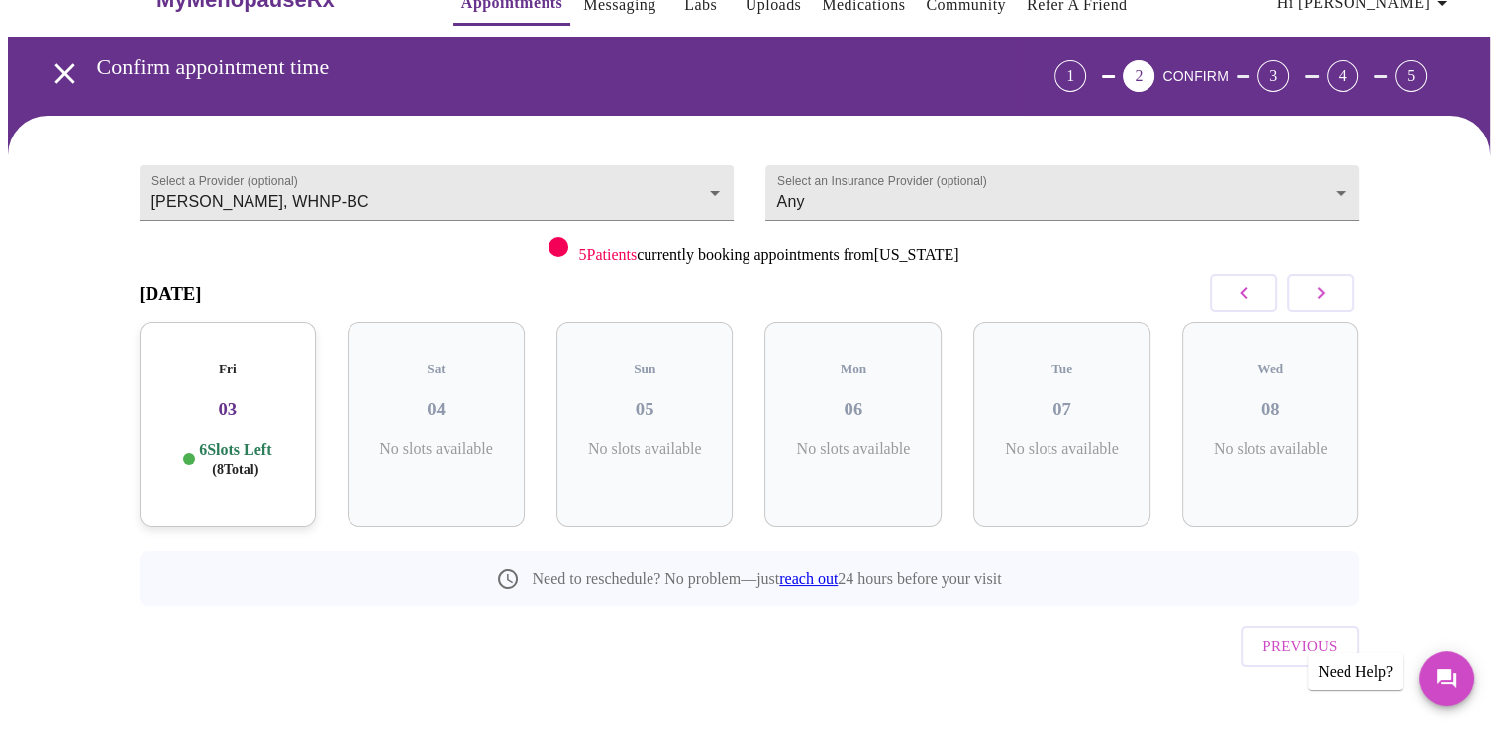
click at [1351, 291] on button "button" at bounding box center [1320, 293] width 67 height 38
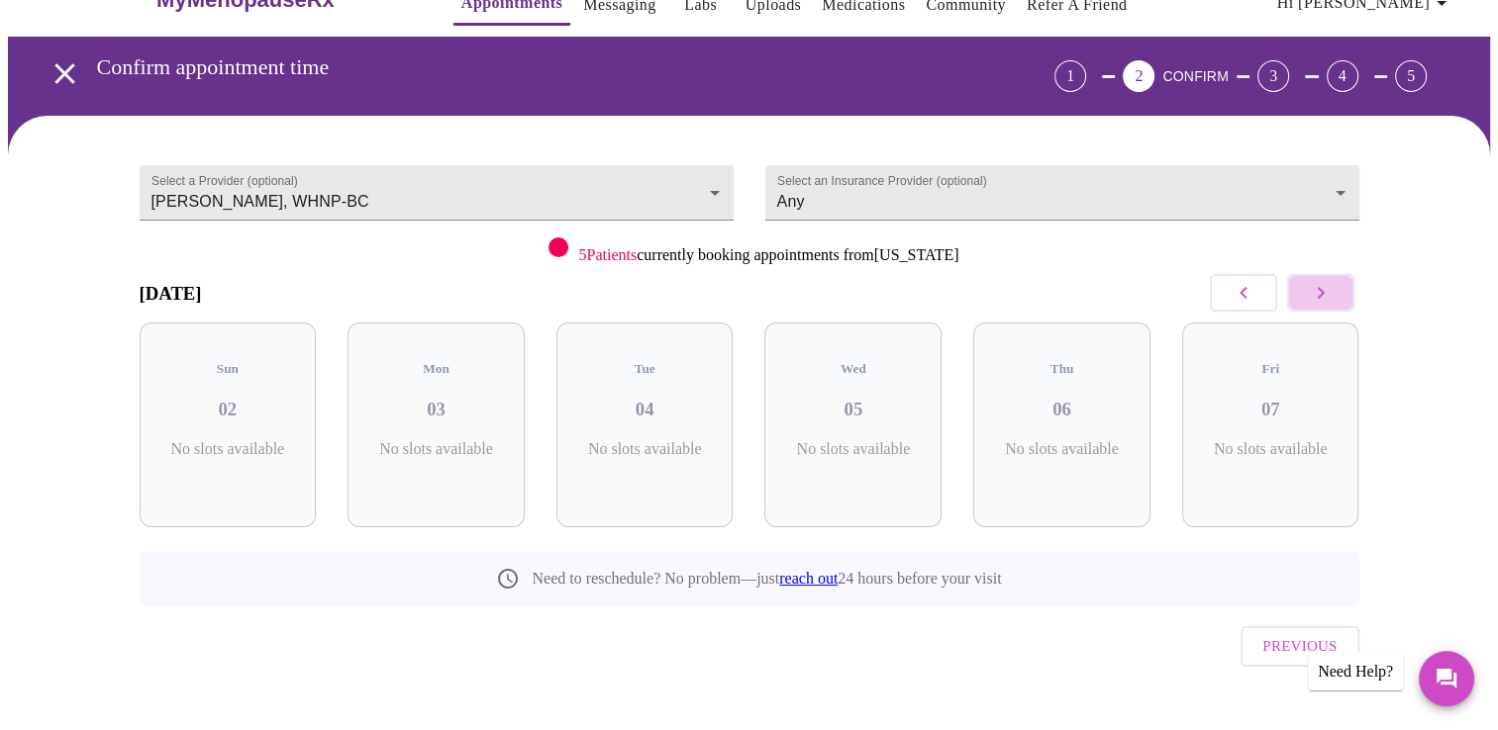
click at [1351, 291] on button "button" at bounding box center [1320, 293] width 67 height 38
click at [1341, 291] on button "button" at bounding box center [1320, 293] width 67 height 38
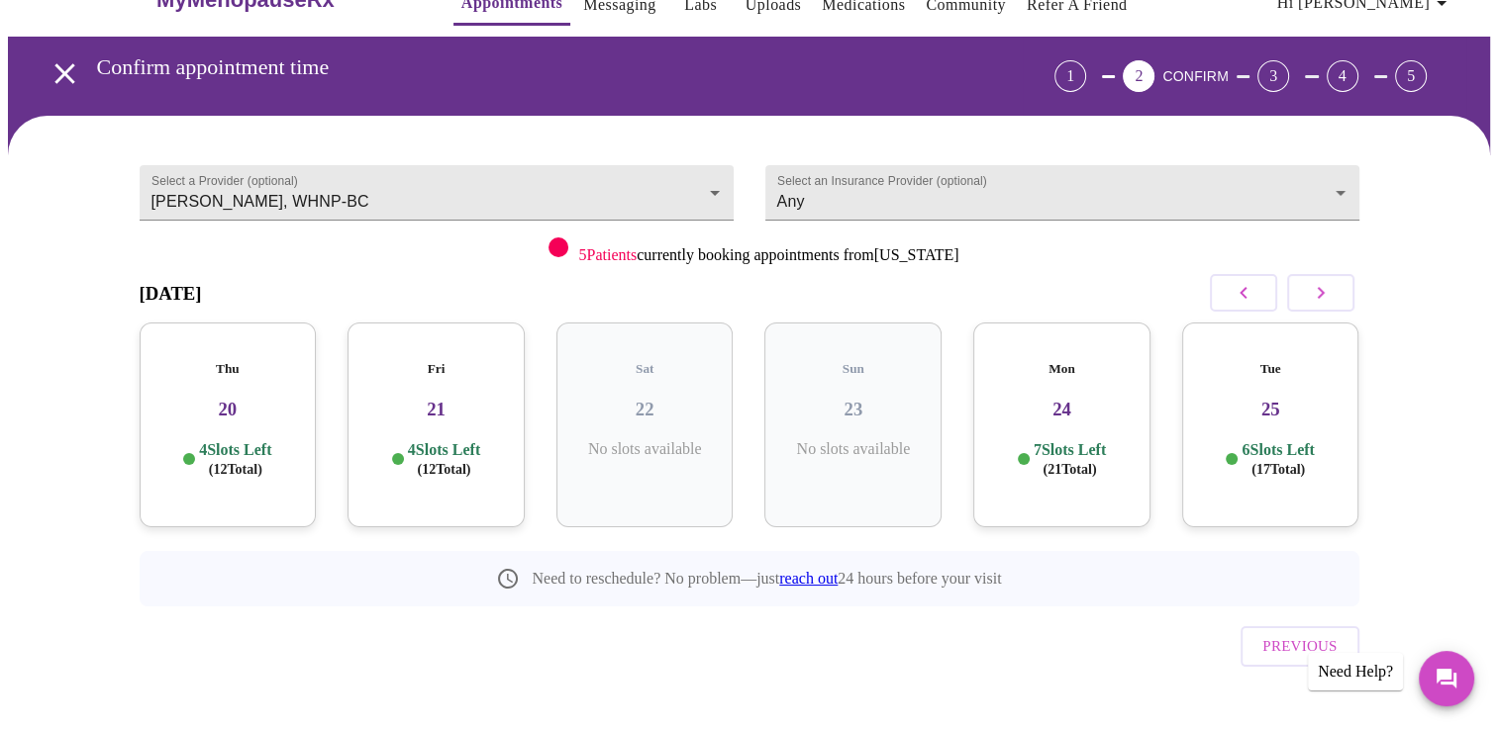
click at [1341, 291] on button "button" at bounding box center [1320, 293] width 67 height 38
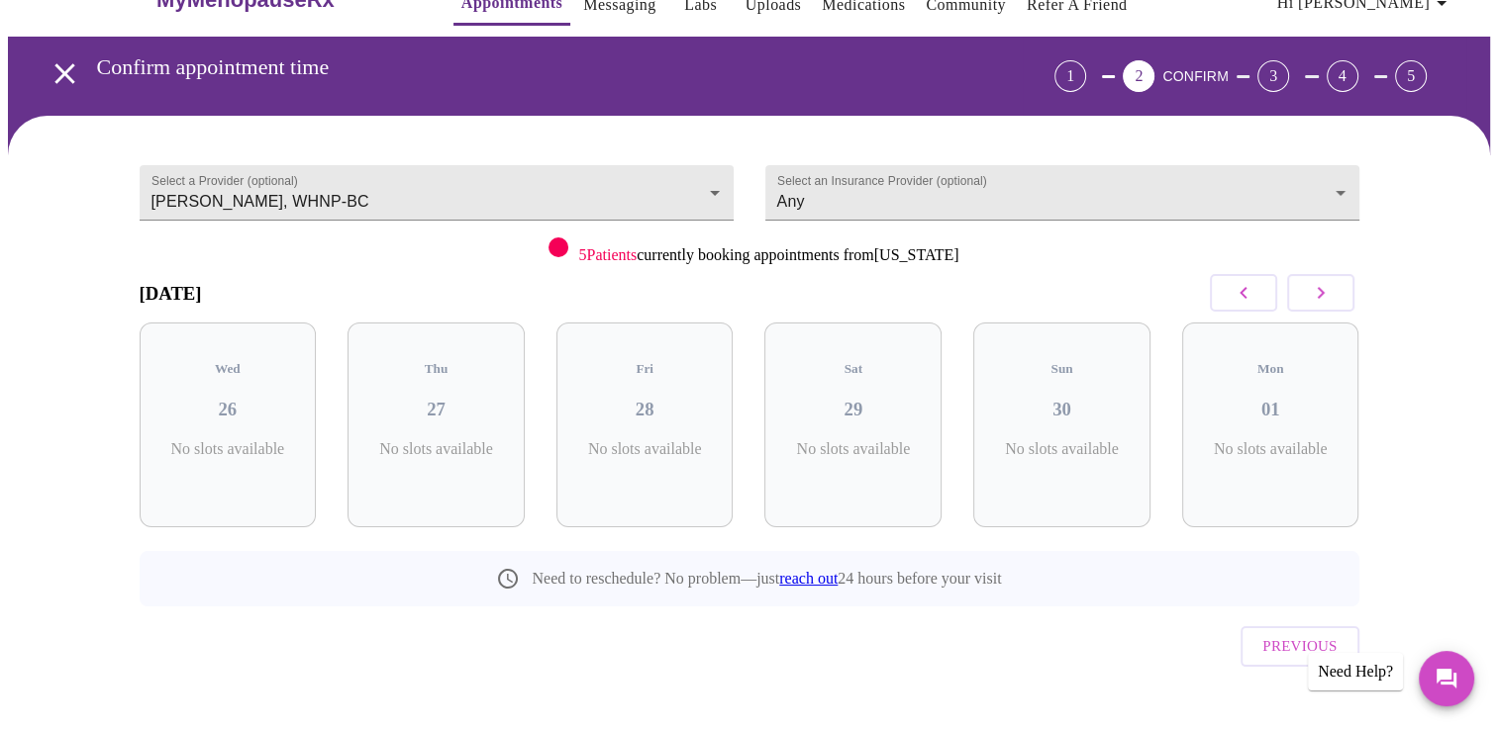
click at [1341, 291] on button "button" at bounding box center [1320, 293] width 67 height 38
click at [1342, 291] on button "button" at bounding box center [1320, 293] width 67 height 38
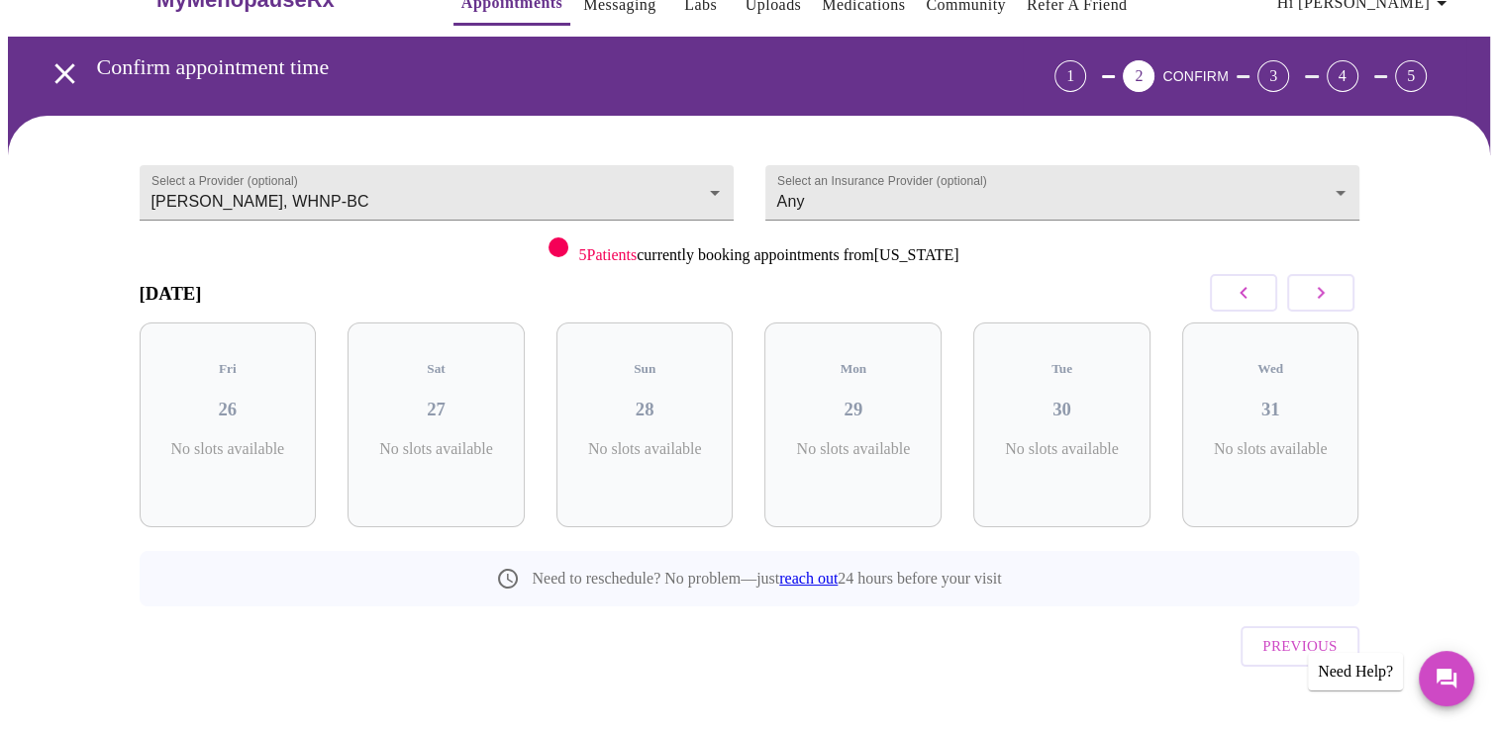
click at [1342, 291] on button "button" at bounding box center [1320, 293] width 67 height 38
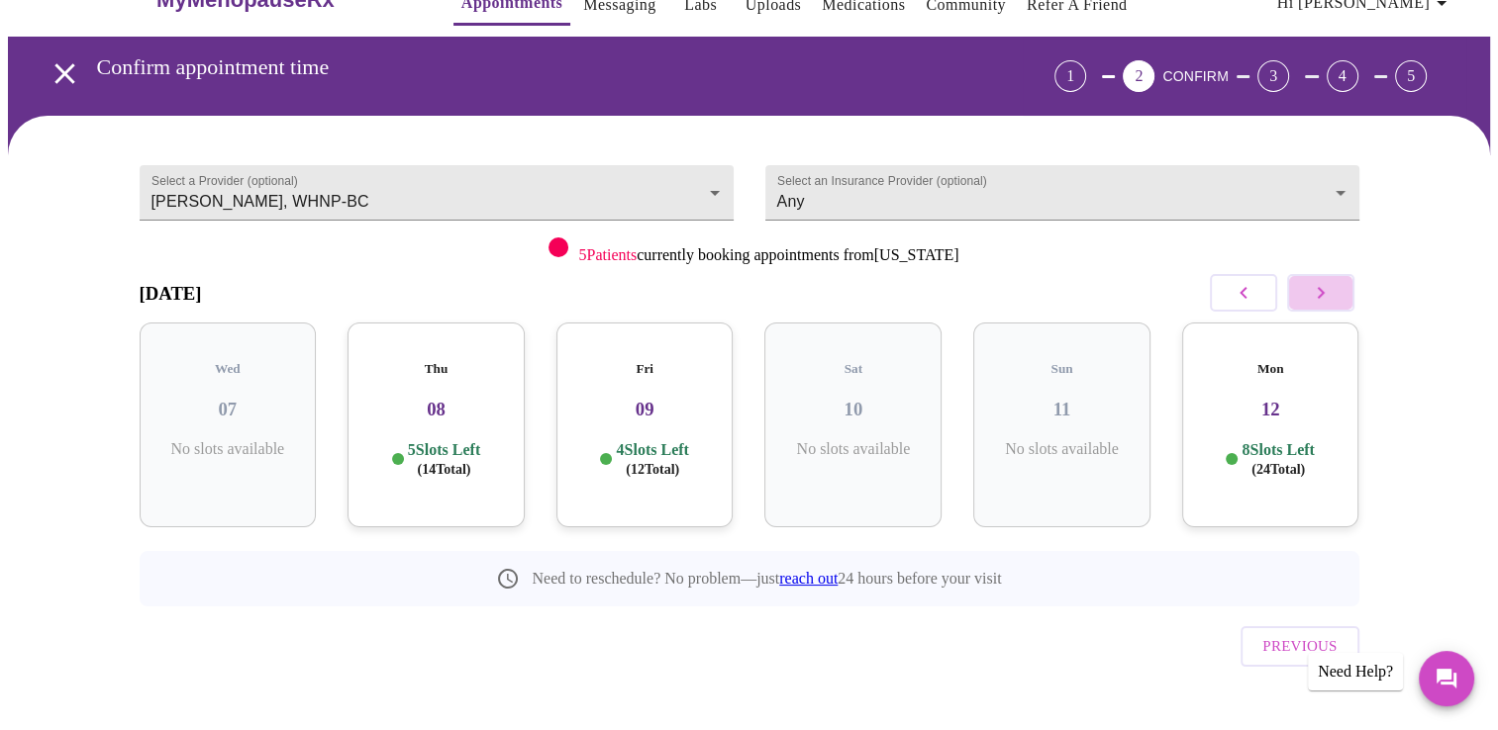
click at [1342, 291] on button "button" at bounding box center [1320, 293] width 67 height 38
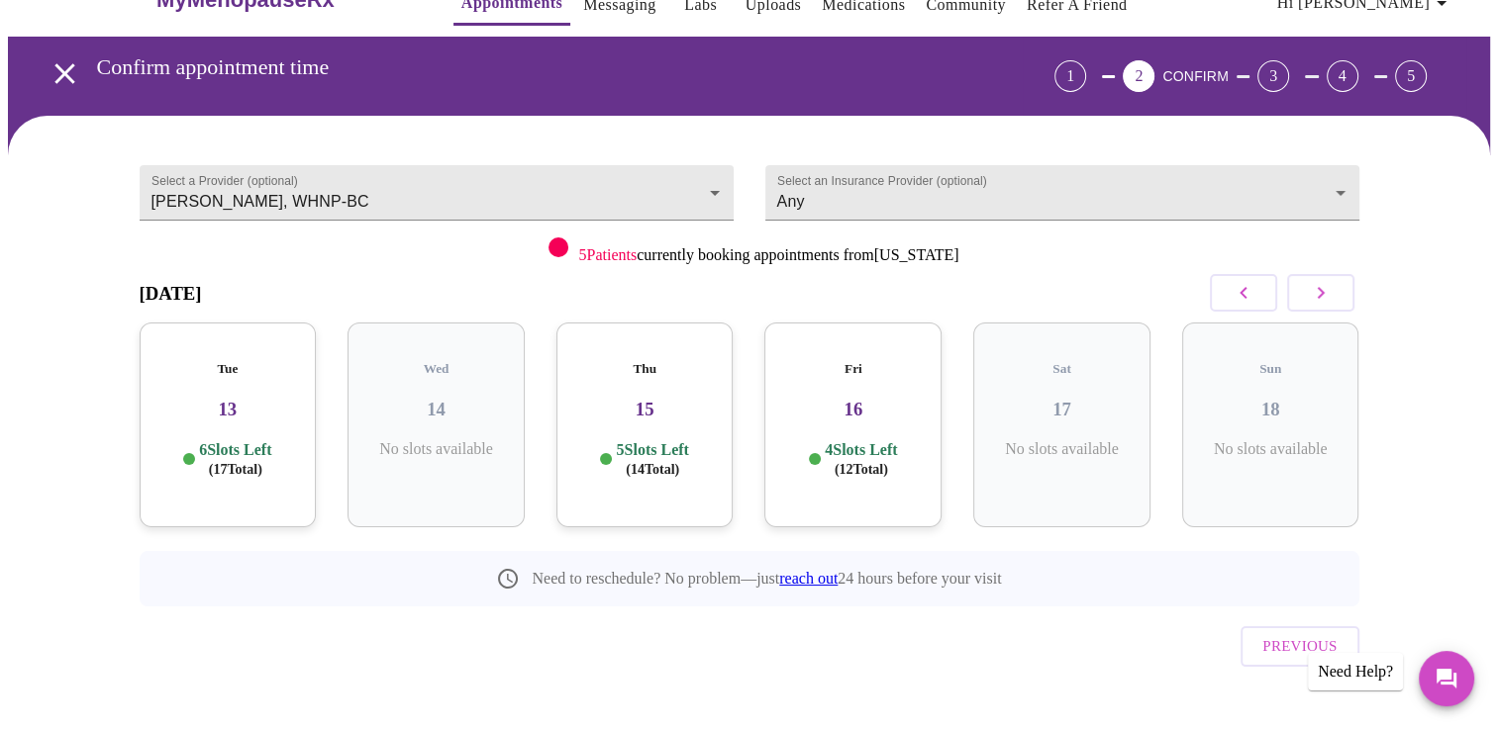
click at [1342, 291] on button "button" at bounding box center [1320, 293] width 67 height 38
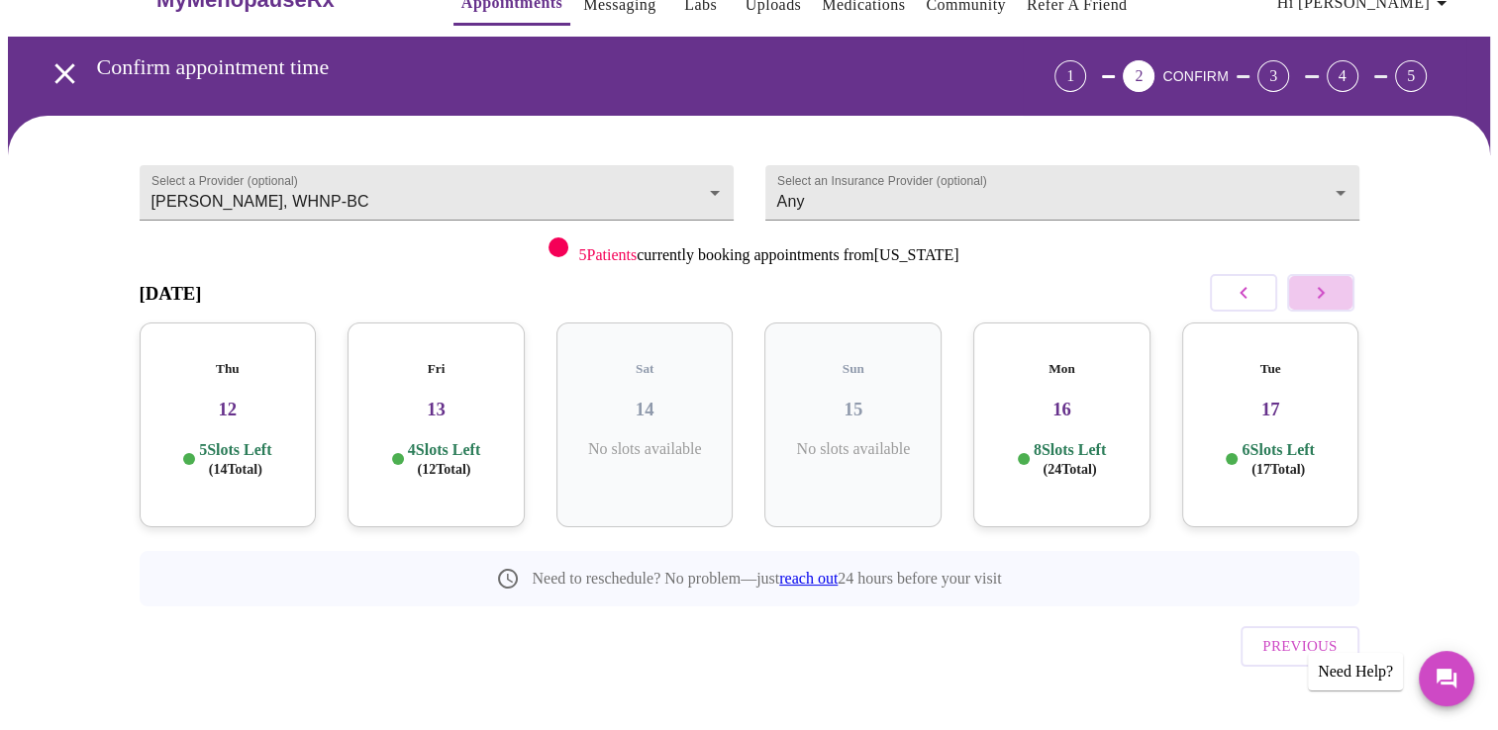
click at [1342, 291] on button "button" at bounding box center [1320, 293] width 67 height 38
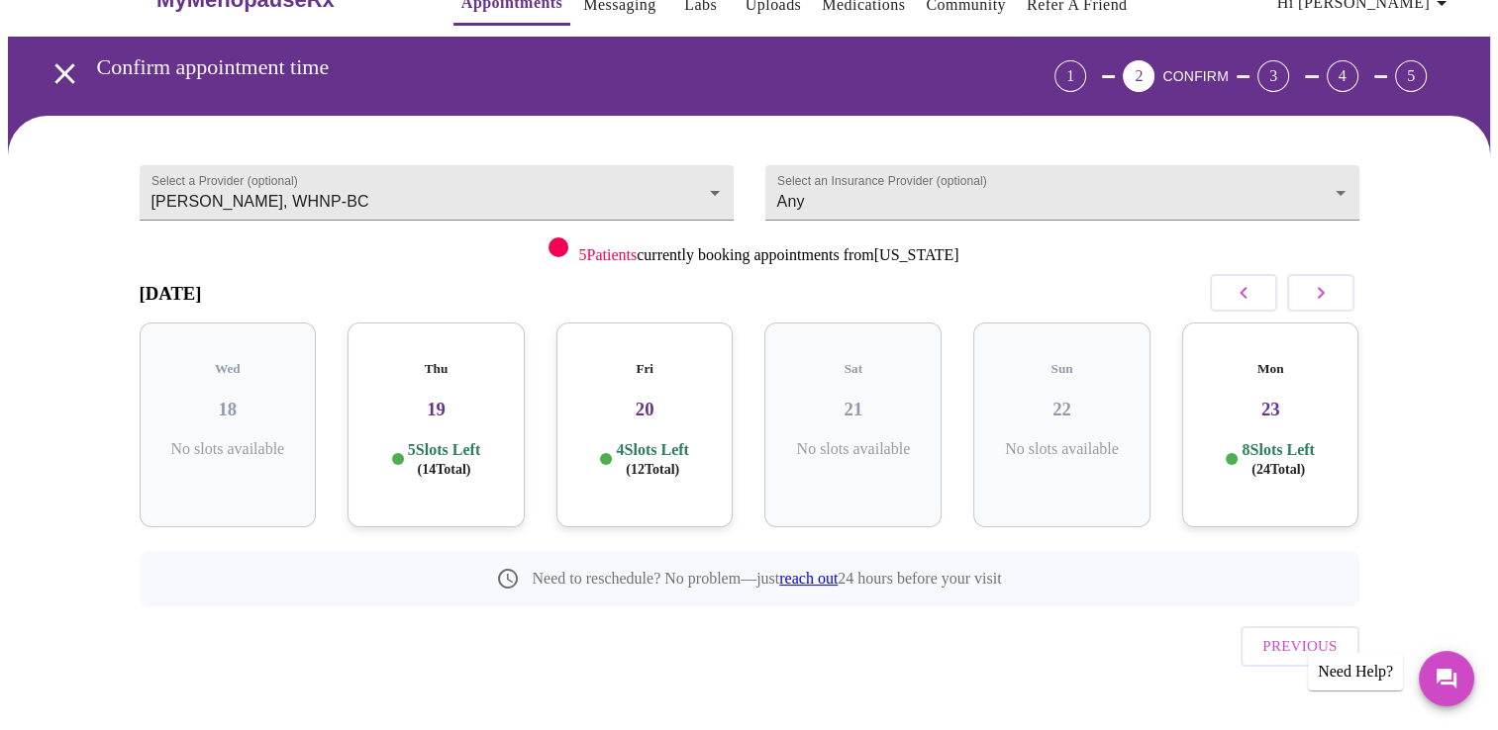
click at [1342, 291] on button "button" at bounding box center [1320, 293] width 67 height 38
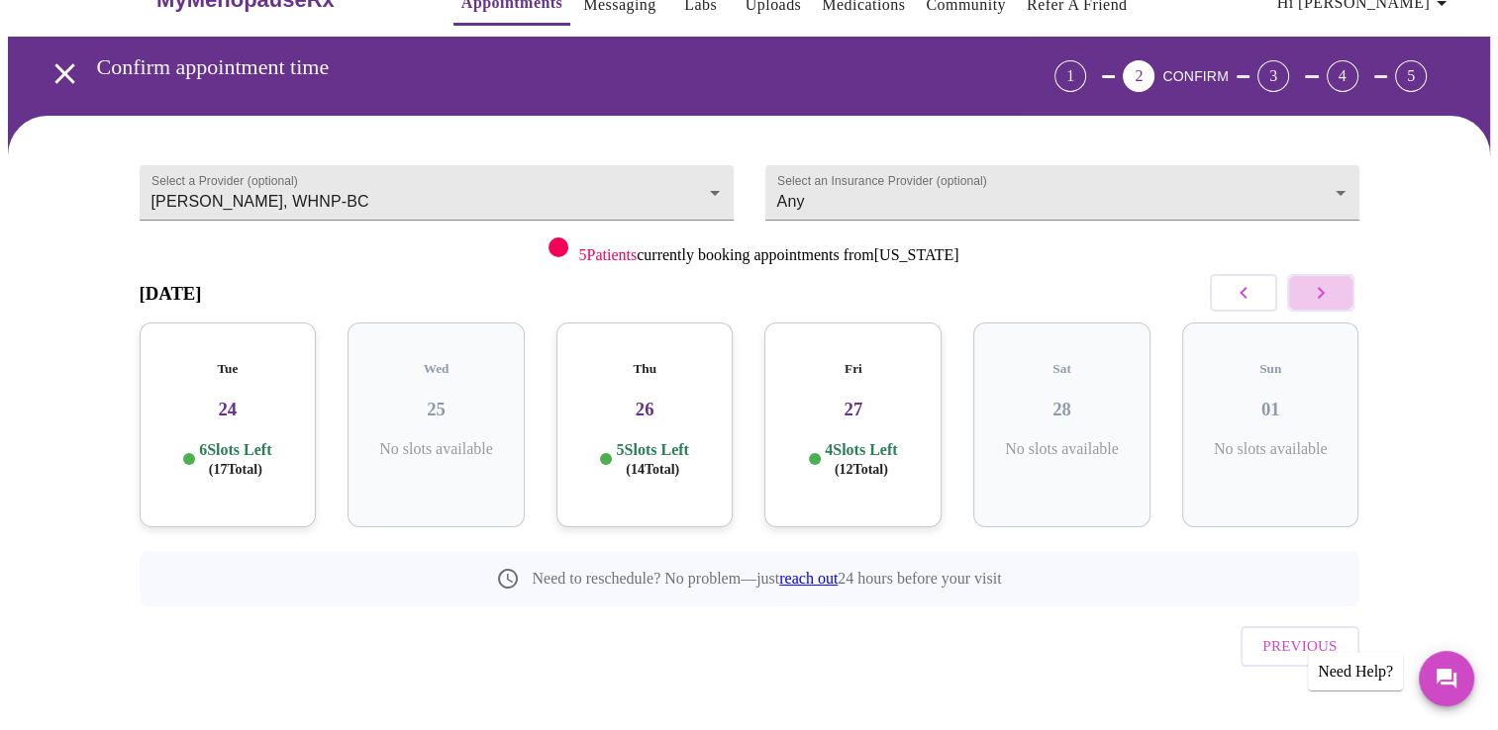
click at [1342, 294] on button "button" at bounding box center [1320, 293] width 67 height 38
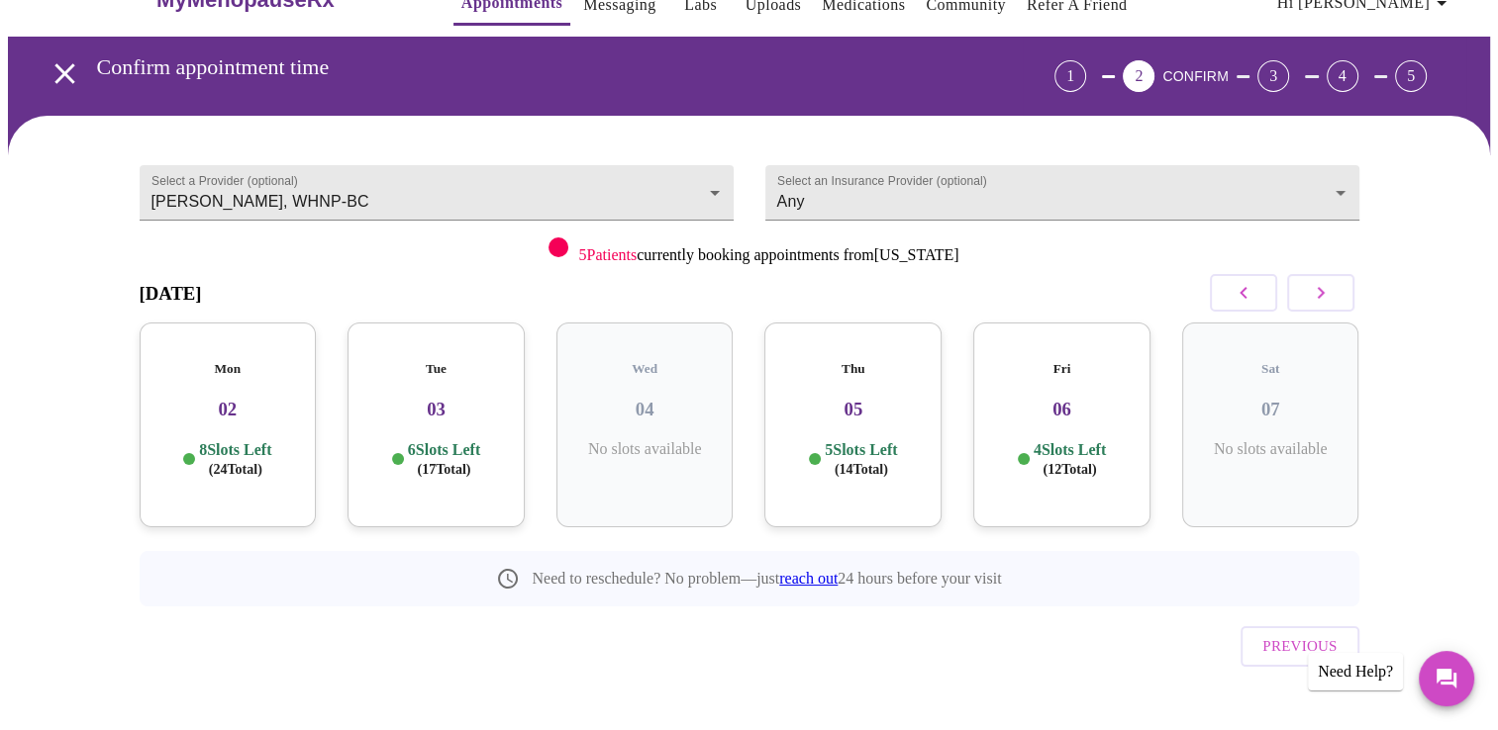
click at [1098, 362] on div "Fri 06 4 Slots Left ( 12 Total)" at bounding box center [1061, 425] width 177 height 205
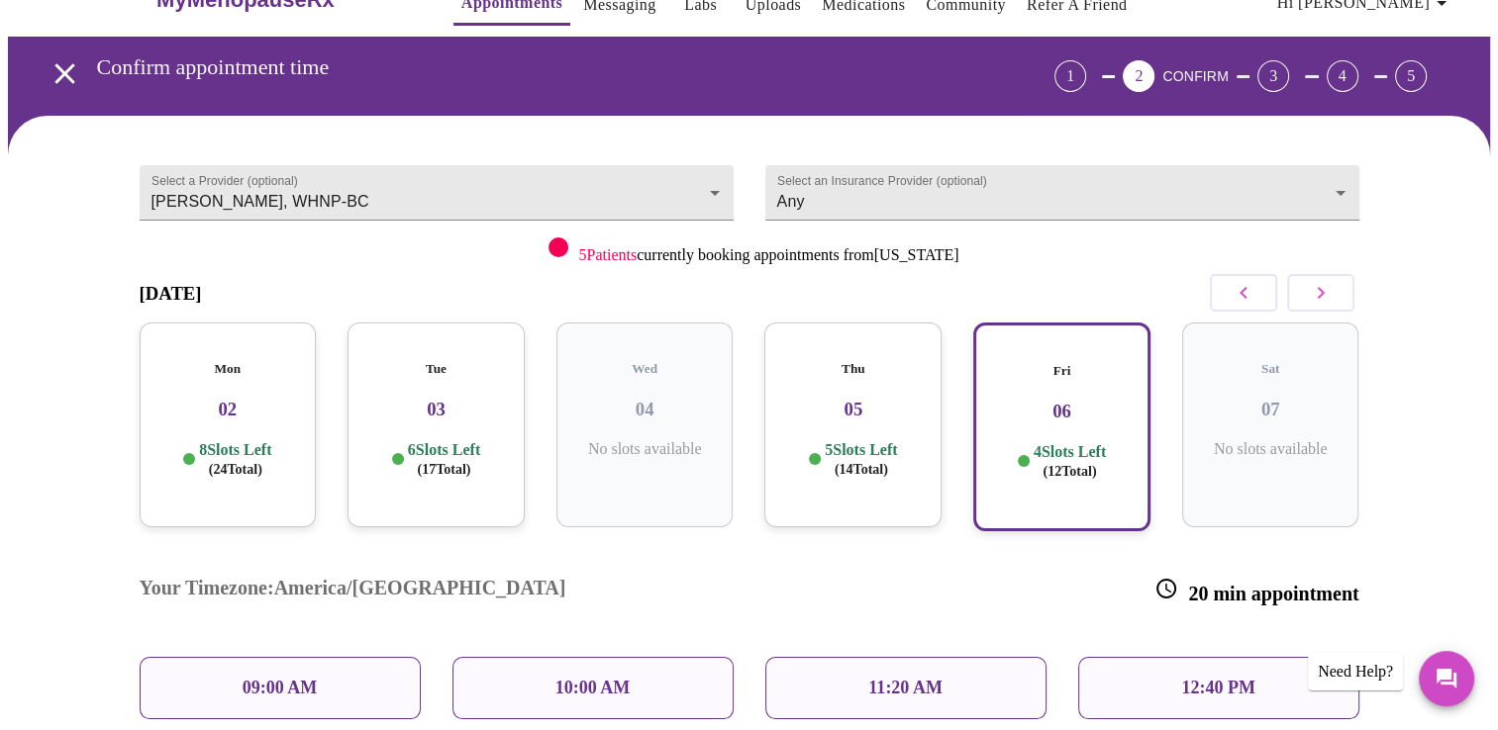
click at [1144, 657] on div "12:40 PM" at bounding box center [1218, 688] width 281 height 62
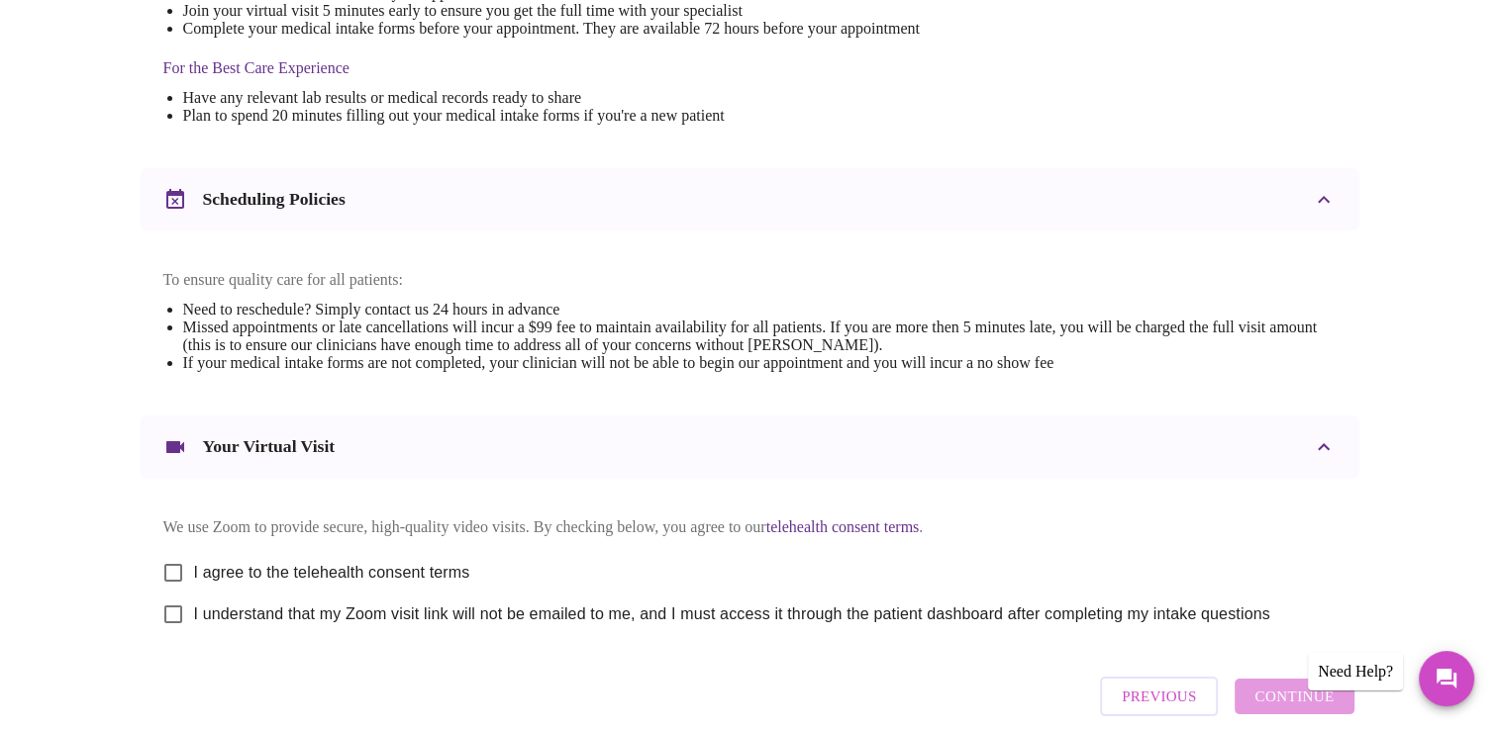
scroll to position [703, 0]
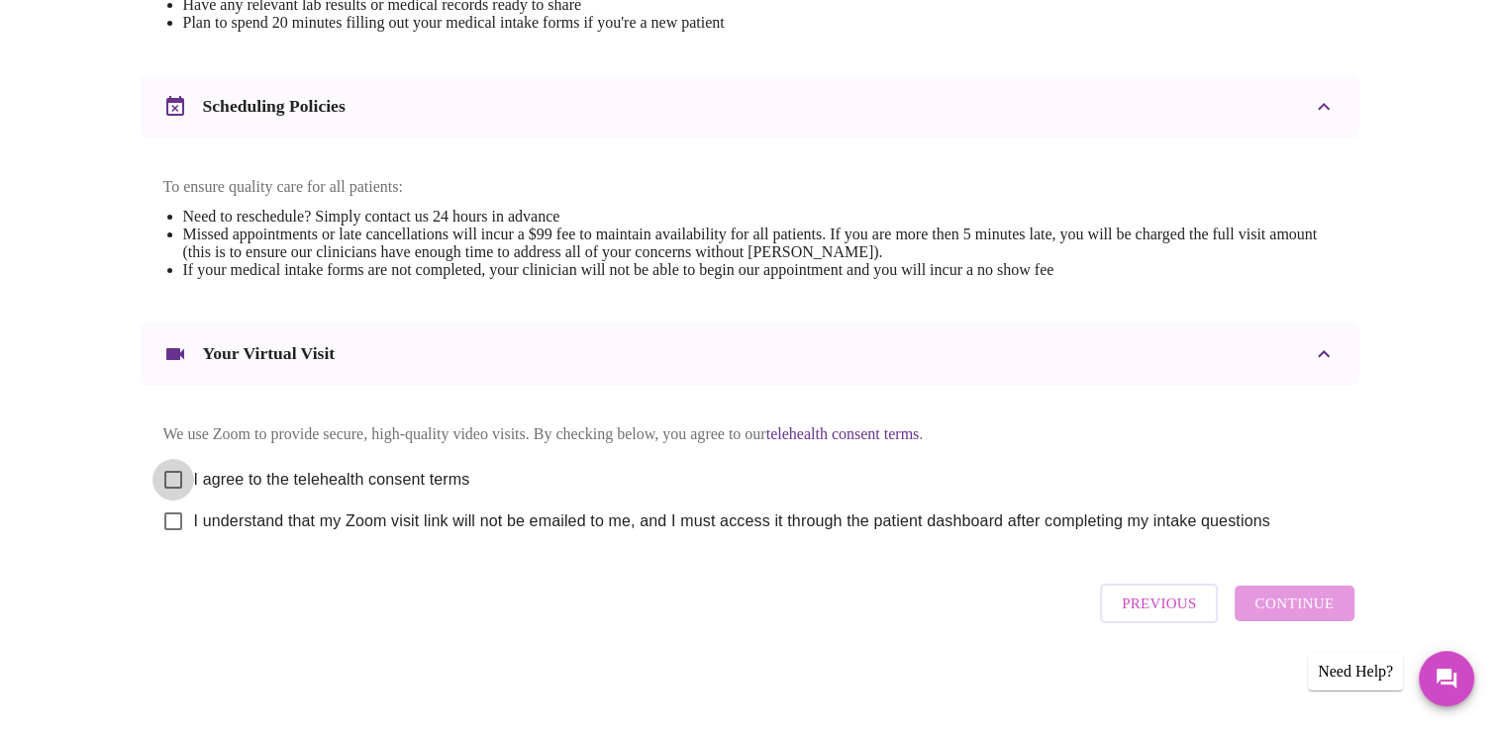
click at [192, 477] on input "I agree to the telehealth consent terms" at bounding box center [173, 480] width 42 height 42
checkbox input "true"
click at [185, 525] on input "I understand that my Zoom visit link will not be emailed to me, and I must acce…" at bounding box center [173, 522] width 42 height 42
checkbox input "true"
click at [1342, 609] on button "Continue" at bounding box center [1293, 604] width 119 height 36
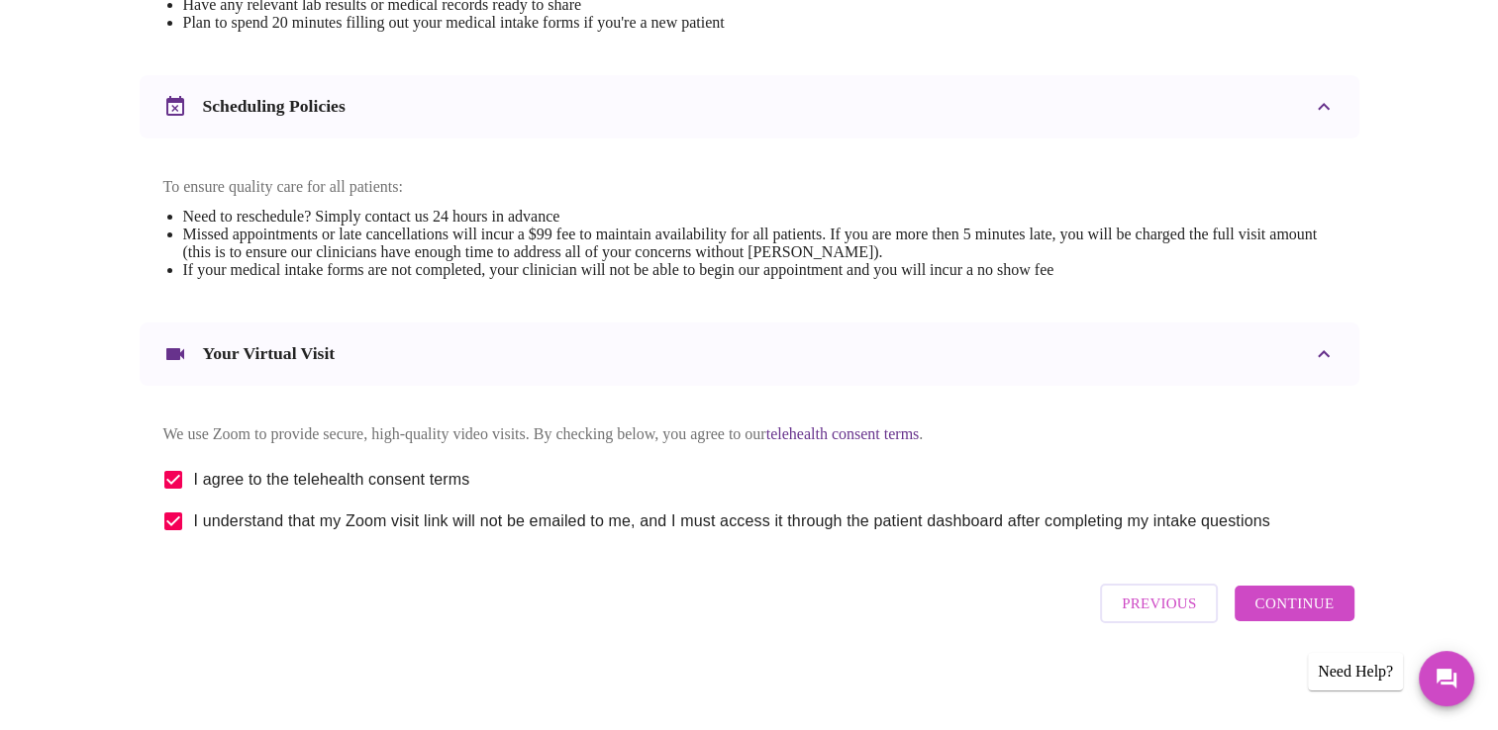
scroll to position [111, 0]
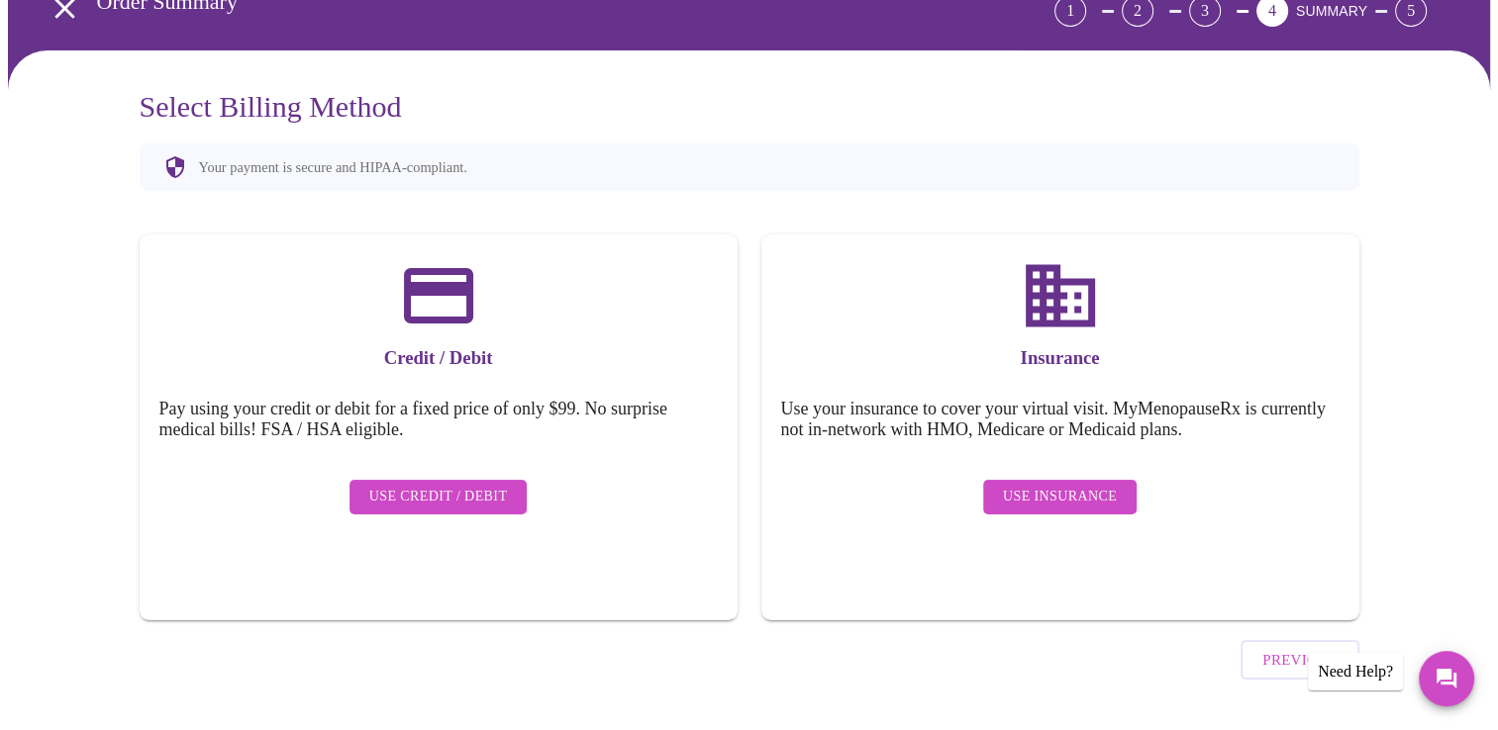
click at [1079, 347] on h3 "Insurance" at bounding box center [1060, 358] width 558 height 22
click at [1084, 496] on button "Use Insurance" at bounding box center [1059, 497] width 153 height 35
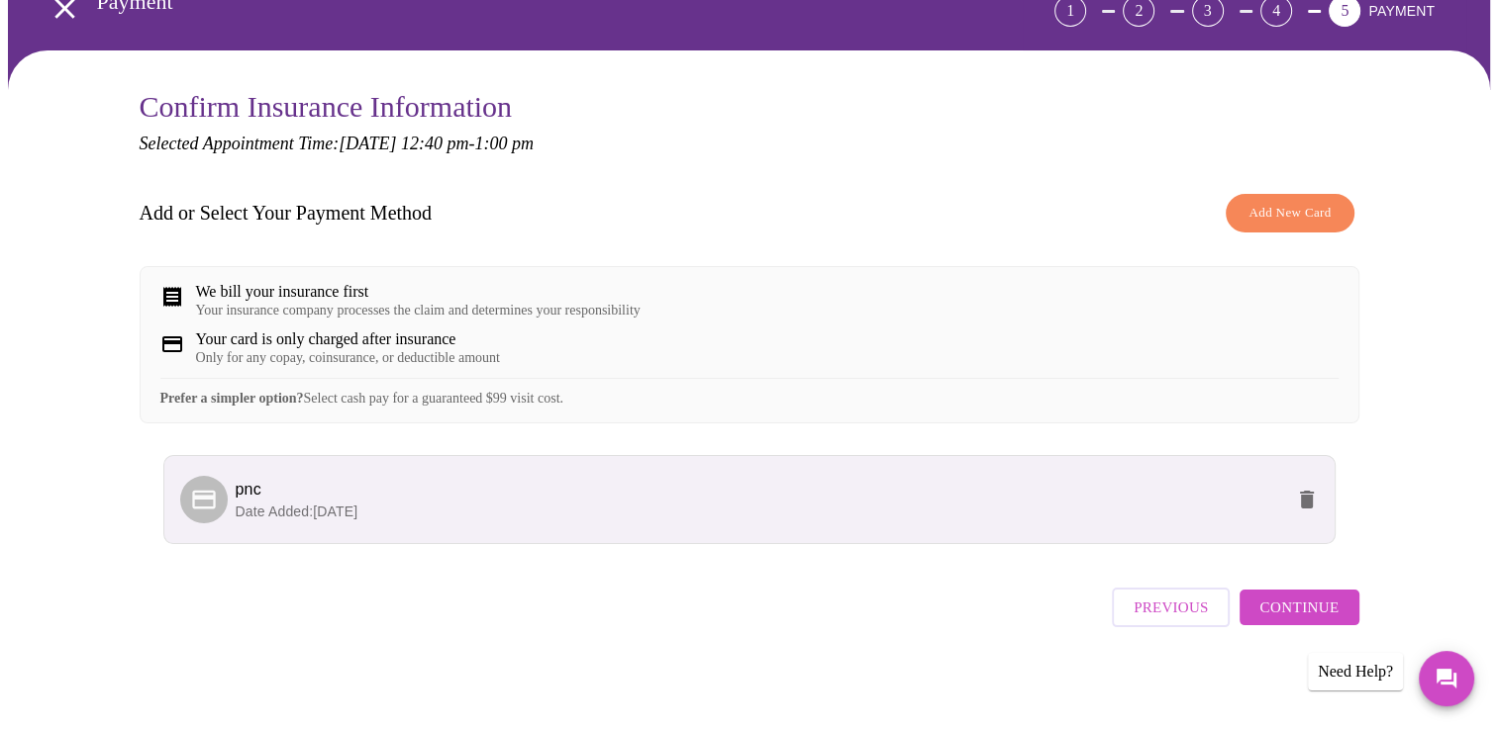
scroll to position [128, 0]
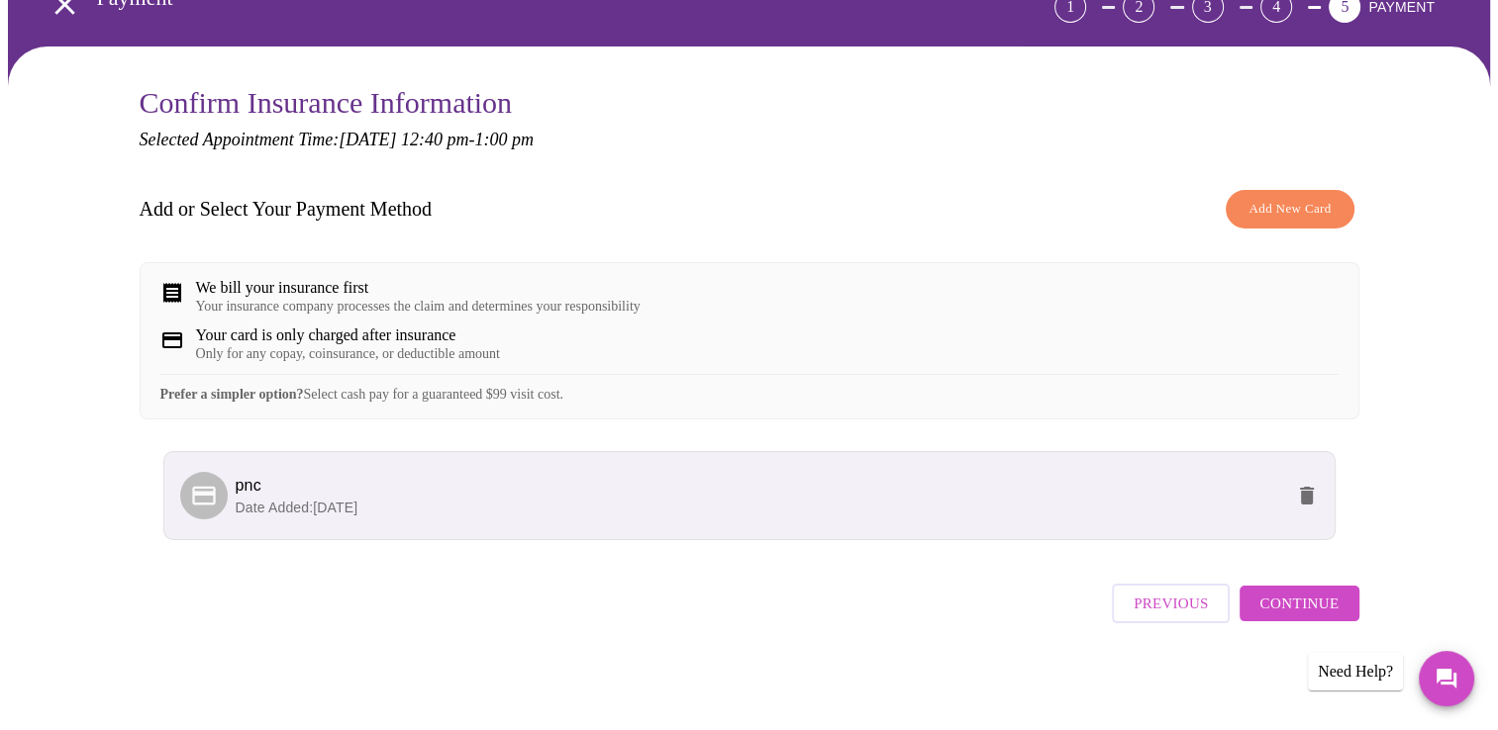
click at [1320, 616] on span "Continue" at bounding box center [1298, 604] width 79 height 26
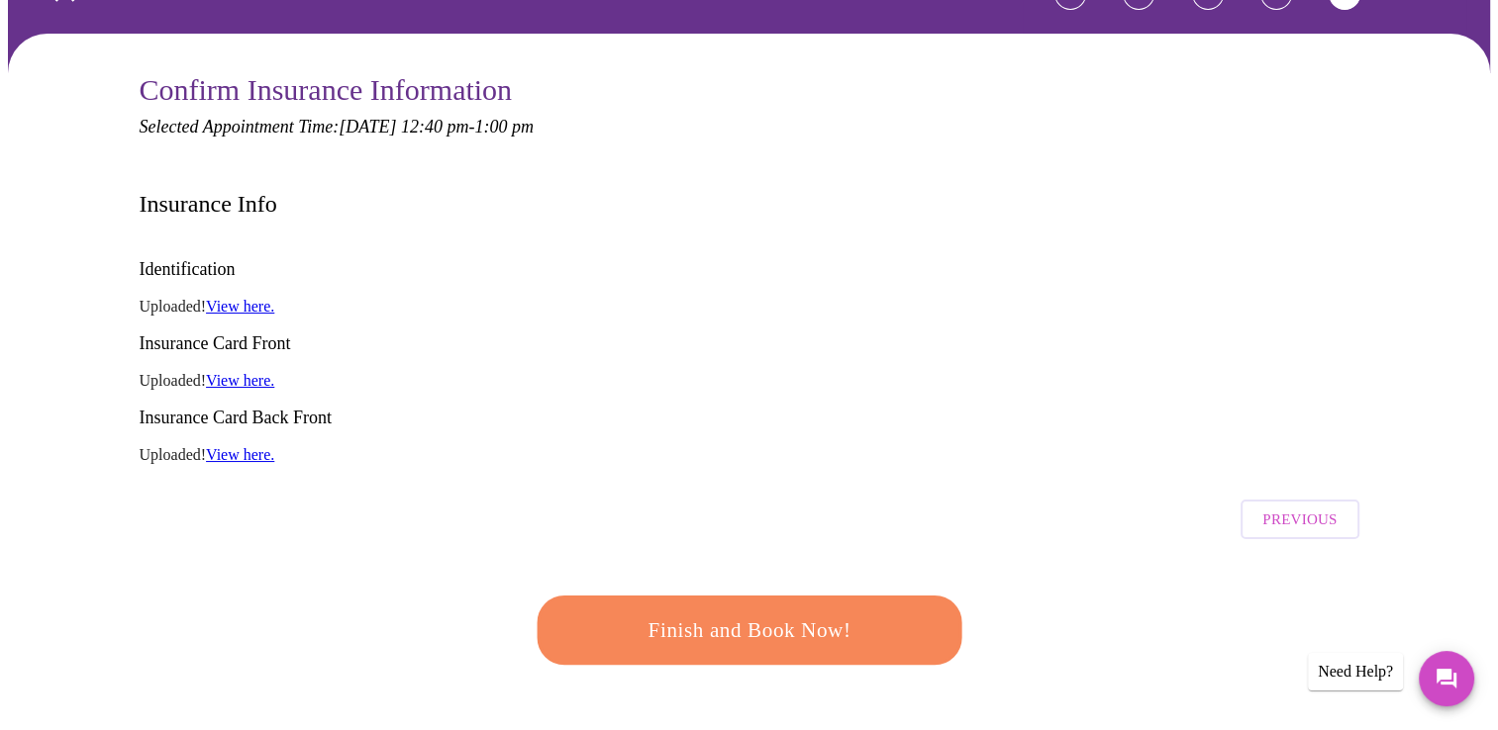
click at [734, 613] on span "Finish and Book Now!" at bounding box center [749, 631] width 366 height 37
